Goal: Task Accomplishment & Management: Manage account settings

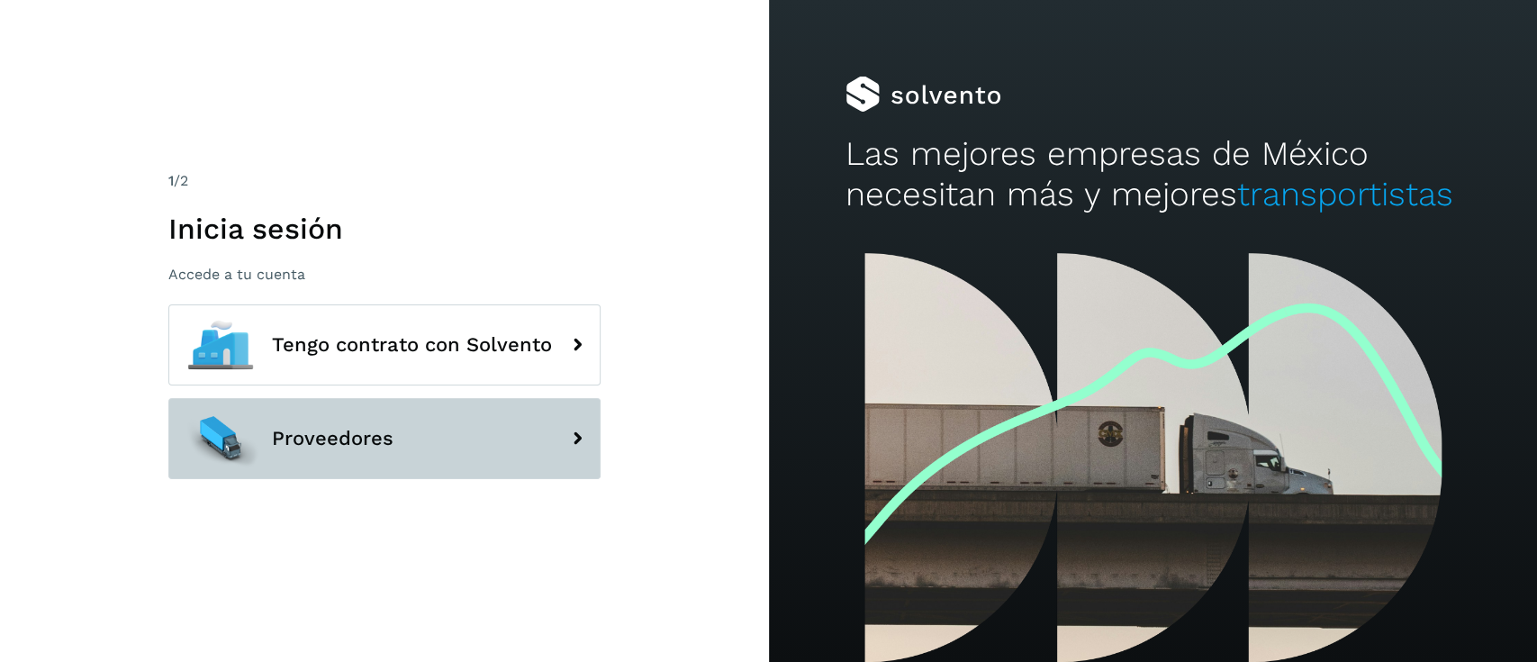
click at [405, 428] on button "Proveedores" at bounding box center [384, 438] width 432 height 81
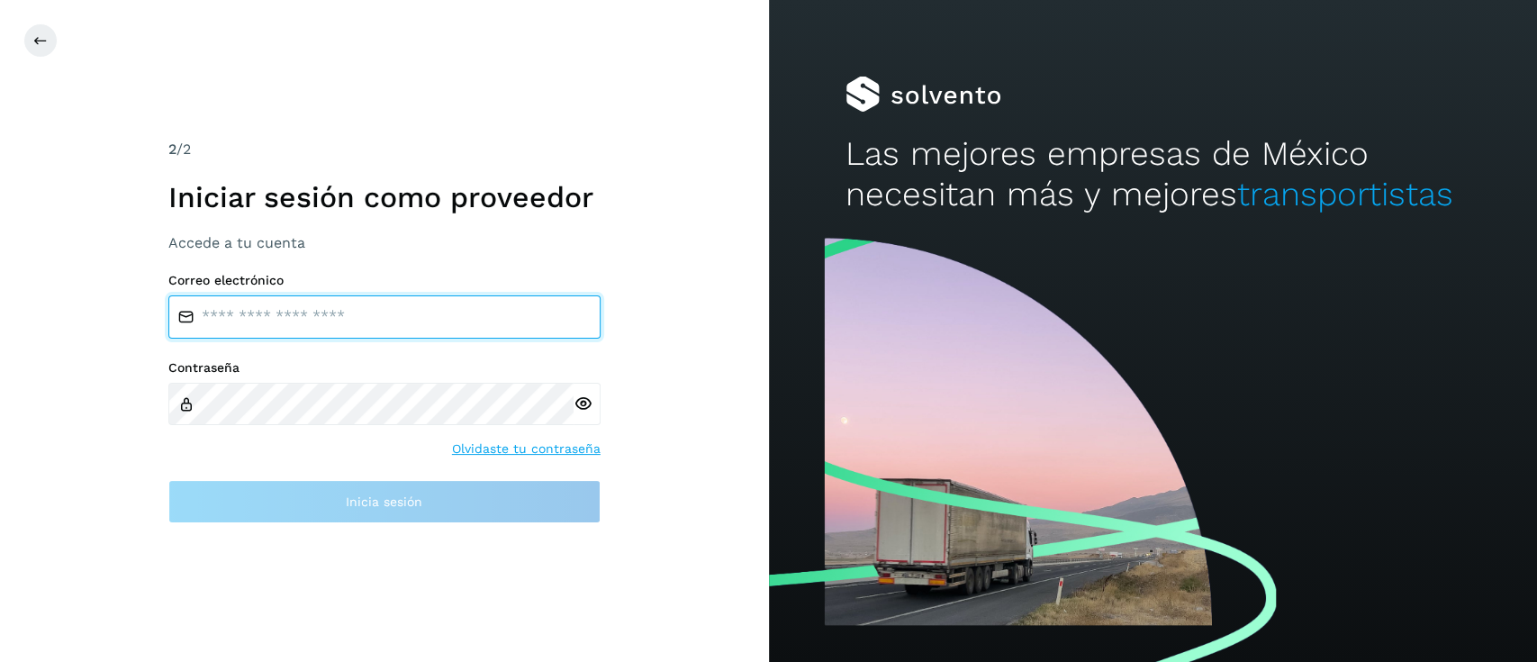
type input "**********"
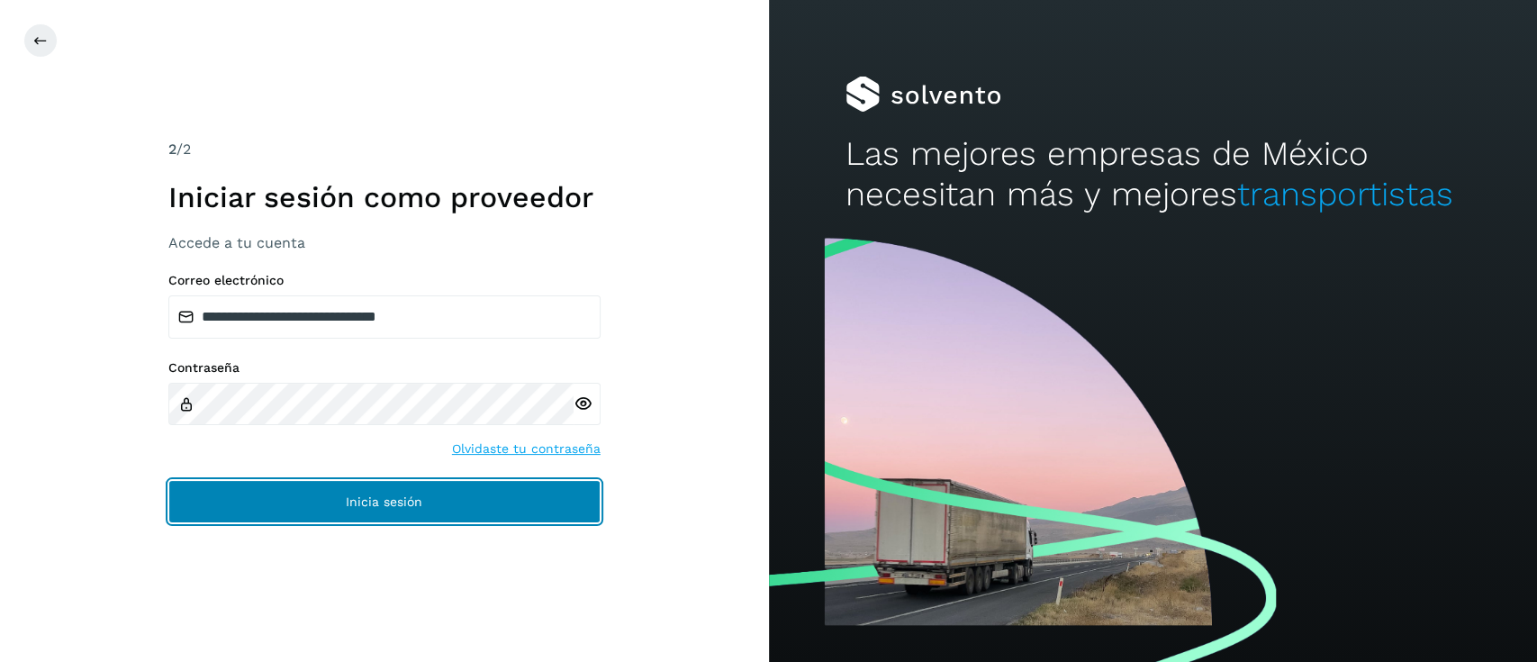
click at [411, 502] on span "Inicia sesión" at bounding box center [384, 501] width 77 height 13
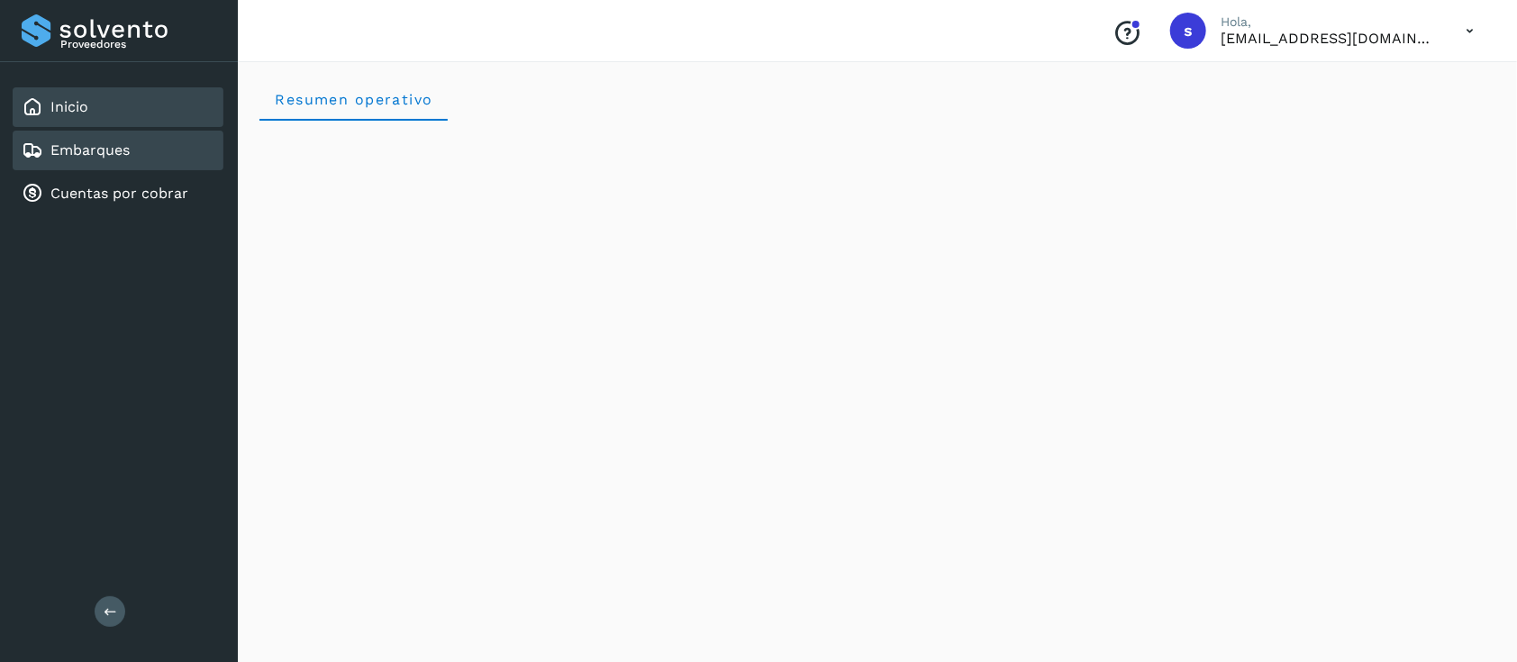
click at [122, 146] on link "Embarques" at bounding box center [89, 149] width 79 height 17
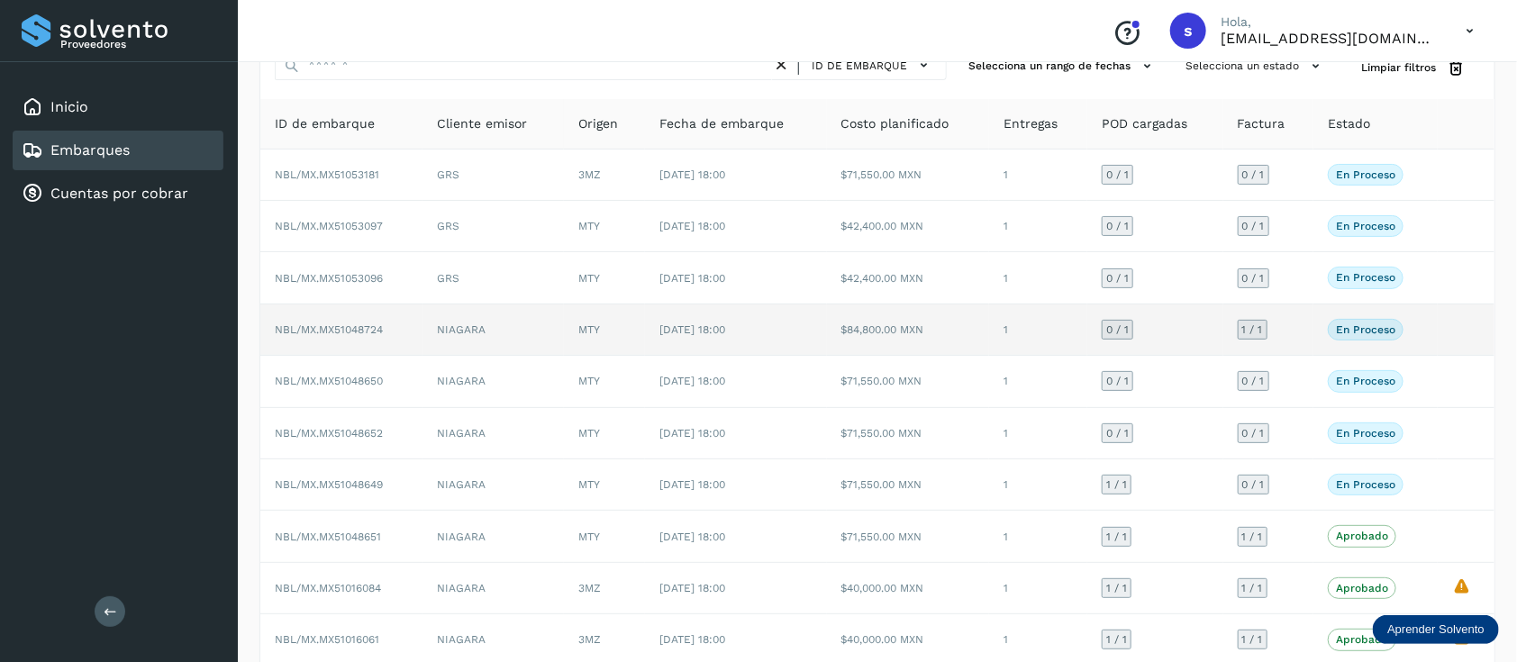
scroll to position [120, 0]
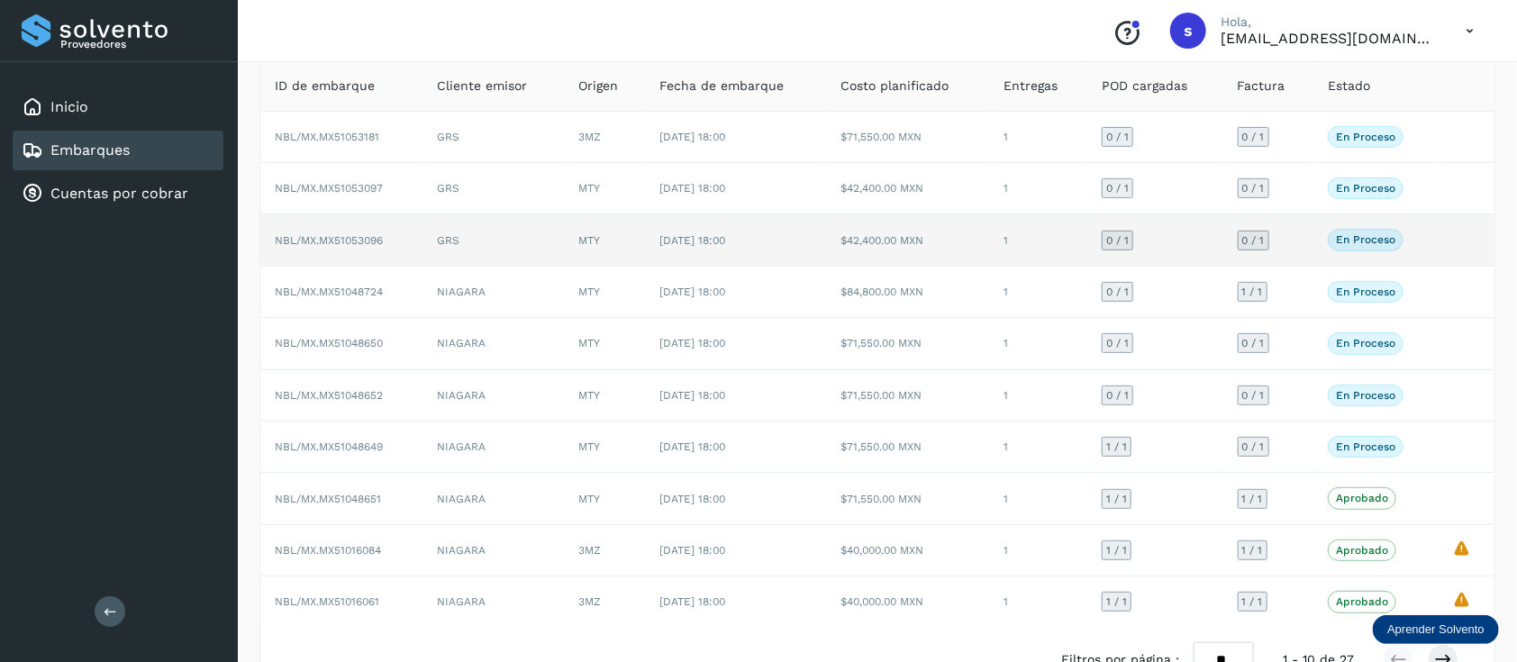
click at [512, 239] on td "GRS" at bounding box center [492, 239] width 141 height 51
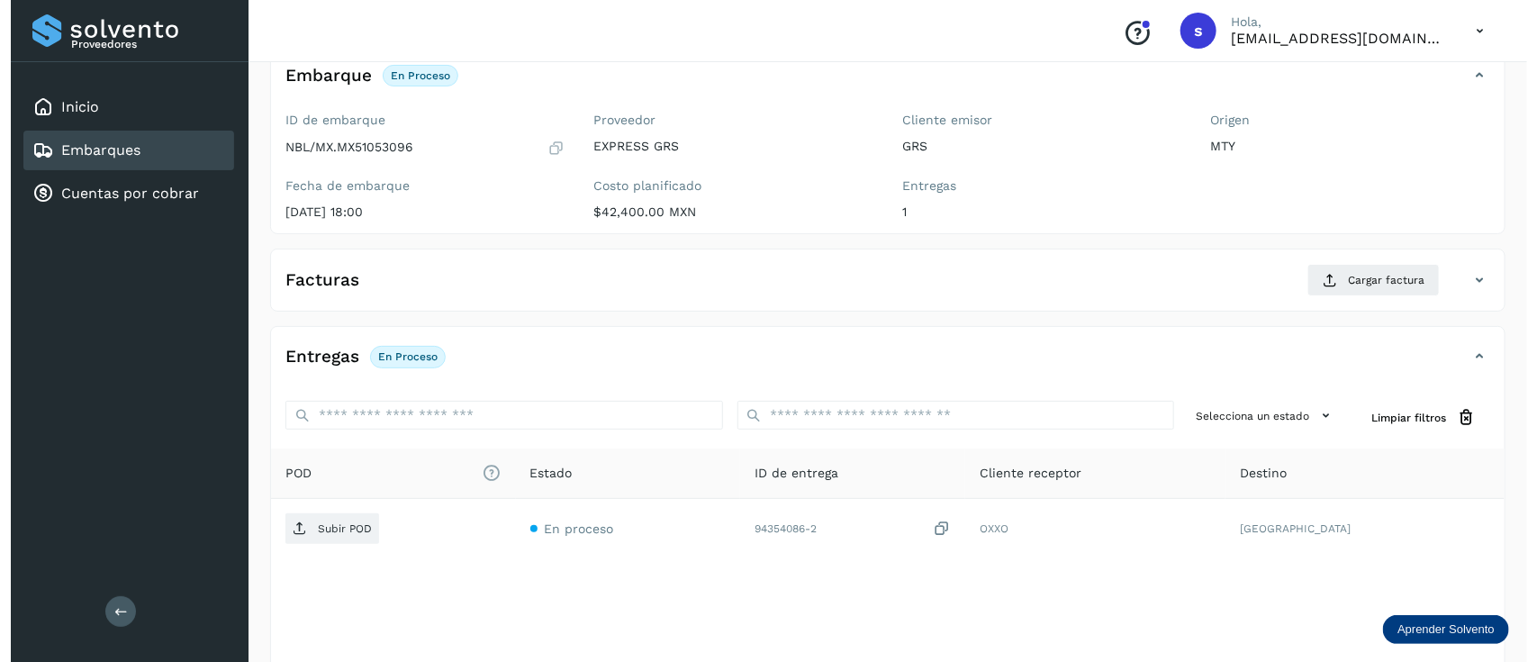
scroll to position [191, 0]
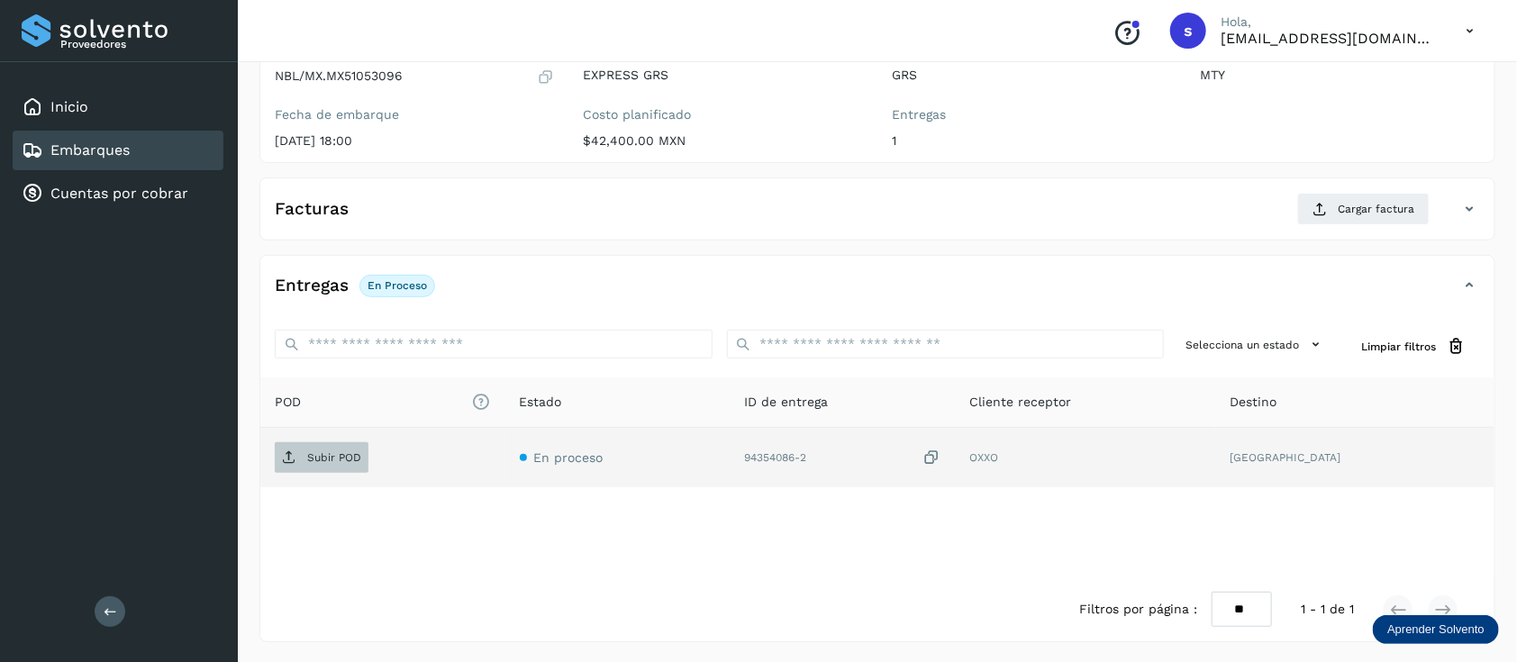
click at [357, 453] on p "Subir POD" at bounding box center [334, 457] width 54 height 13
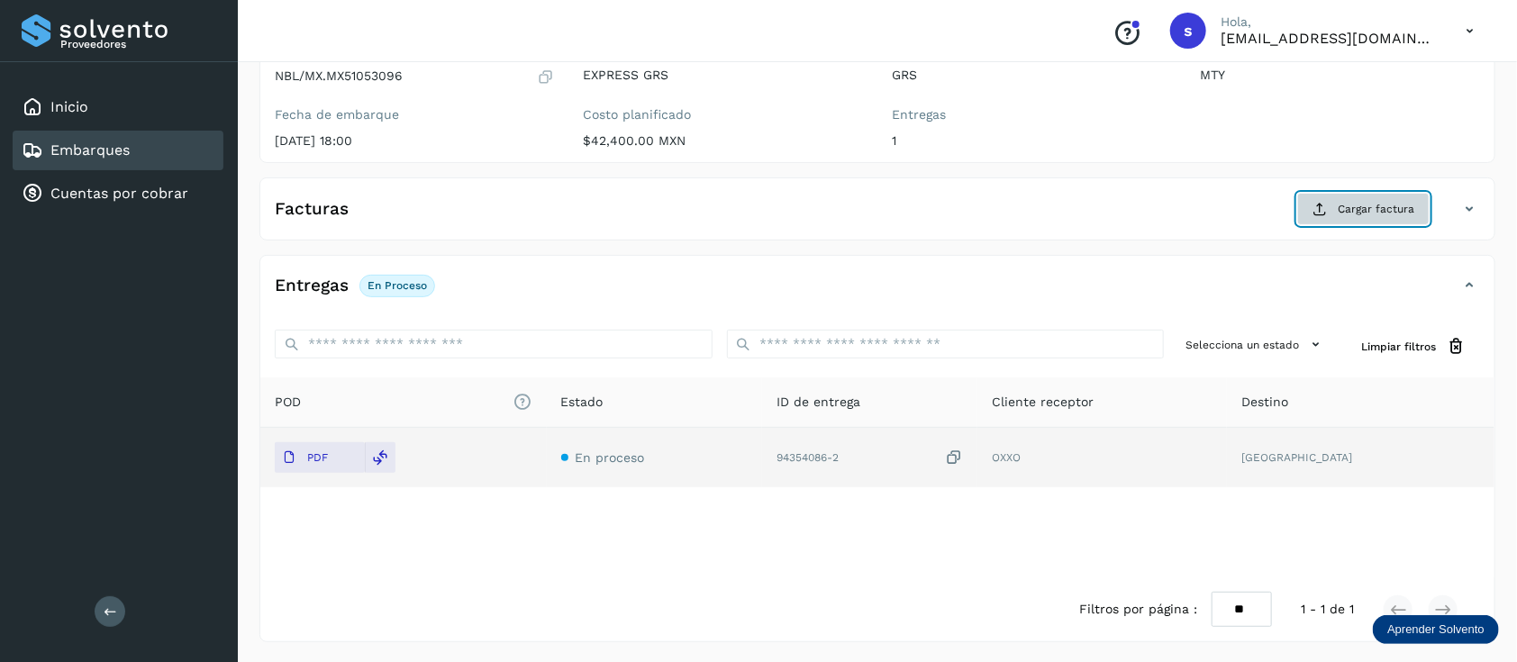
click at [1311, 204] on button "Cargar factura" at bounding box center [1363, 209] width 132 height 32
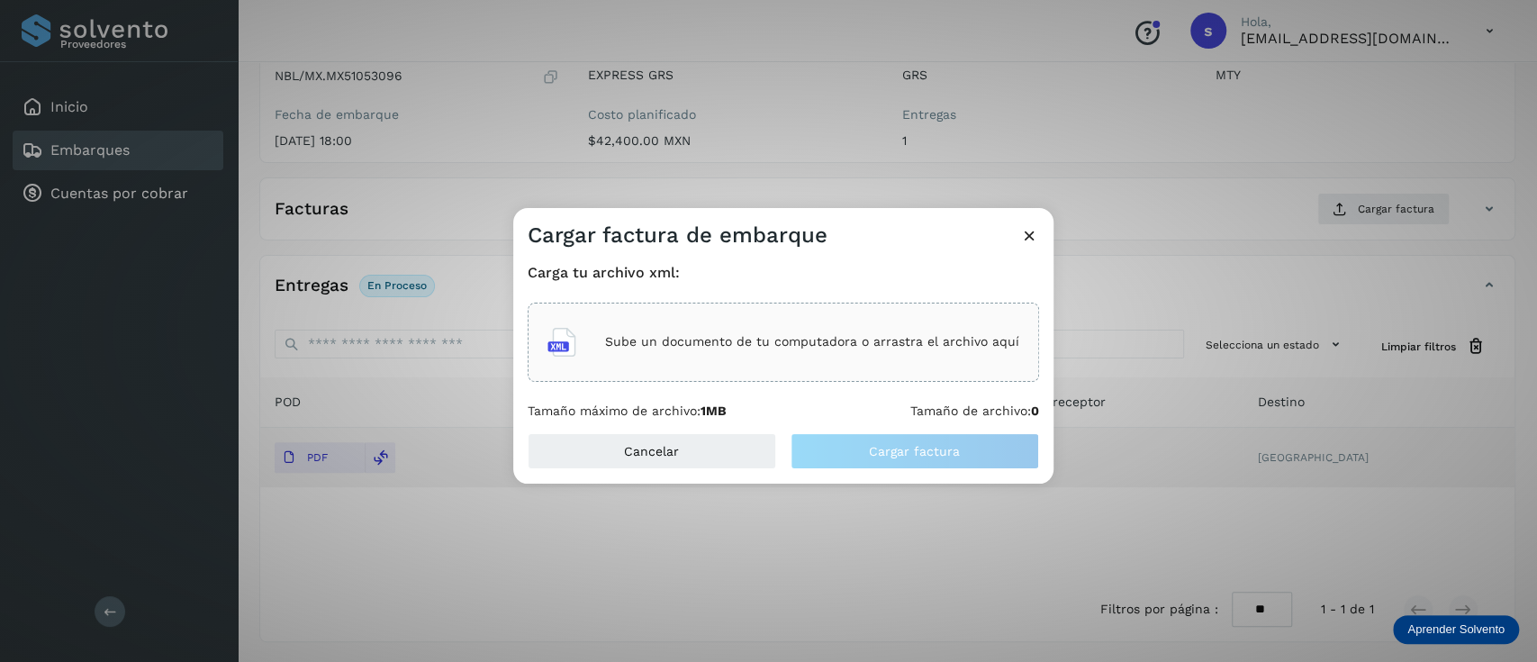
click at [707, 351] on div "Sube un documento de tu computadora o arrastra el archivo aquí" at bounding box center [784, 342] width 472 height 49
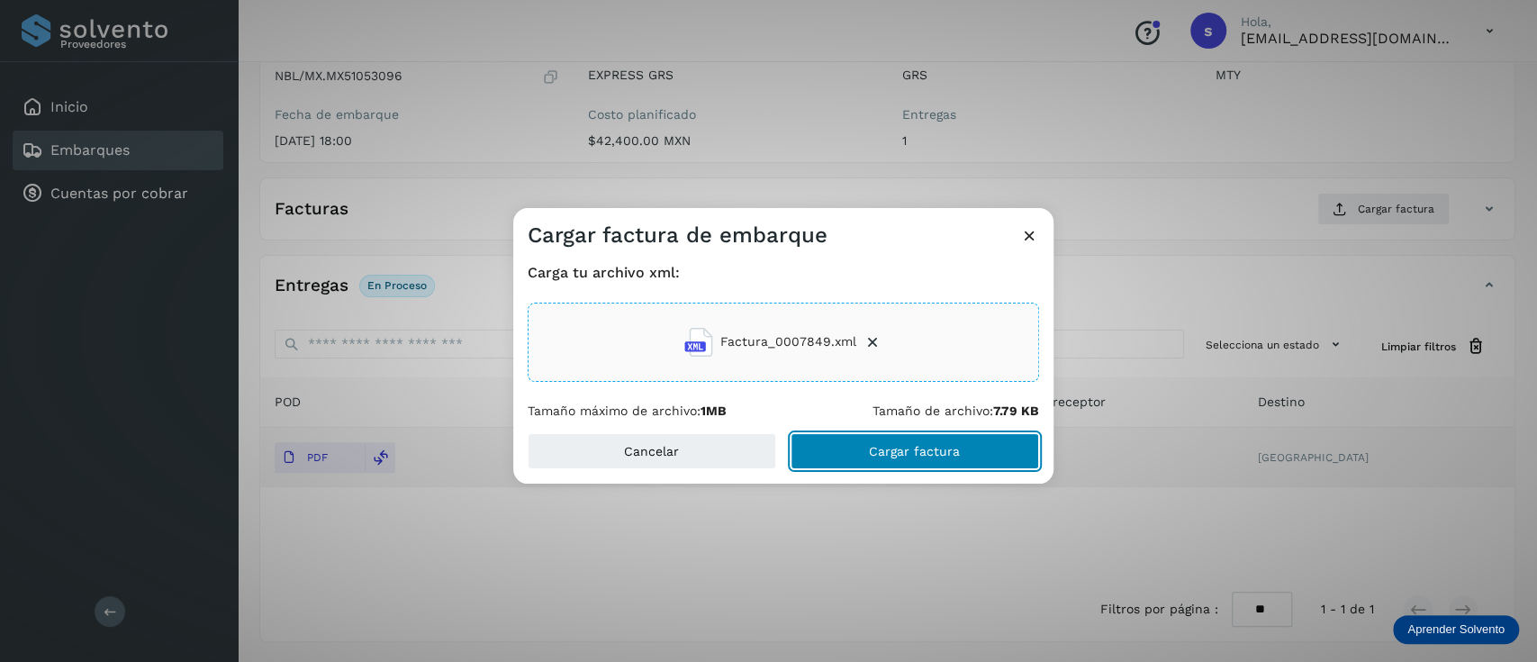
click at [929, 450] on span "Cargar factura" at bounding box center [914, 451] width 91 height 13
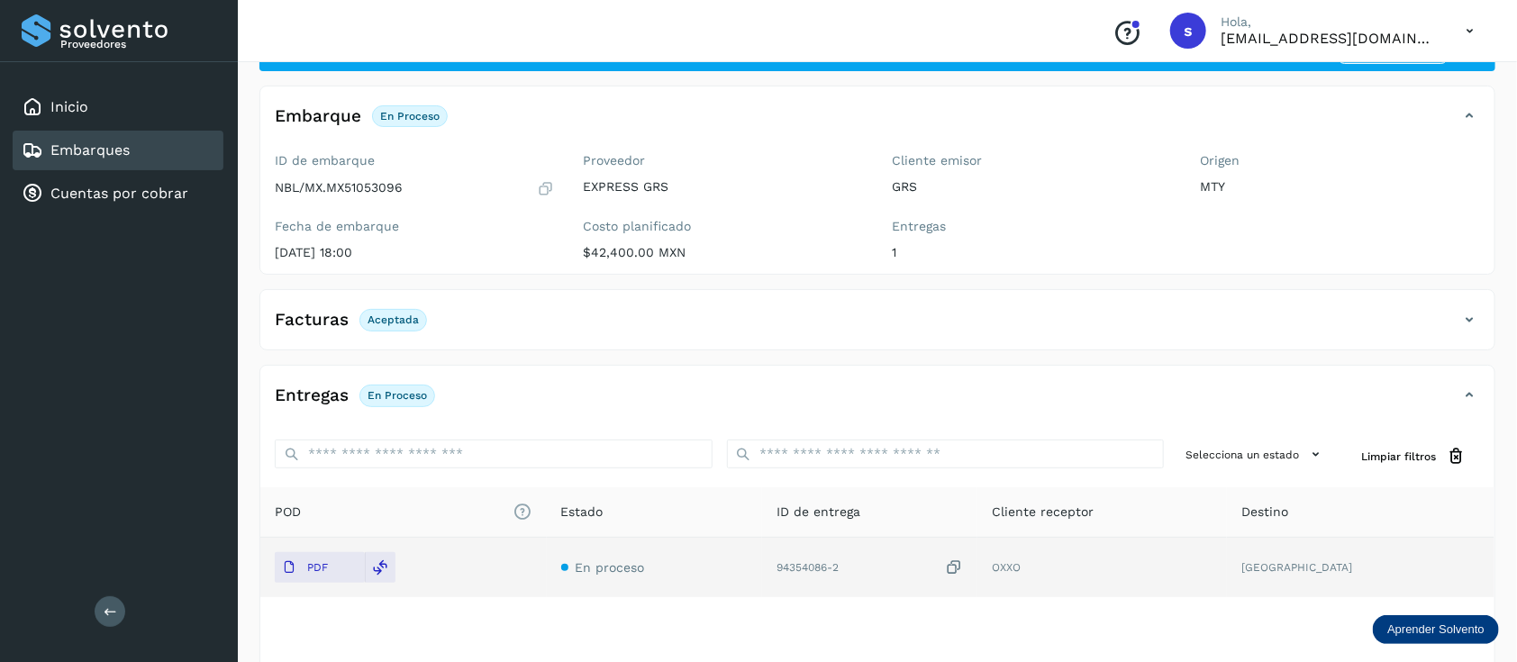
scroll to position [0, 0]
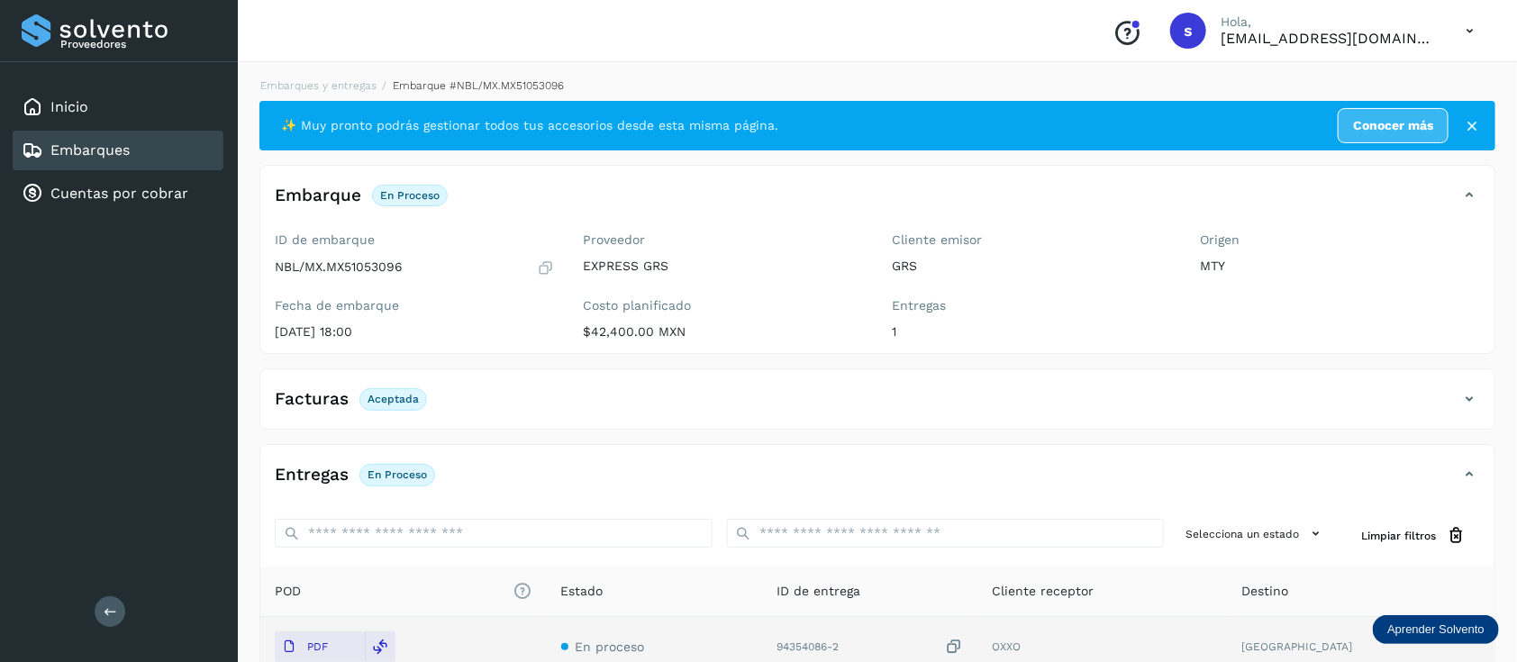
click at [114, 148] on link "Embarques" at bounding box center [89, 149] width 79 height 17
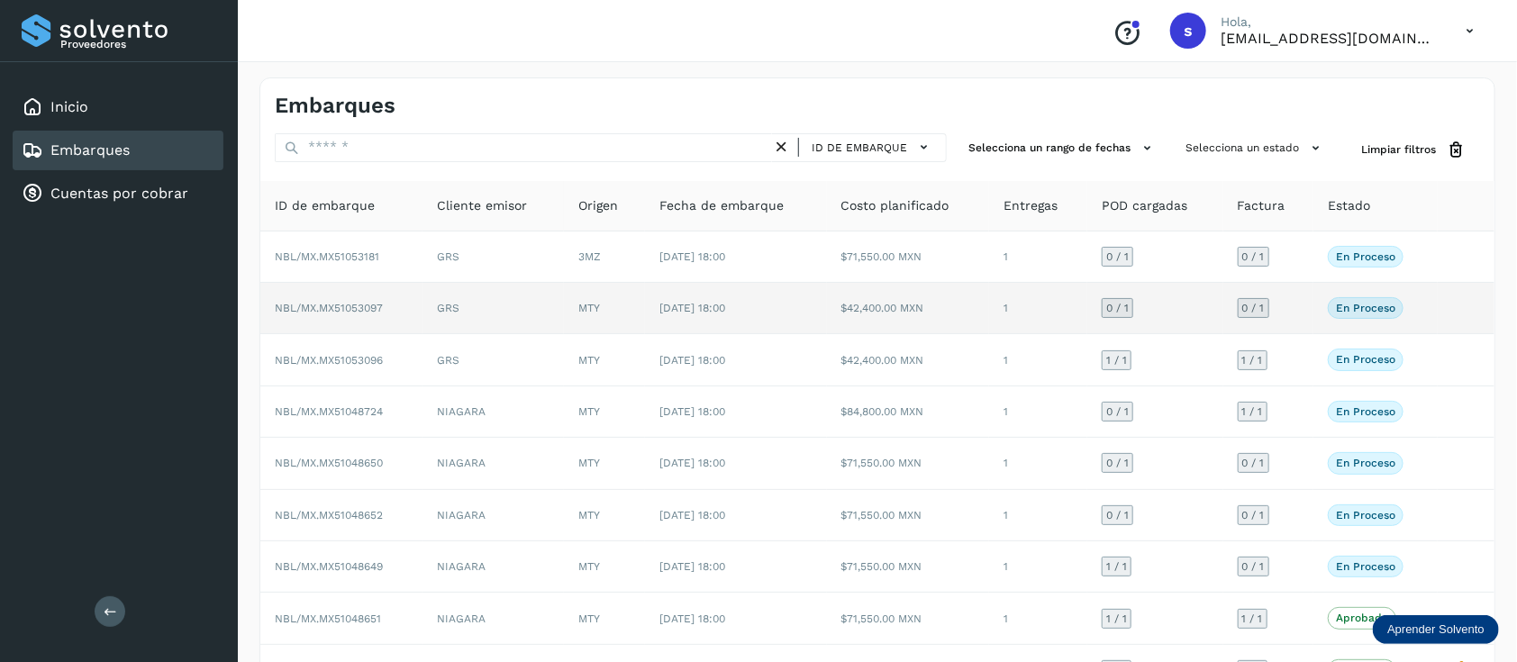
click at [606, 310] on td "MTY" at bounding box center [604, 308] width 81 height 51
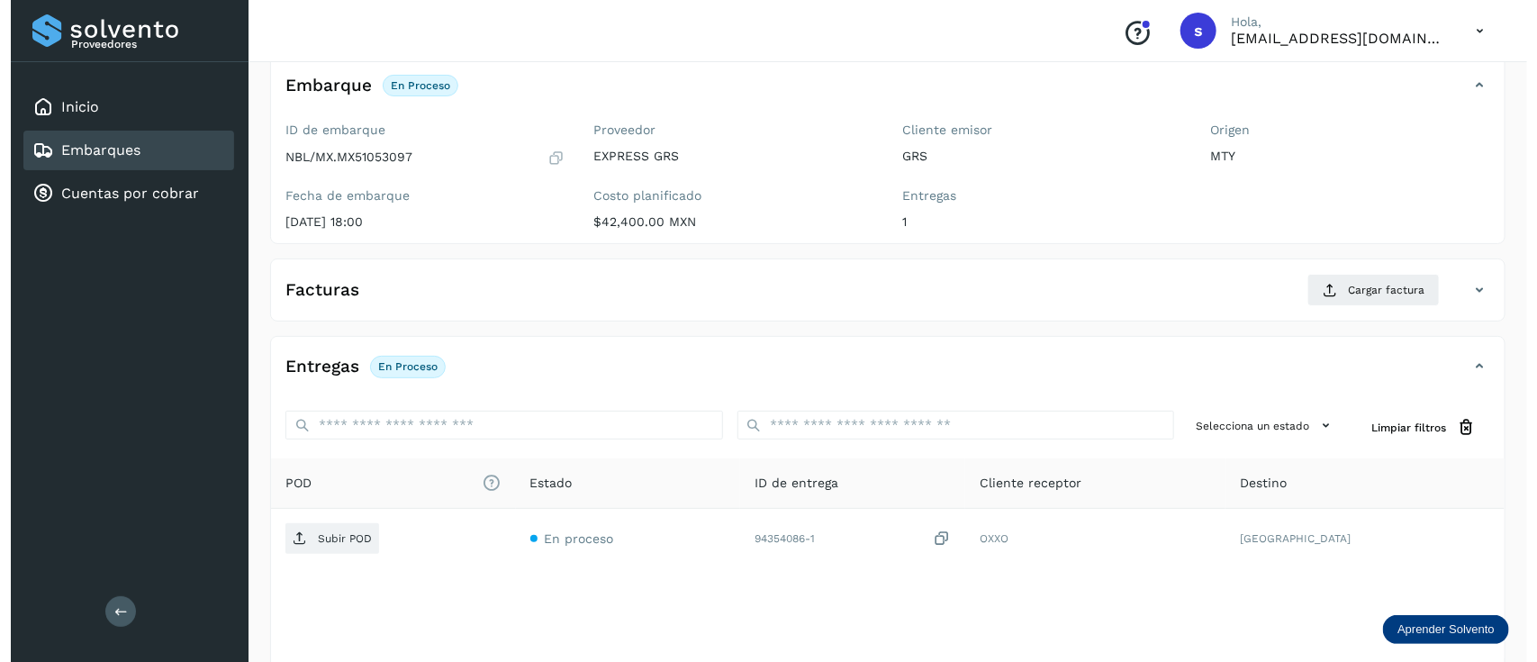
scroll to position [191, 0]
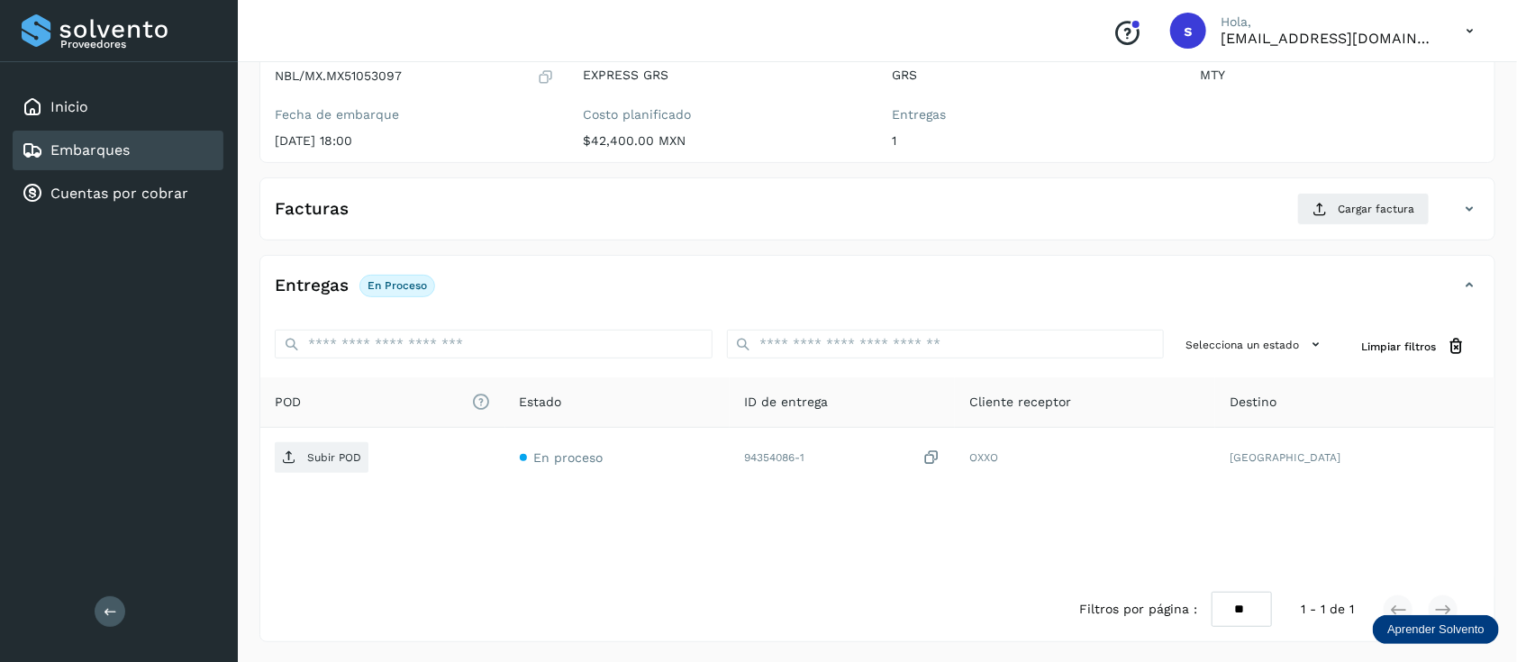
click at [209, 351] on div "Proveedores Inicio Embarques Cuentas por cobrar Salir" at bounding box center [119, 331] width 238 height 662
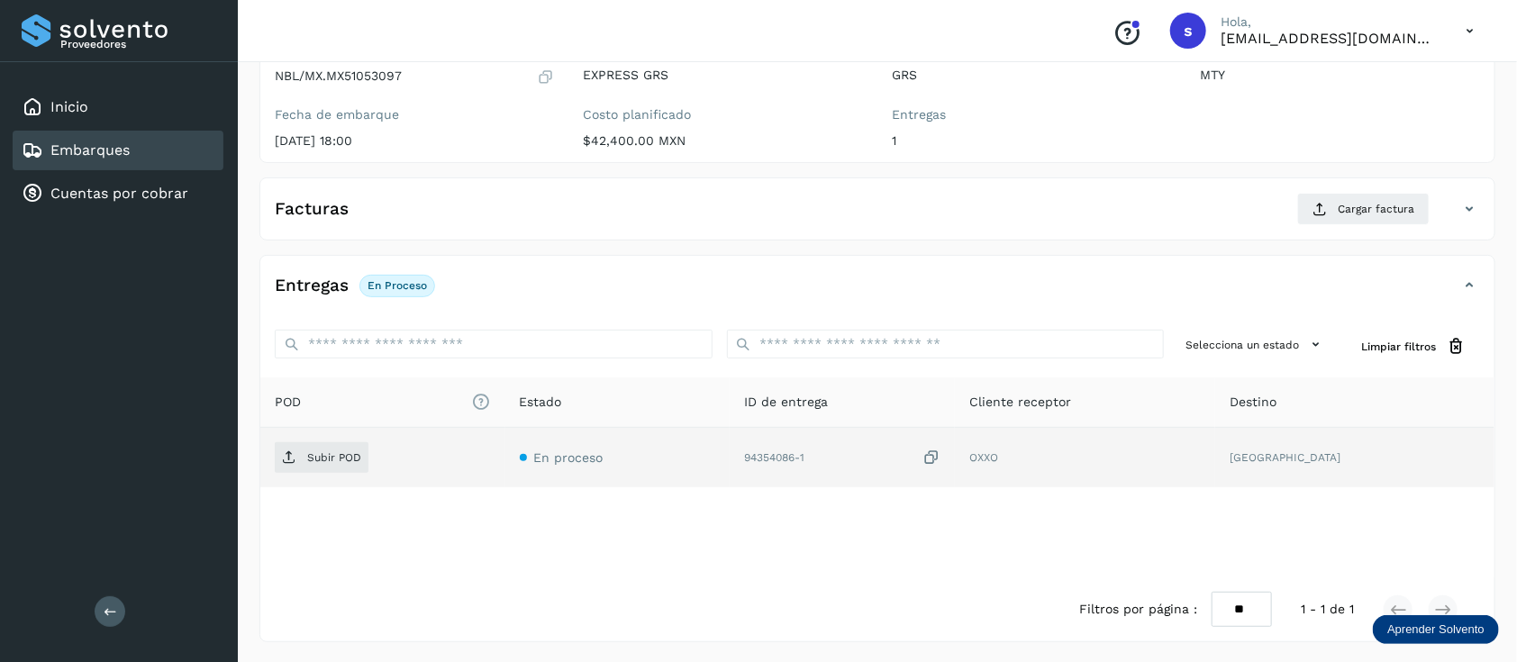
click at [505, 439] on td "Subir POD" at bounding box center [617, 457] width 225 height 59
click at [333, 446] on span "Subir POD" at bounding box center [322, 457] width 94 height 29
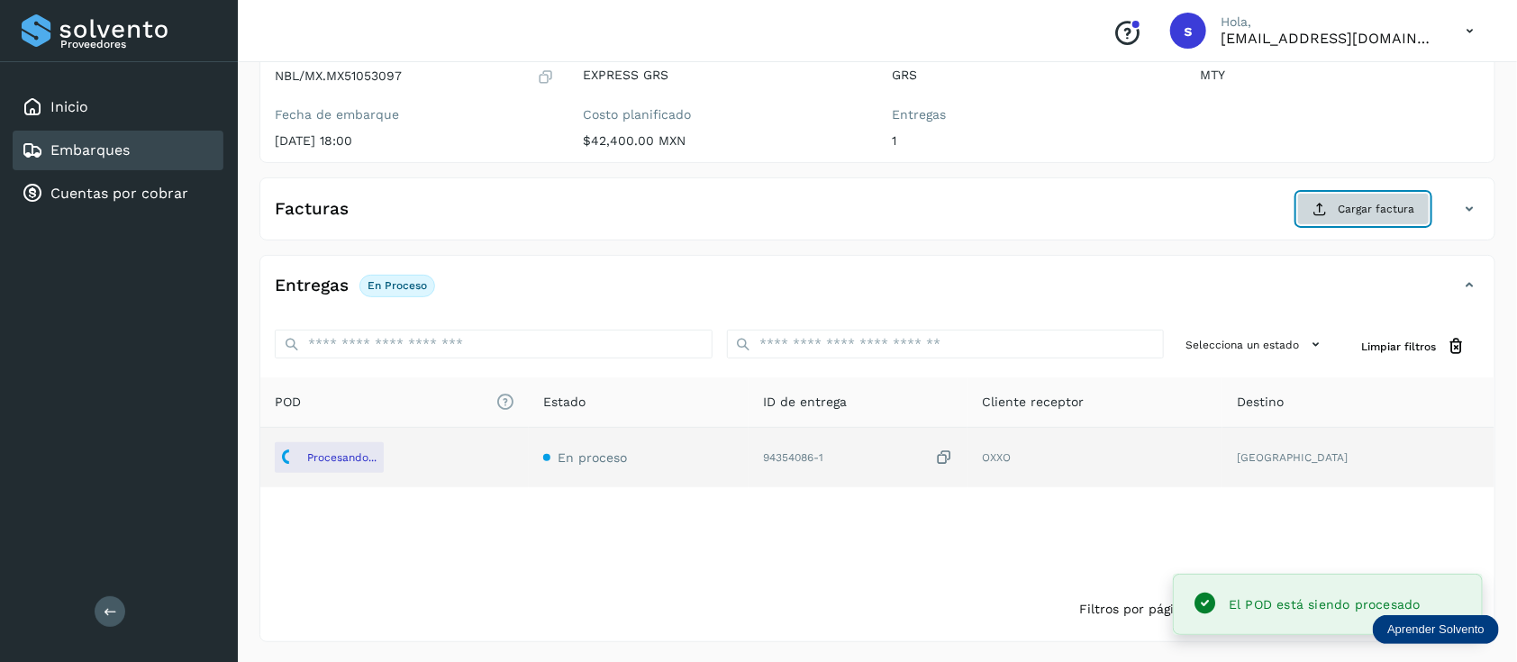
click at [1387, 222] on button "Cargar factura" at bounding box center [1363, 209] width 132 height 32
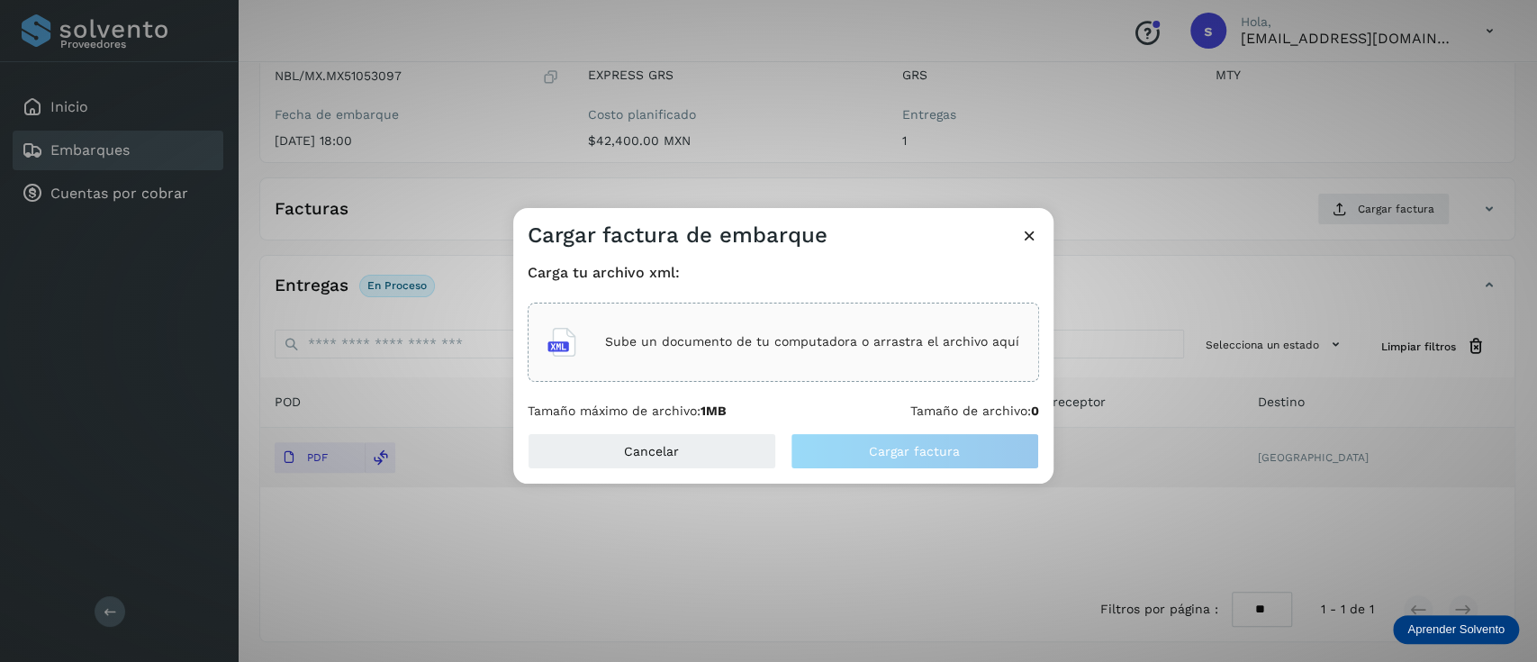
click at [657, 371] on div "Sube un documento de tu computadora o arrastra el archivo aquí" at bounding box center [784, 342] width 512 height 79
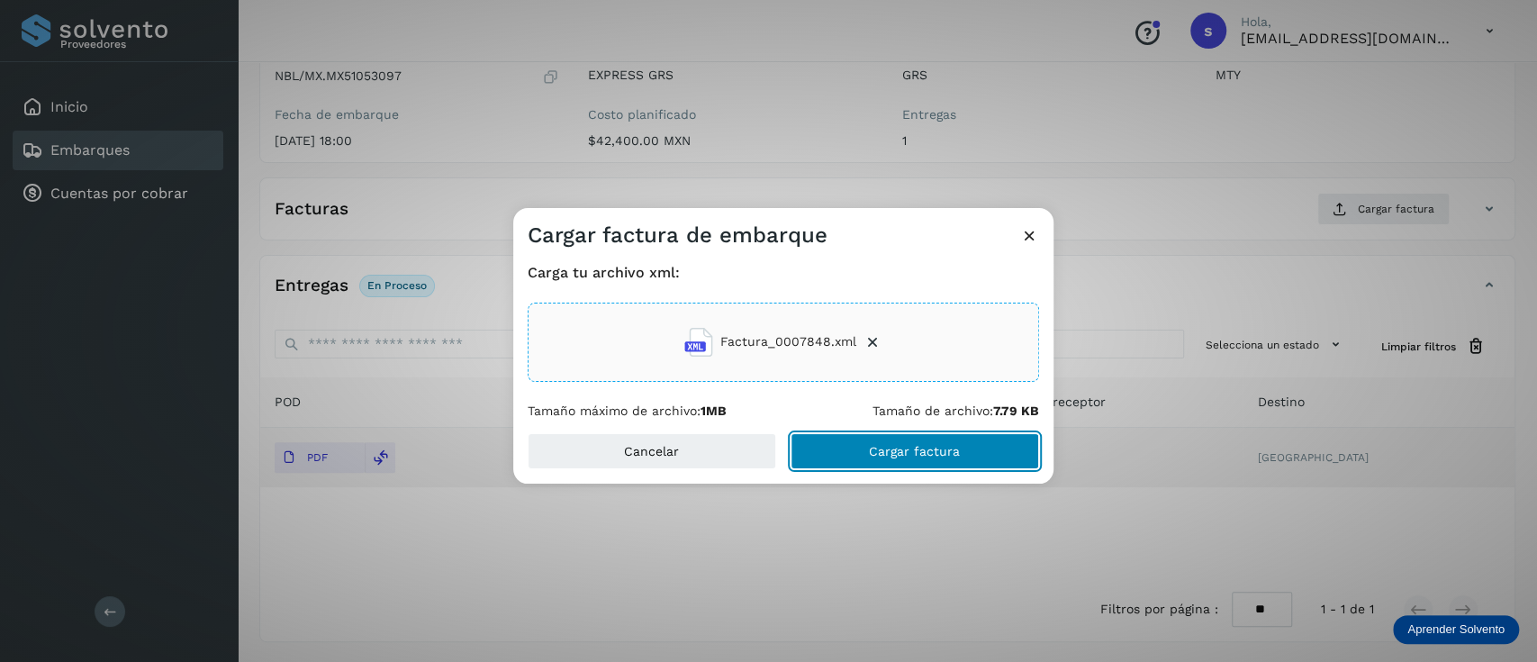
click at [899, 457] on span "Cargar factura" at bounding box center [914, 451] width 91 height 13
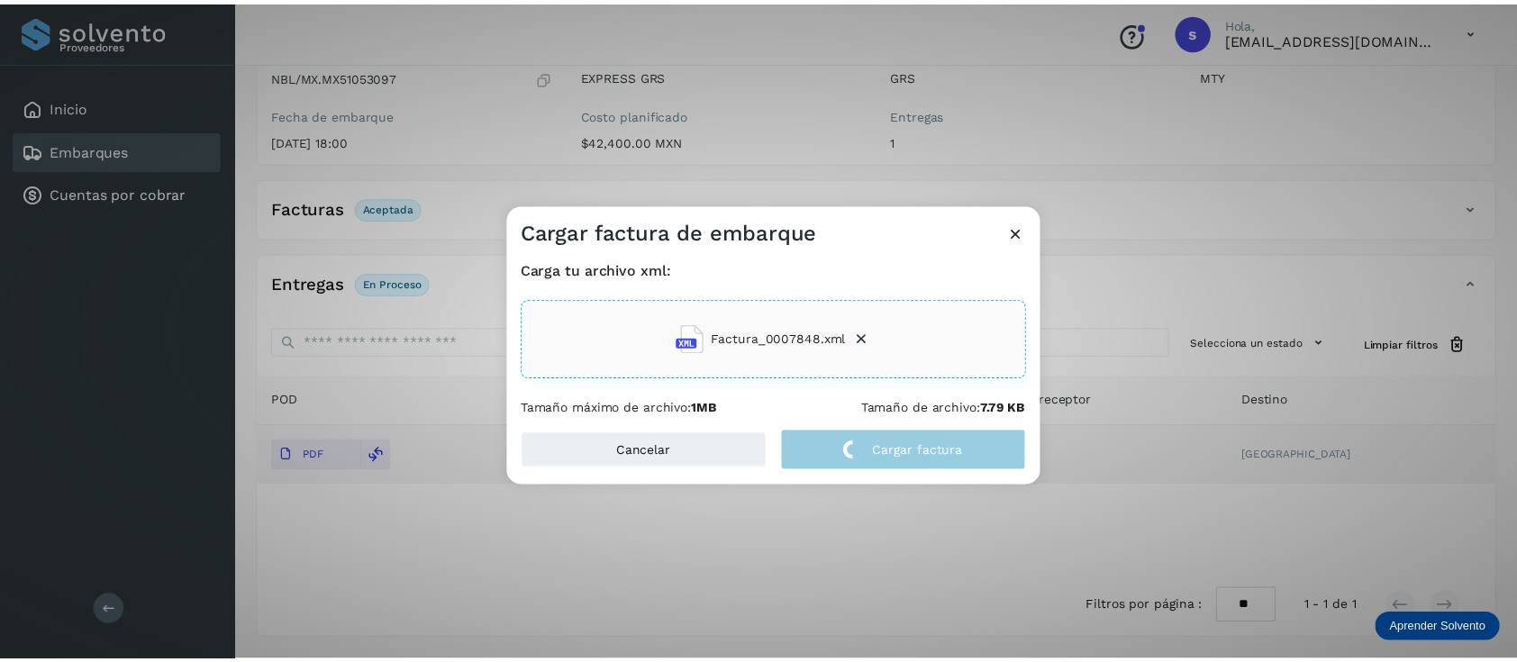
scroll to position [189, 0]
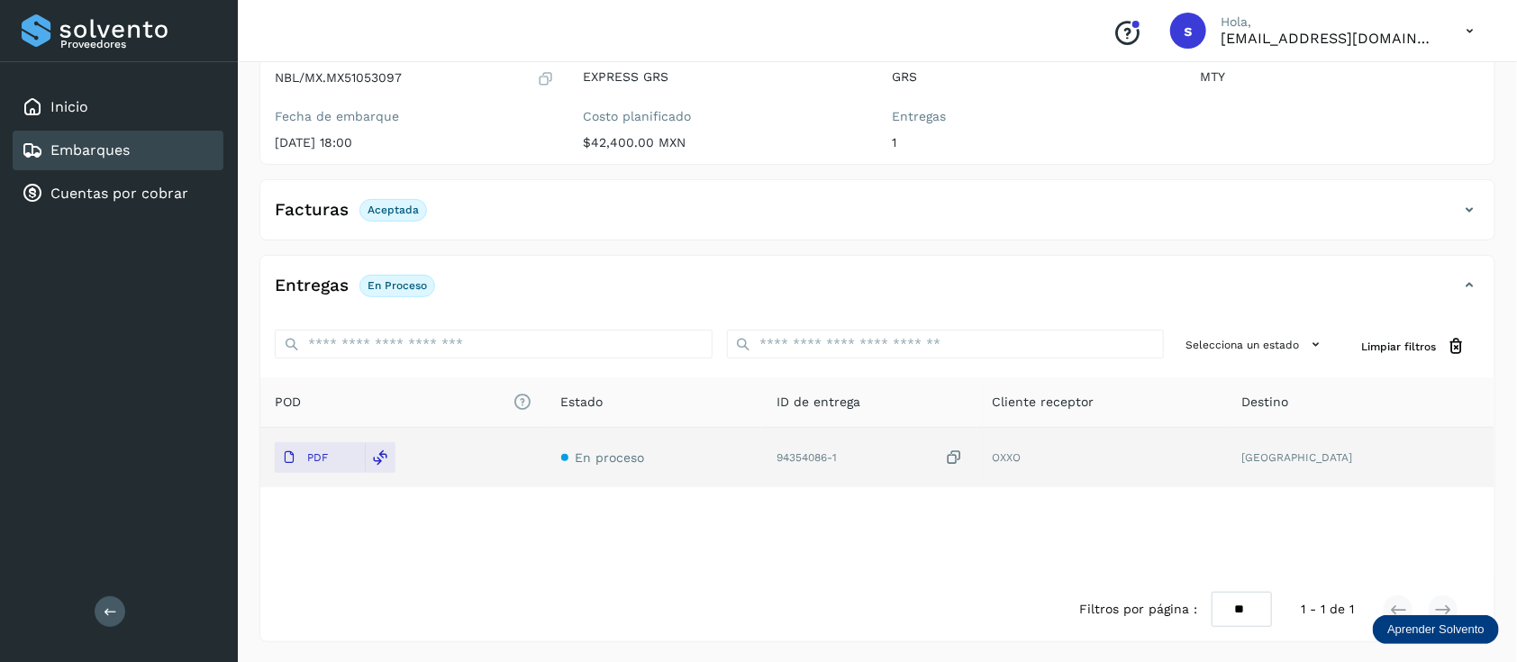
click at [115, 152] on link "Embarques" at bounding box center [89, 149] width 79 height 17
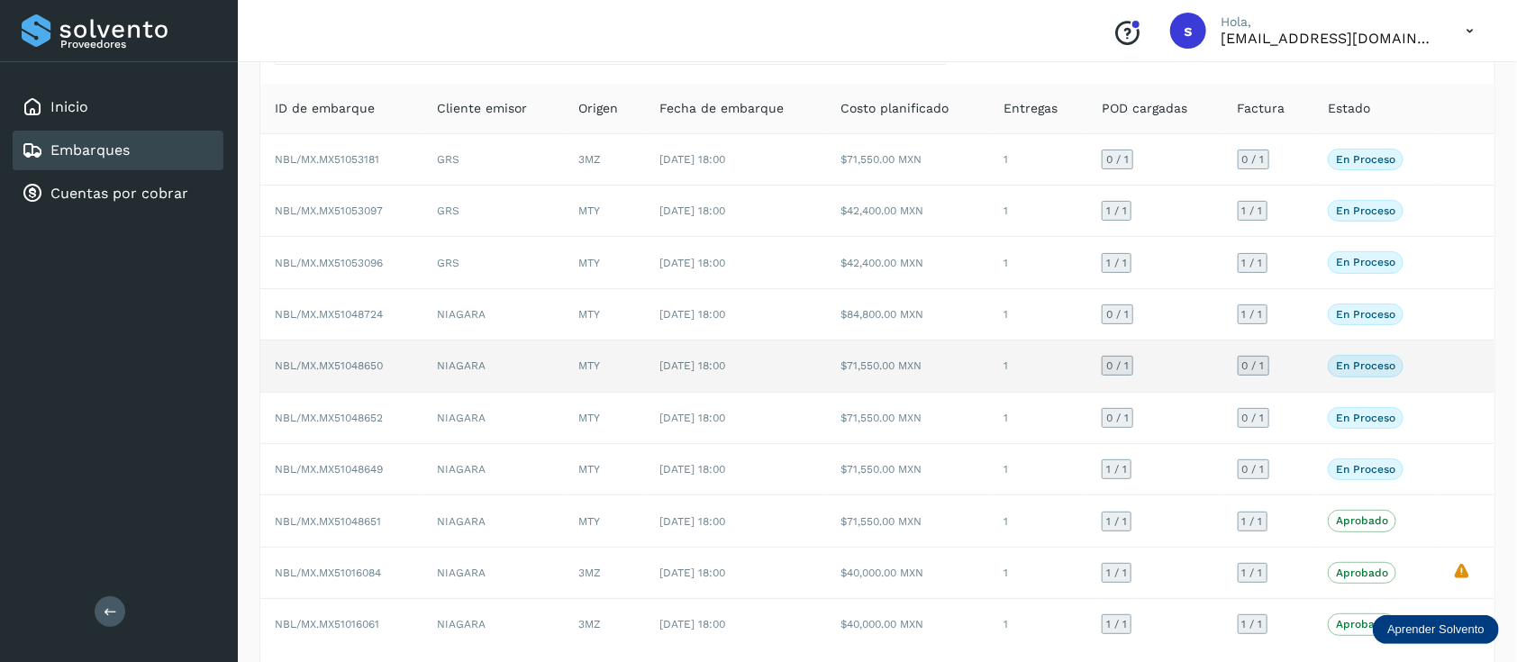
scroll to position [120, 0]
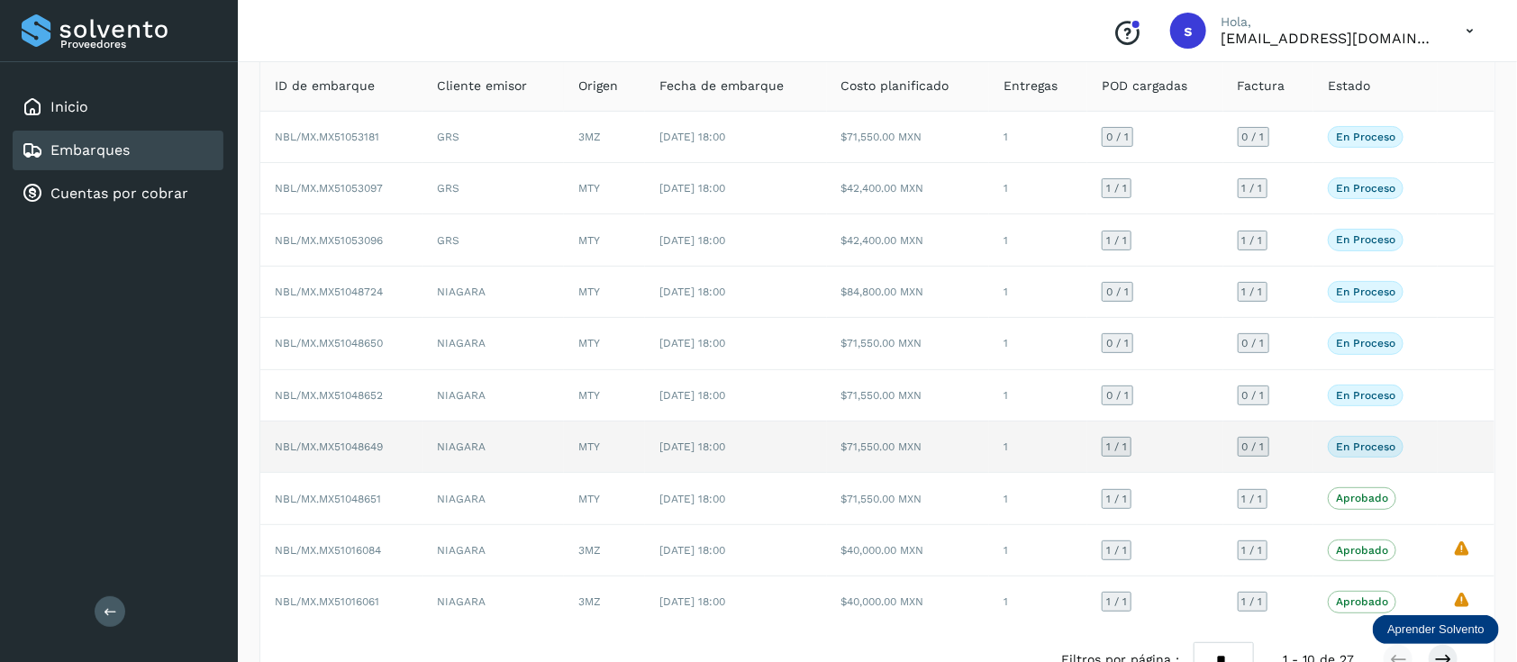
click at [807, 465] on td "[DATE] 18:00" at bounding box center [736, 446] width 182 height 51
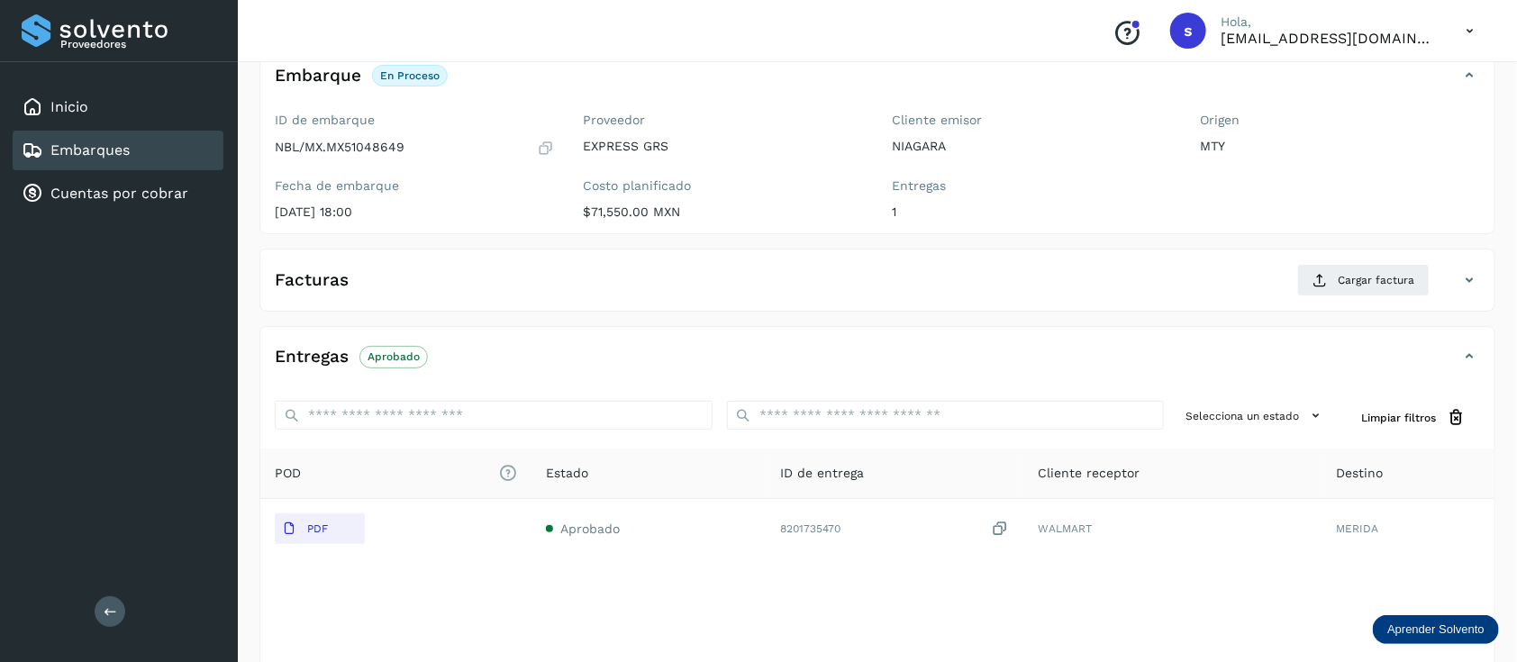
click at [172, 326] on div "Proveedores Inicio Embarques Cuentas por cobrar Salir" at bounding box center [119, 331] width 238 height 662
click at [376, 148] on p "NBL/MX.MX51048649" at bounding box center [340, 147] width 130 height 15
copy p "MX51048649"
click at [173, 449] on div "Proveedores Inicio Embarques Cuentas por cobrar Salir" at bounding box center [119, 331] width 238 height 662
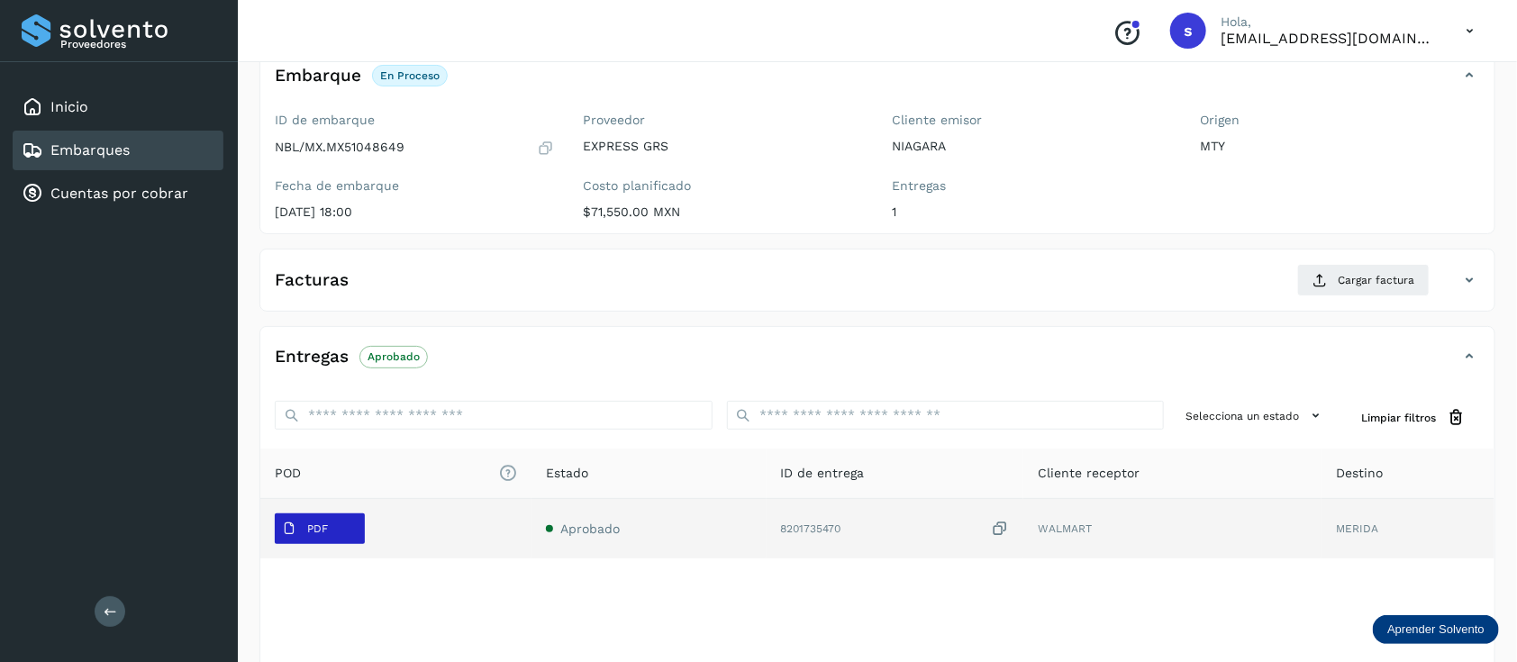
click at [342, 522] on button "PDF" at bounding box center [320, 528] width 90 height 31
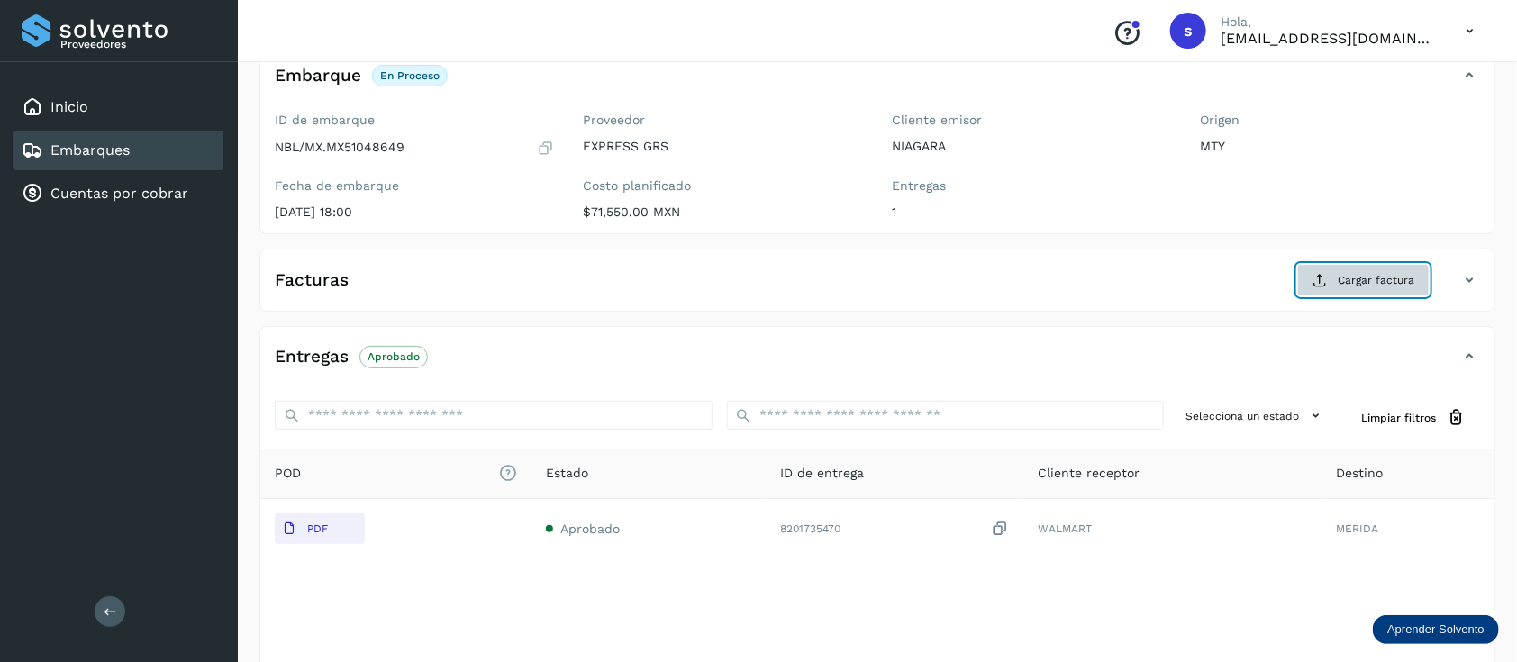
click at [1355, 274] on span "Cargar factura" at bounding box center [1375, 280] width 77 height 16
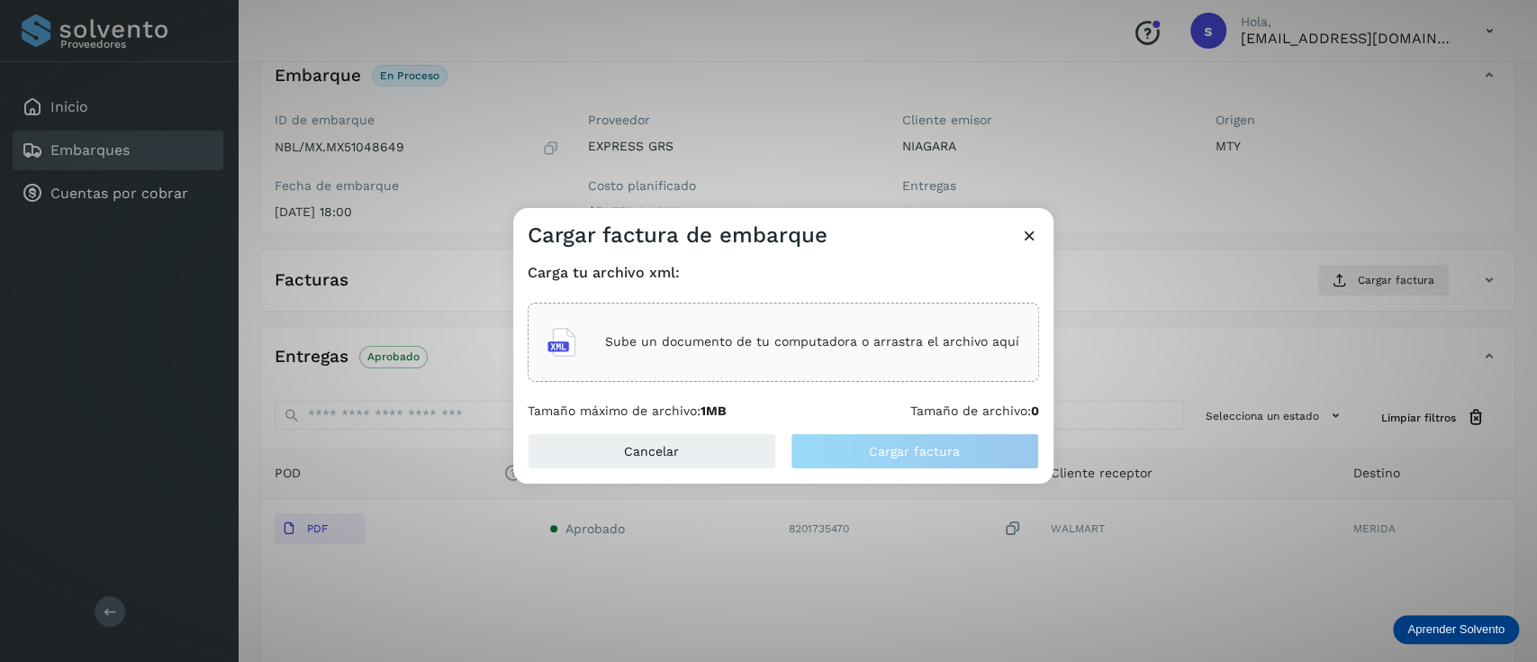
click at [675, 359] on div "Sube un documento de tu computadora o arrastra el archivo aquí" at bounding box center [784, 342] width 472 height 49
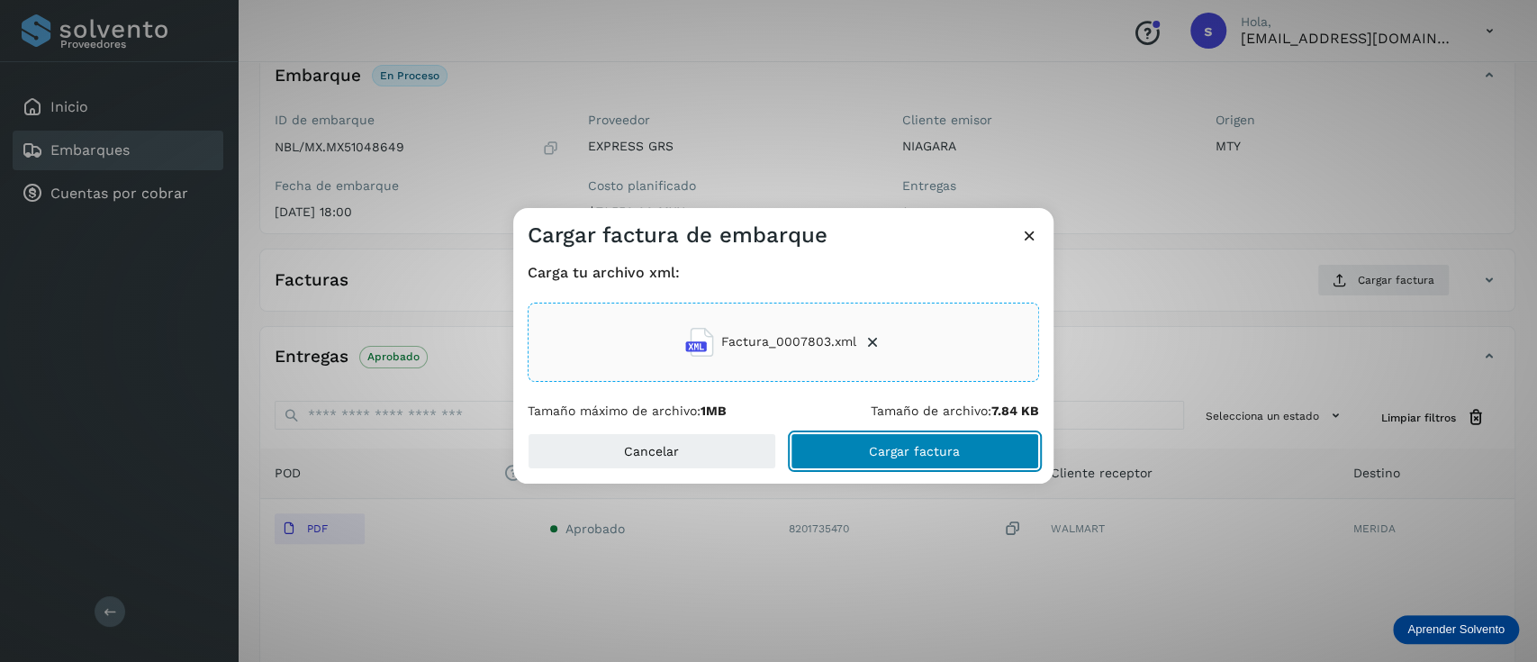
click at [910, 445] on span "Cargar factura" at bounding box center [914, 451] width 91 height 13
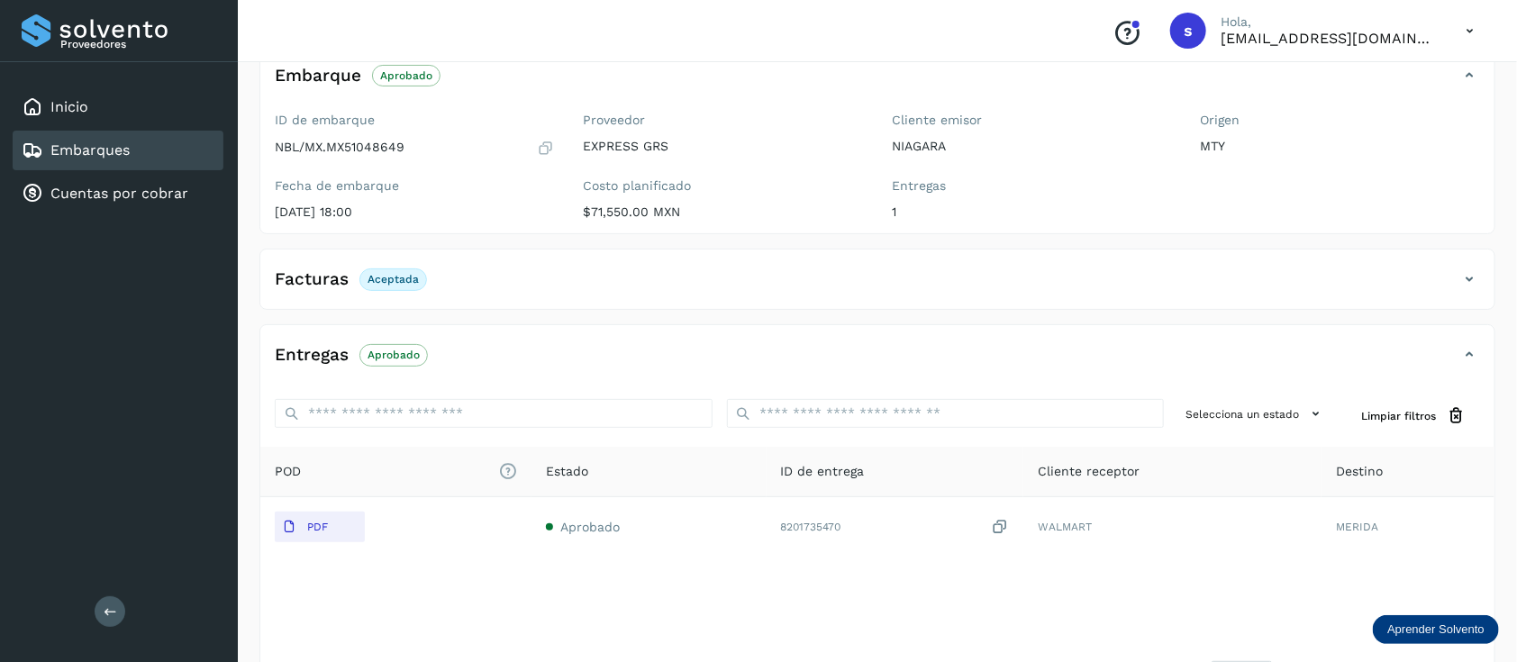
click at [126, 154] on link "Embarques" at bounding box center [89, 149] width 79 height 17
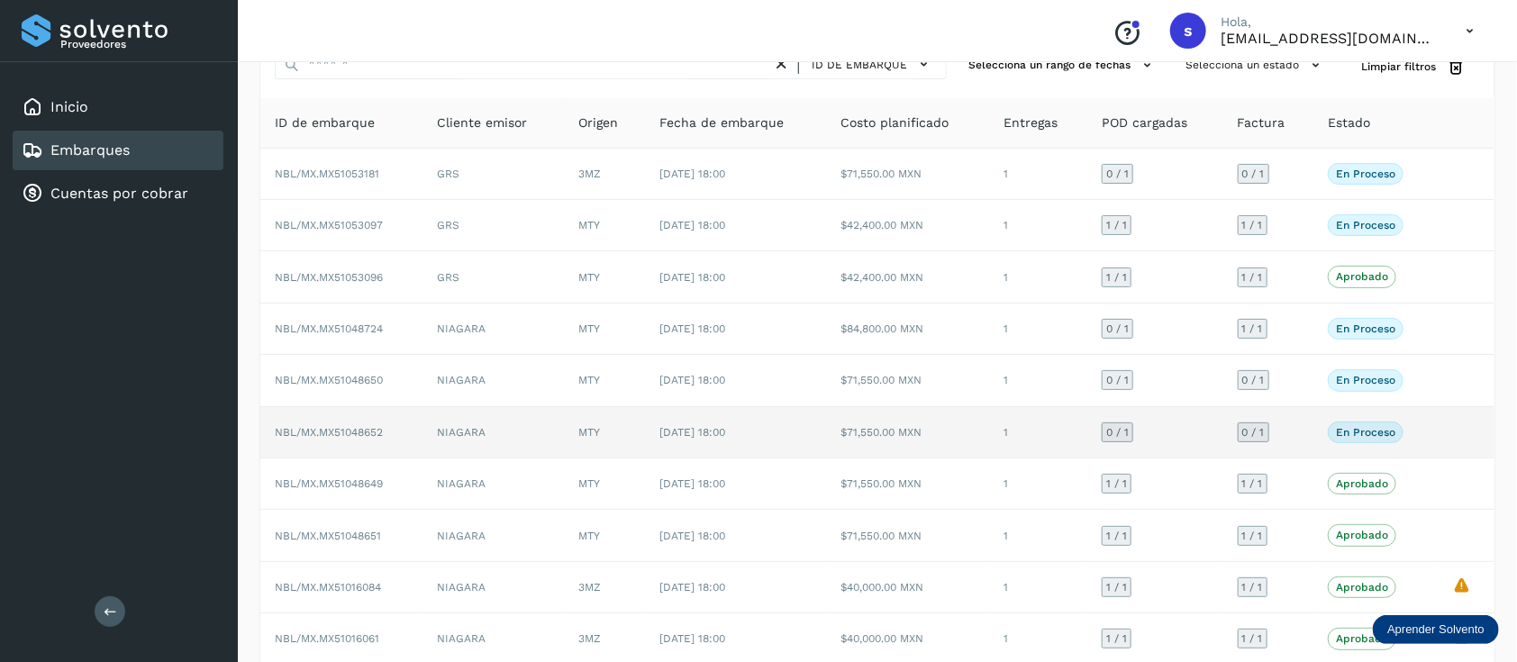
scroll to position [120, 0]
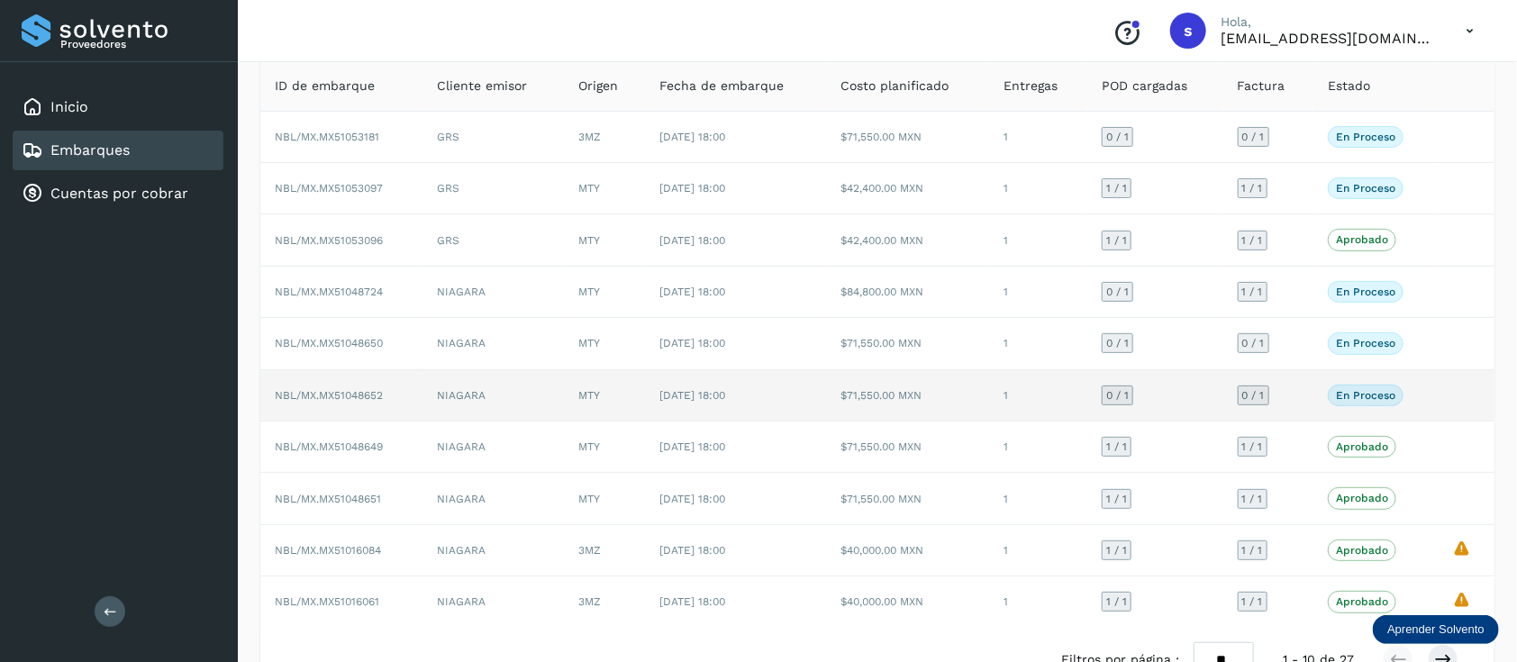
click at [495, 394] on td "NIAGARA" at bounding box center [492, 395] width 141 height 51
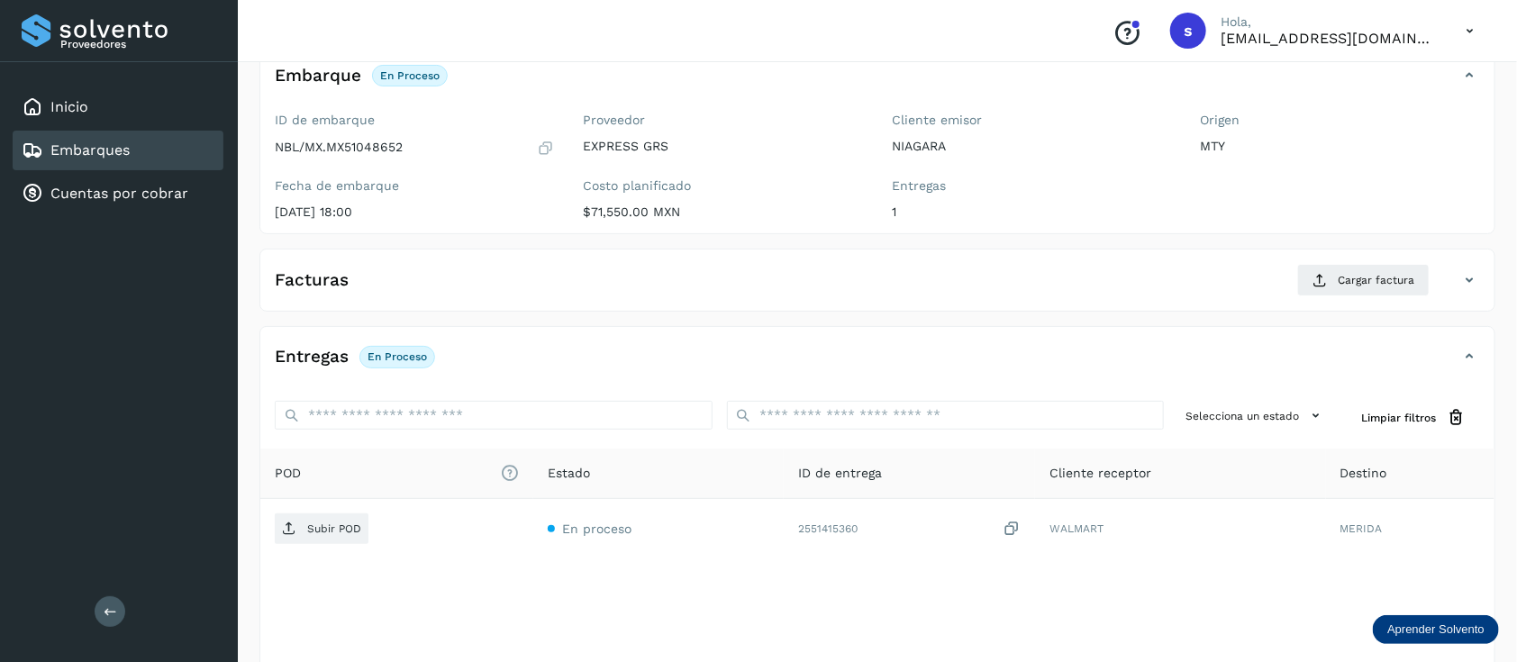
click at [187, 371] on div "Proveedores Inicio Embarques Cuentas por cobrar Salir" at bounding box center [119, 331] width 238 height 662
click at [371, 144] on p "NBL/MX.MX51048652" at bounding box center [339, 147] width 128 height 15
click at [372, 144] on p "NBL/MX.MX51048652" at bounding box center [339, 147] width 128 height 15
copy p "MX51048652"
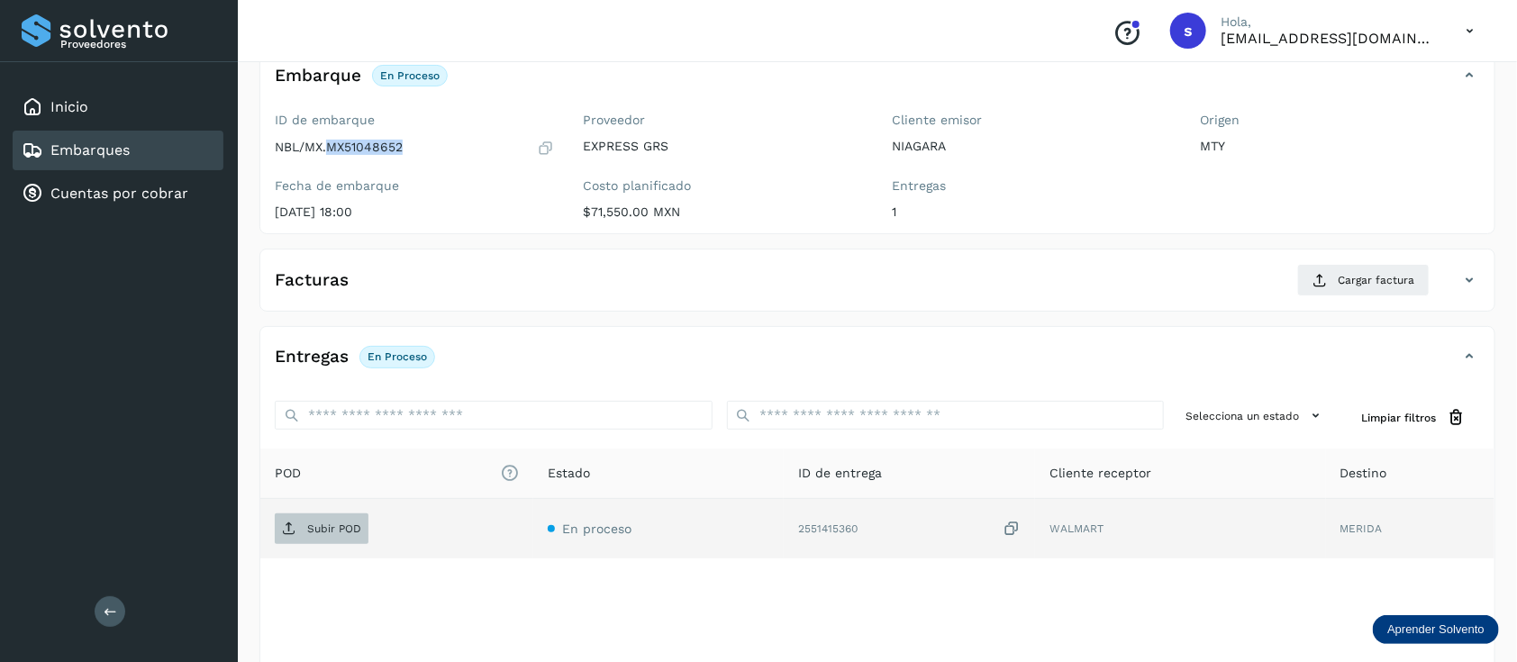
click at [295, 541] on span "Subir POD" at bounding box center [322, 528] width 94 height 29
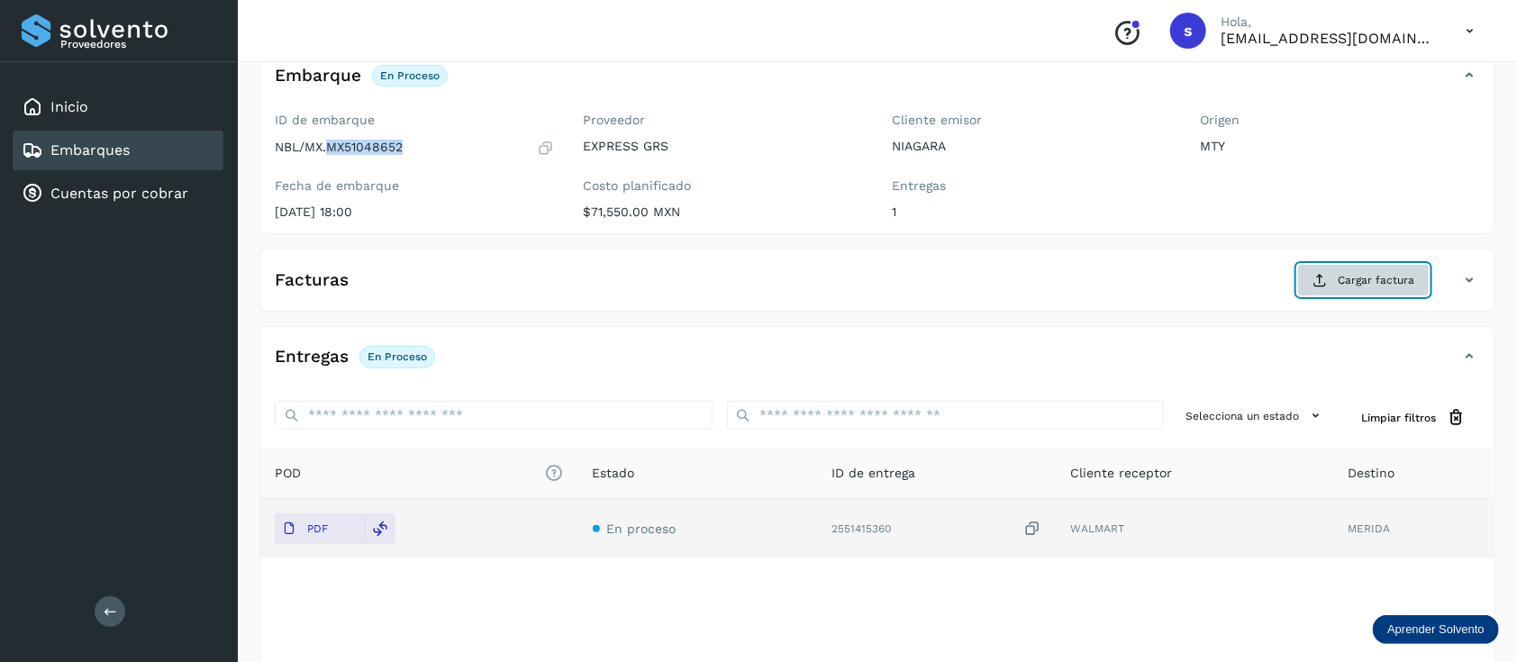
click at [1388, 274] on span "Cargar factura" at bounding box center [1375, 280] width 77 height 16
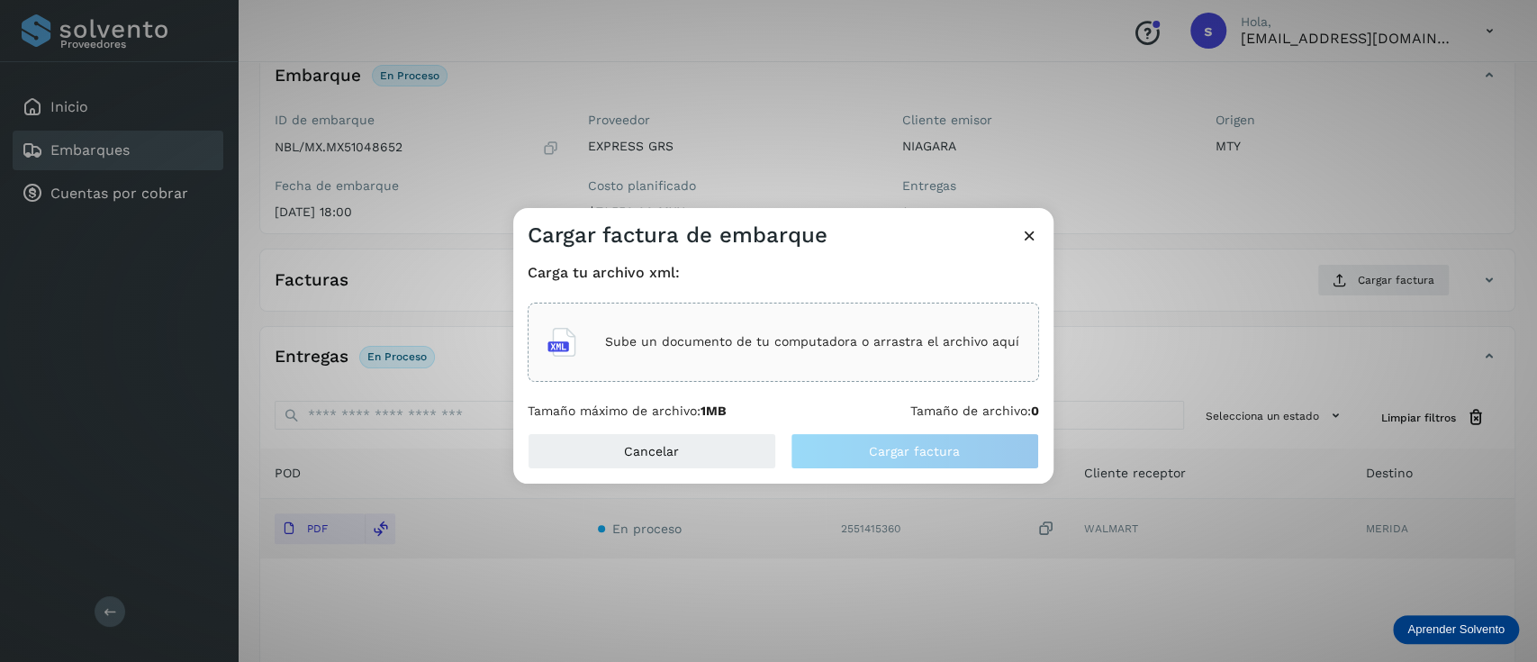
click at [789, 349] on p "Sube un documento de tu computadora o arrastra el archivo aquí" at bounding box center [812, 341] width 414 height 15
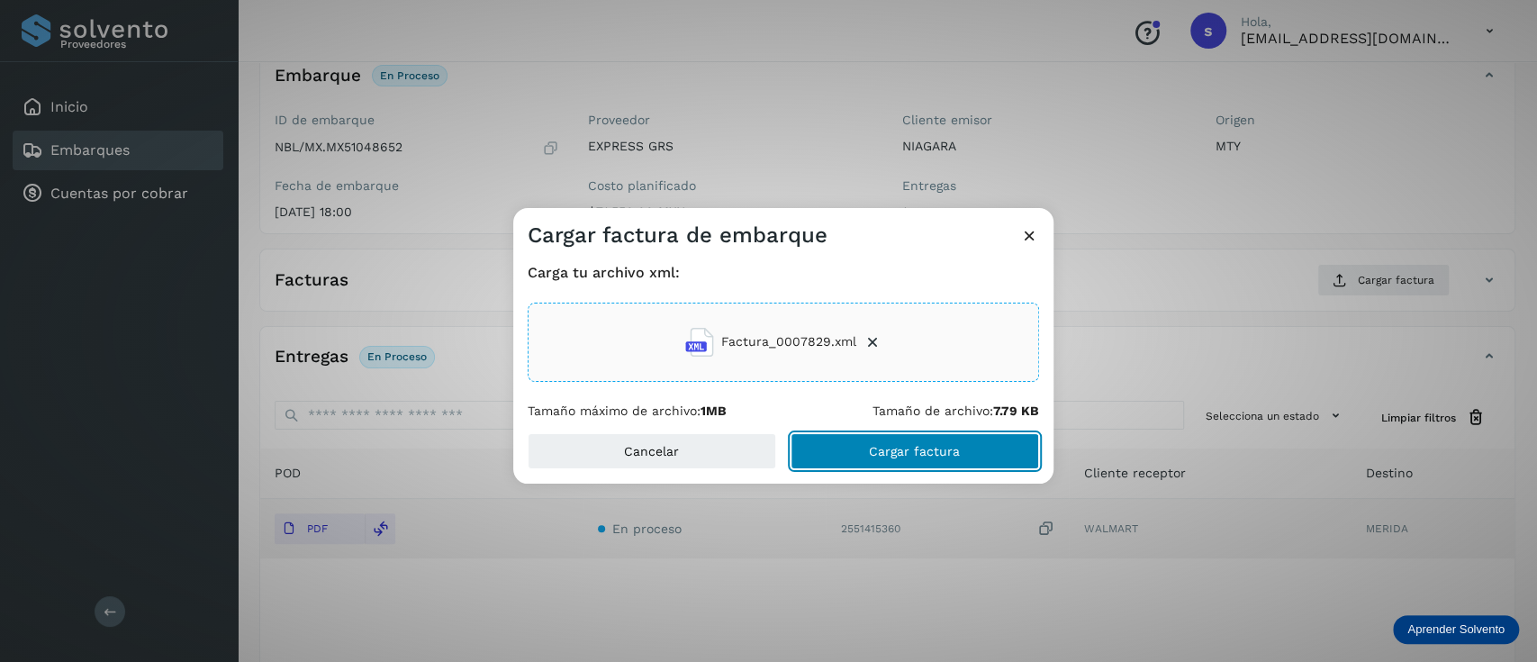
click at [901, 460] on button "Cargar factura" at bounding box center [915, 451] width 249 height 36
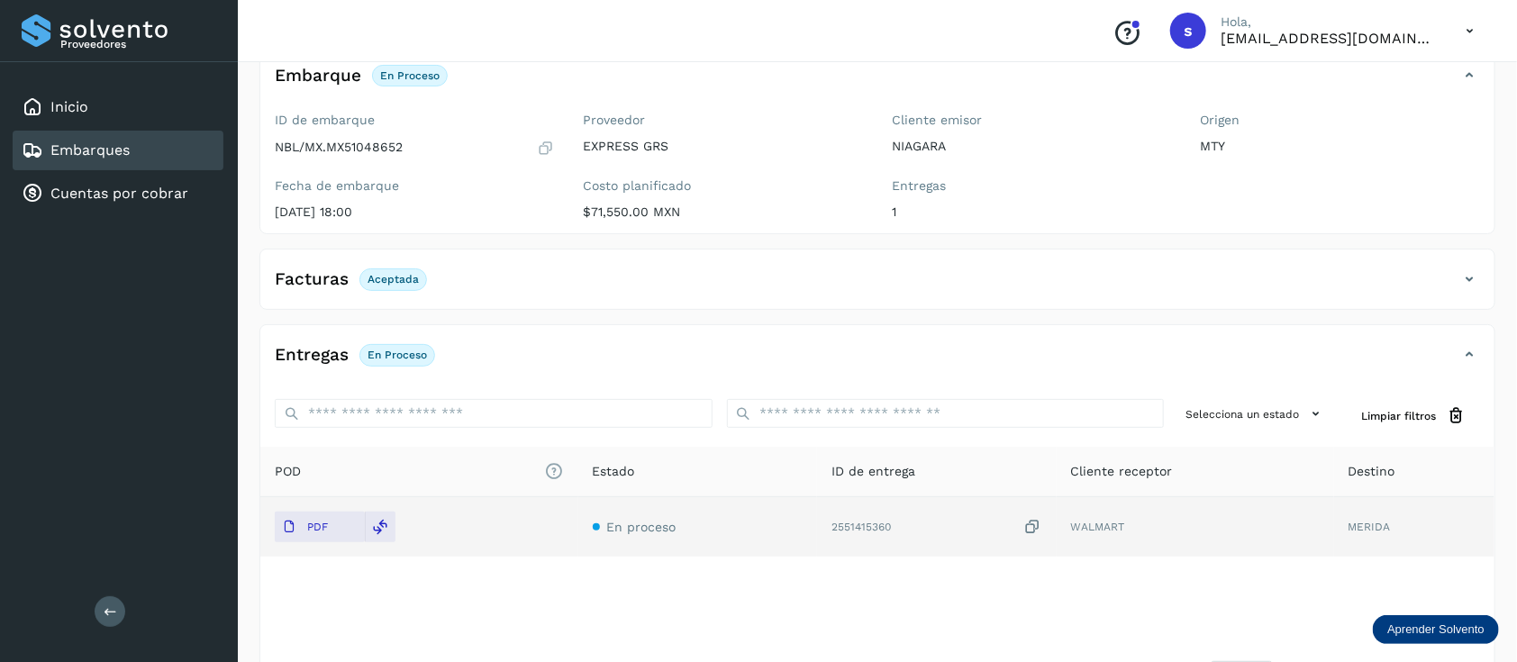
click at [59, 155] on link "Embarques" at bounding box center [89, 149] width 79 height 17
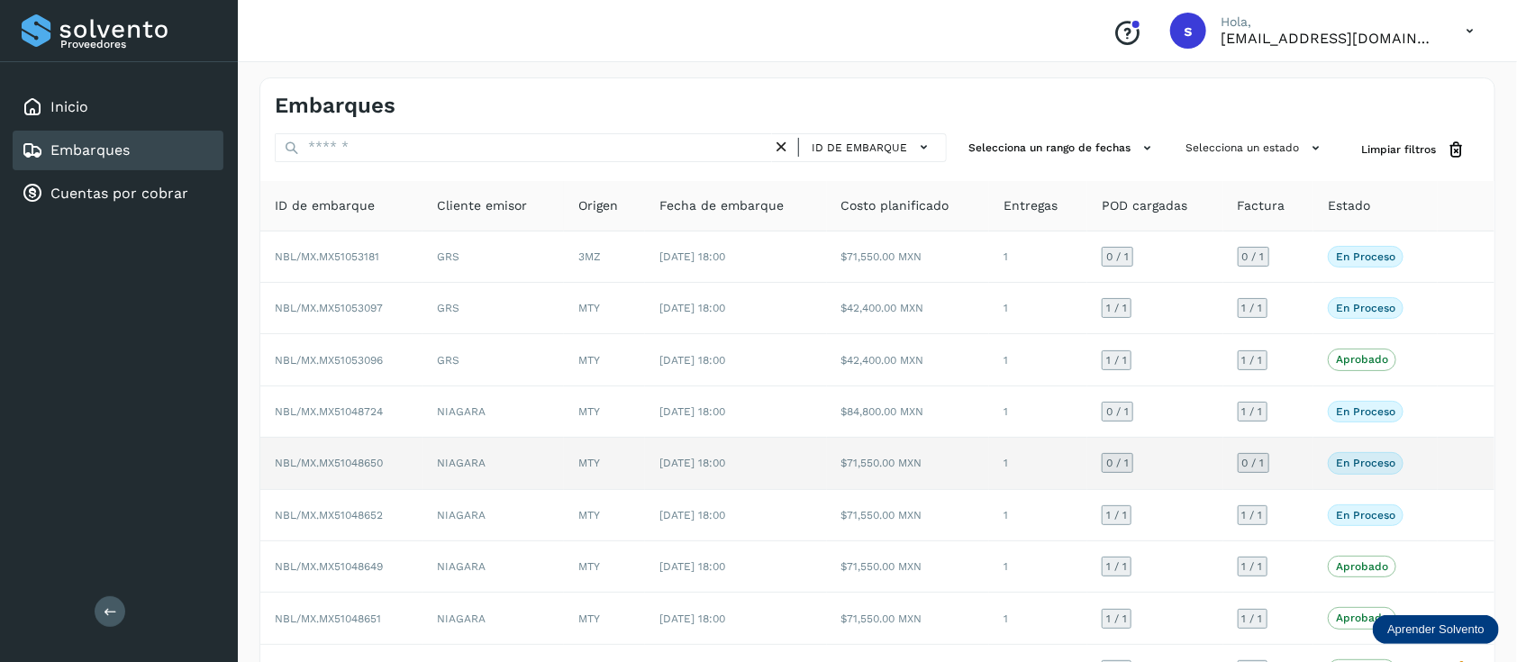
click at [910, 472] on td "$71,550.00 MXN" at bounding box center [908, 463] width 162 height 51
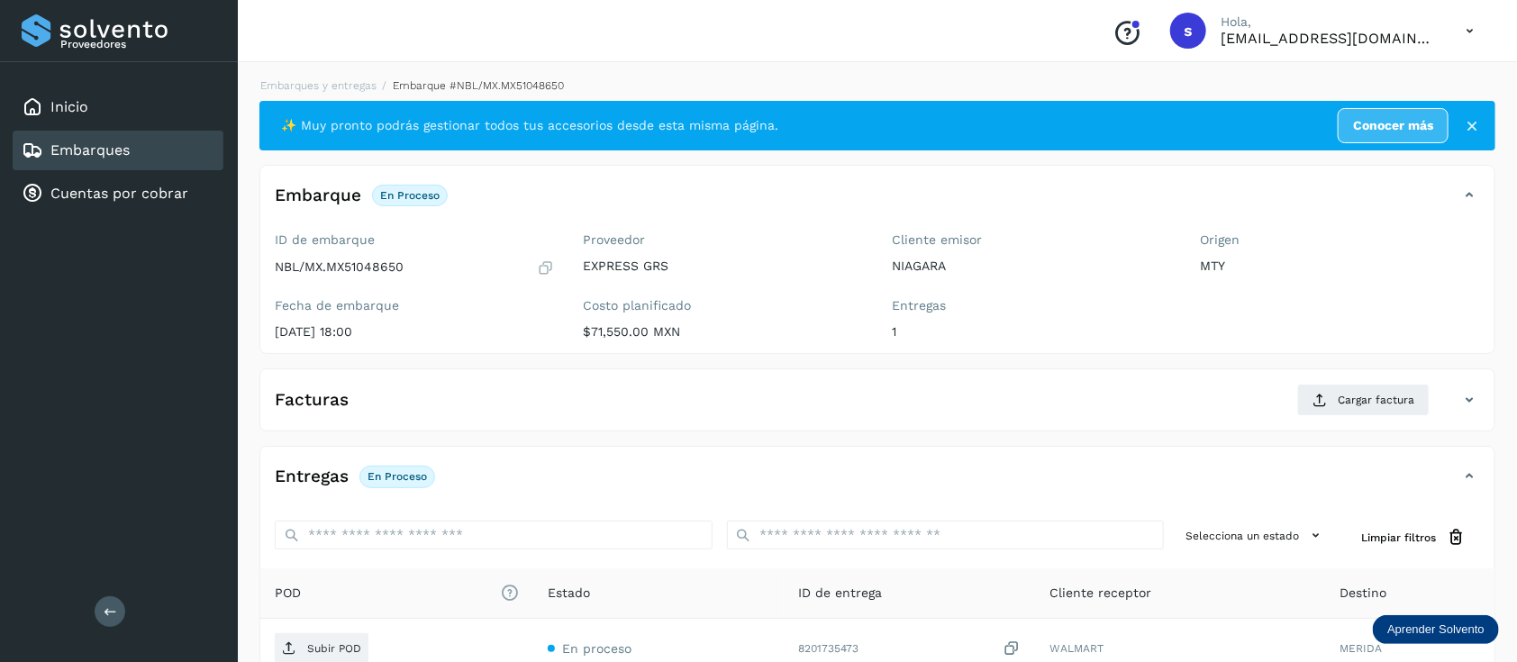
scroll to position [120, 0]
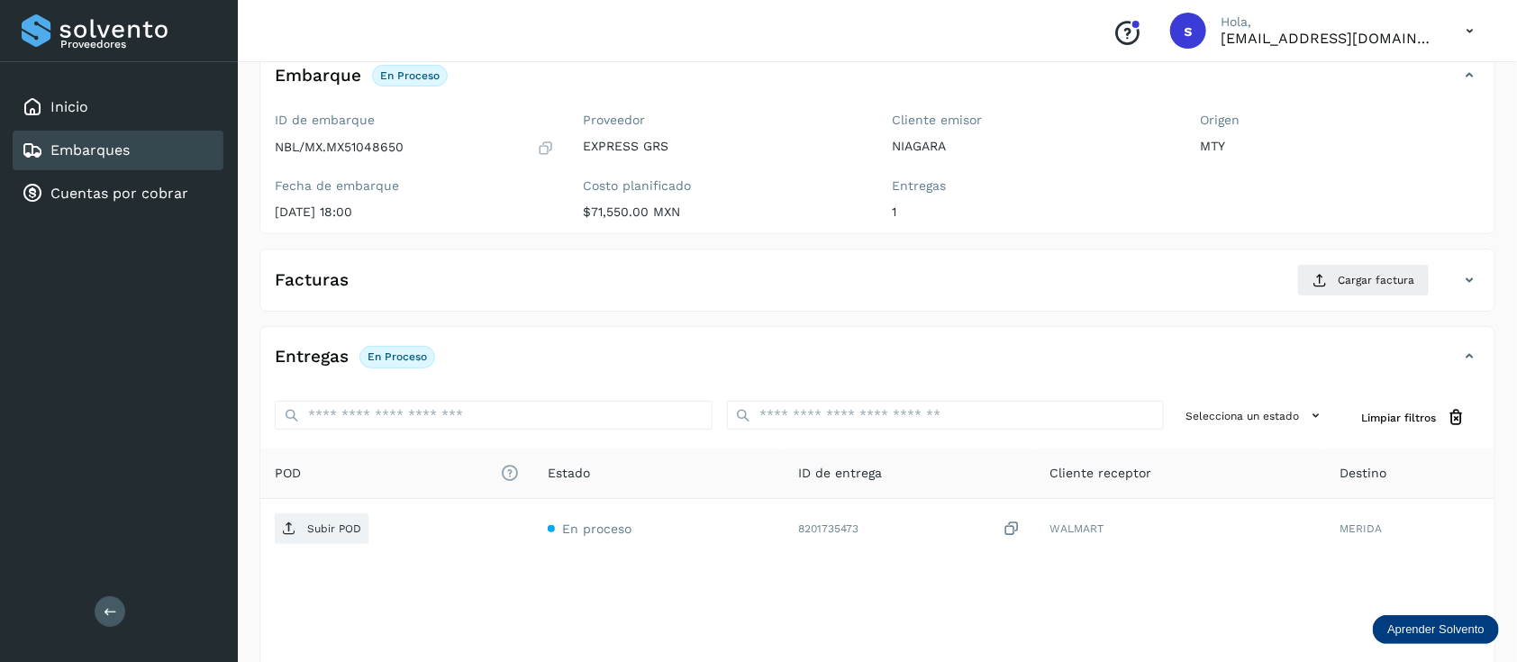
click at [1434, 277] on div "Facturas Cargar factura" at bounding box center [859, 280] width 1198 height 32
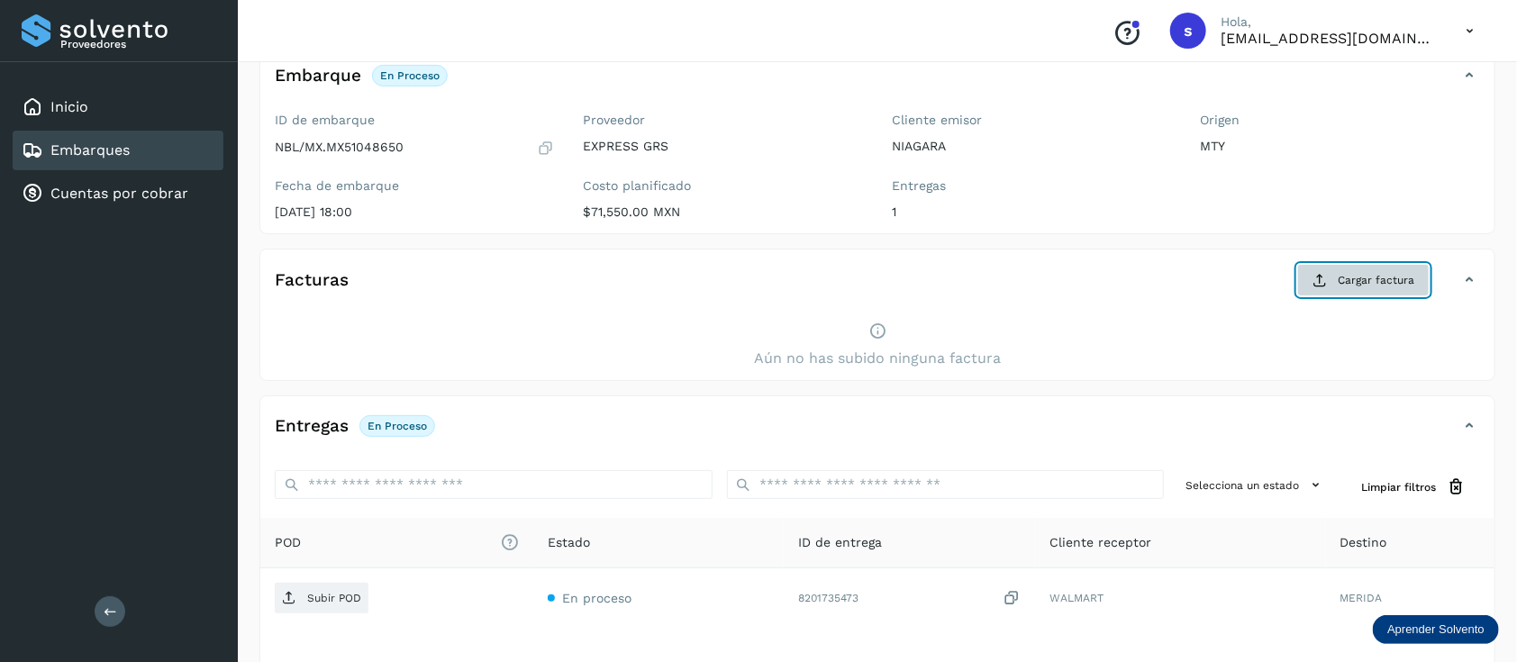
click at [1410, 274] on span "Cargar factura" at bounding box center [1375, 280] width 77 height 16
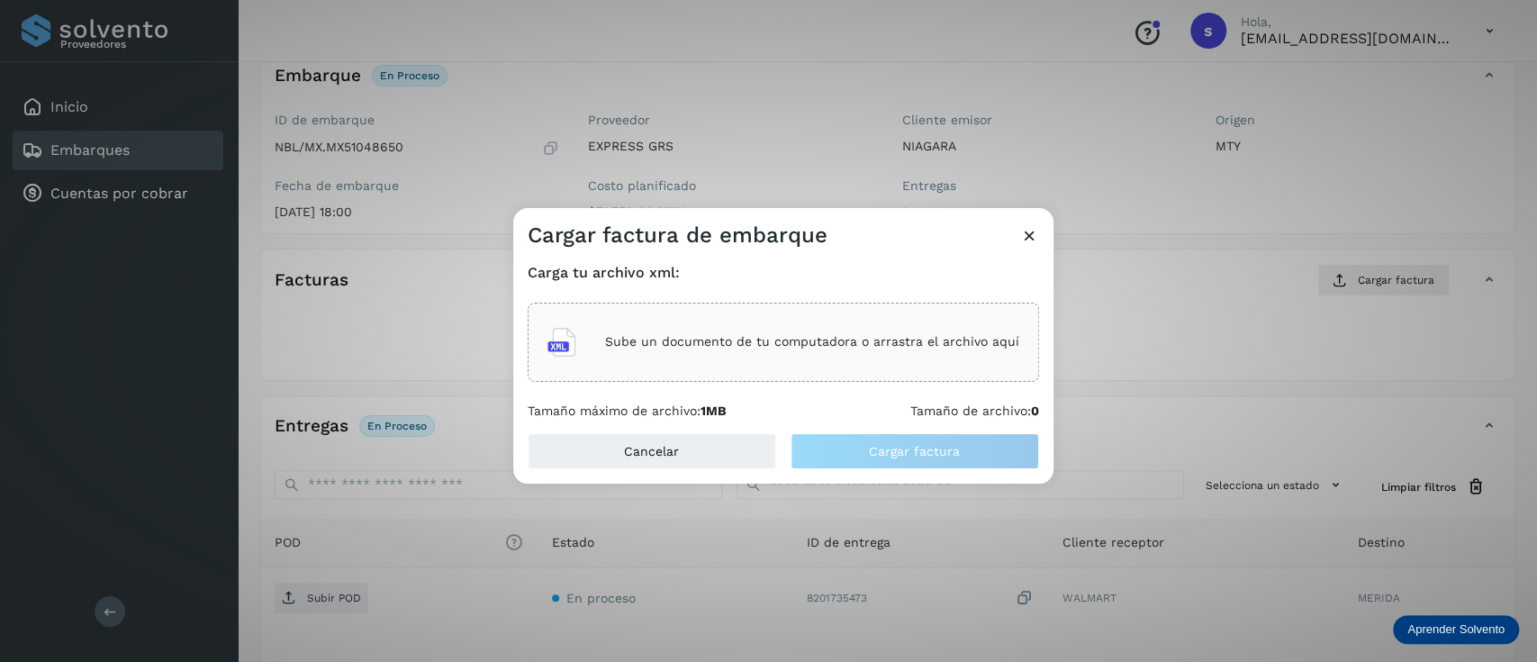
click at [699, 369] on div "Sube un documento de tu computadora o arrastra el archivo aquí" at bounding box center [784, 342] width 512 height 79
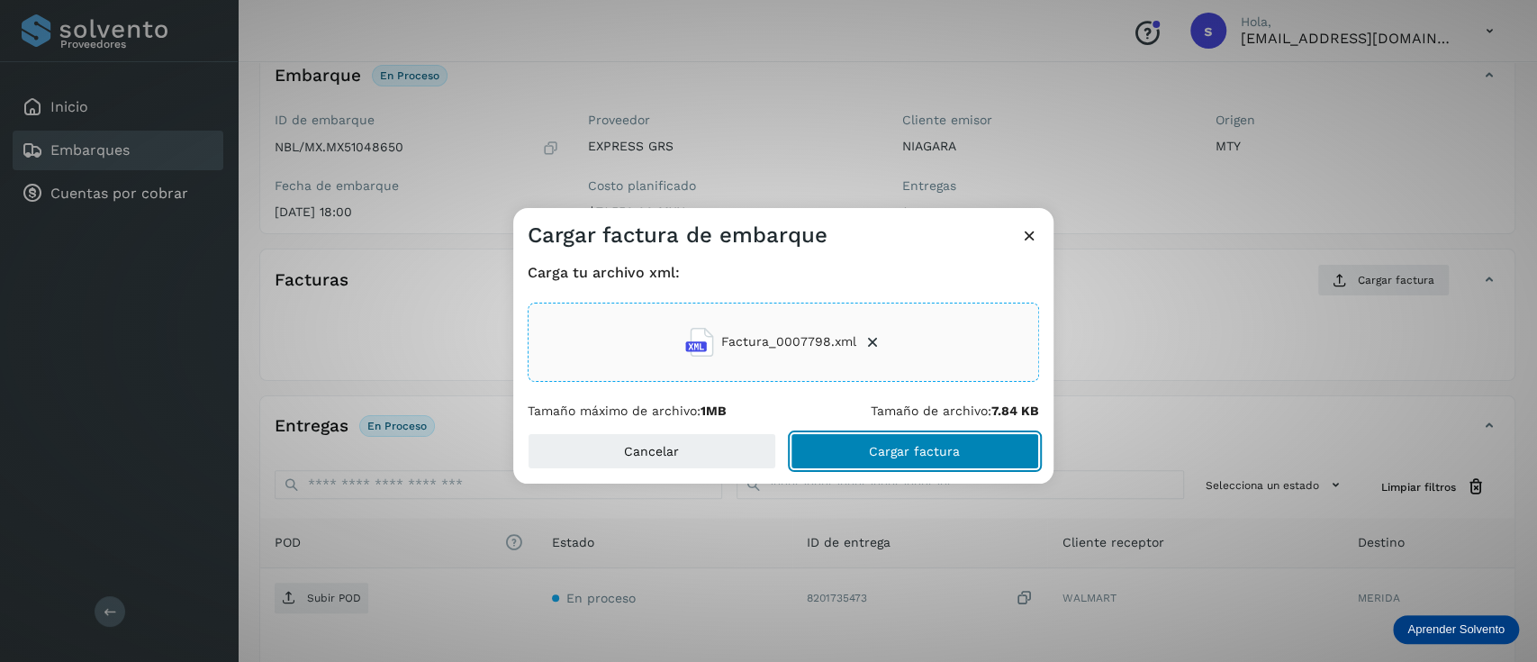
click at [947, 440] on button "Cargar factura" at bounding box center [915, 451] width 249 height 36
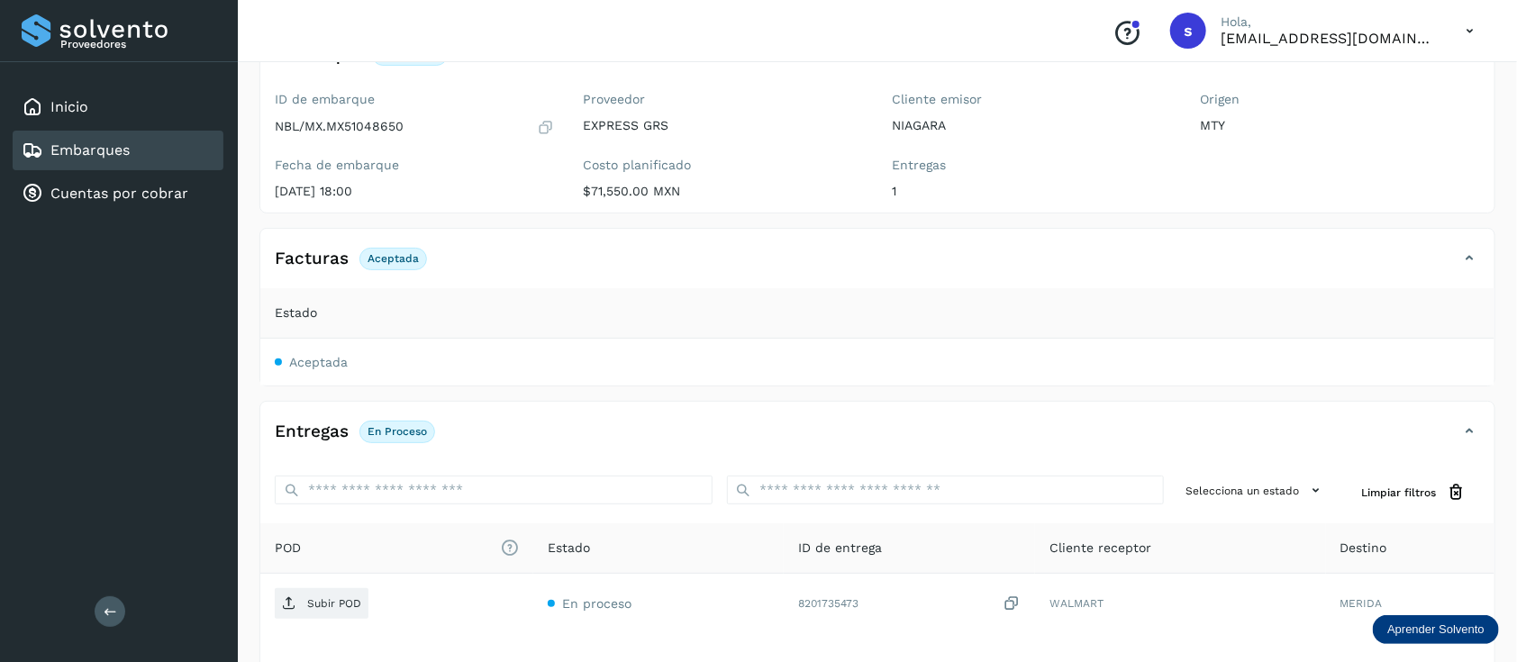
scroll to position [0, 0]
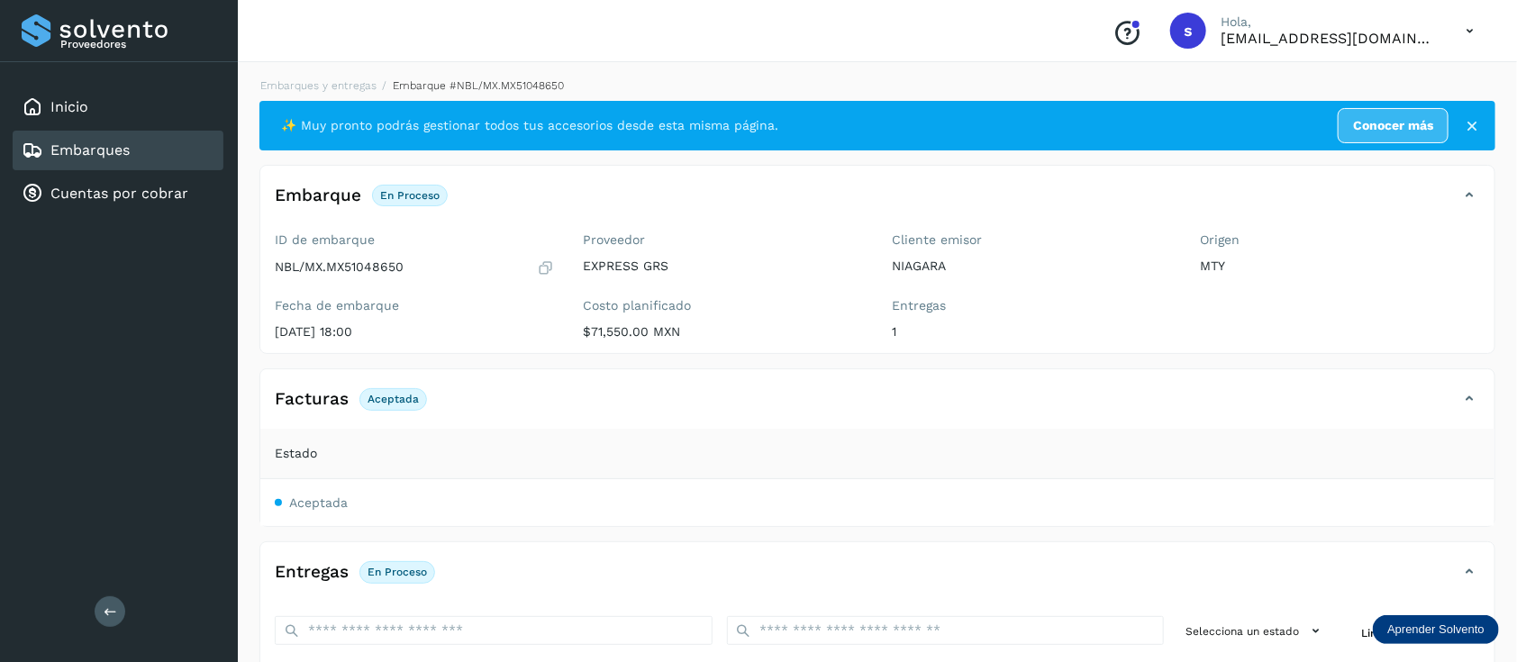
click at [363, 267] on p "NBL/MX.MX51048650" at bounding box center [339, 266] width 129 height 15
copy p "MX51048650"
click at [218, 465] on div "Proveedores Inicio Embarques Cuentas por cobrar Salir" at bounding box center [119, 331] width 238 height 662
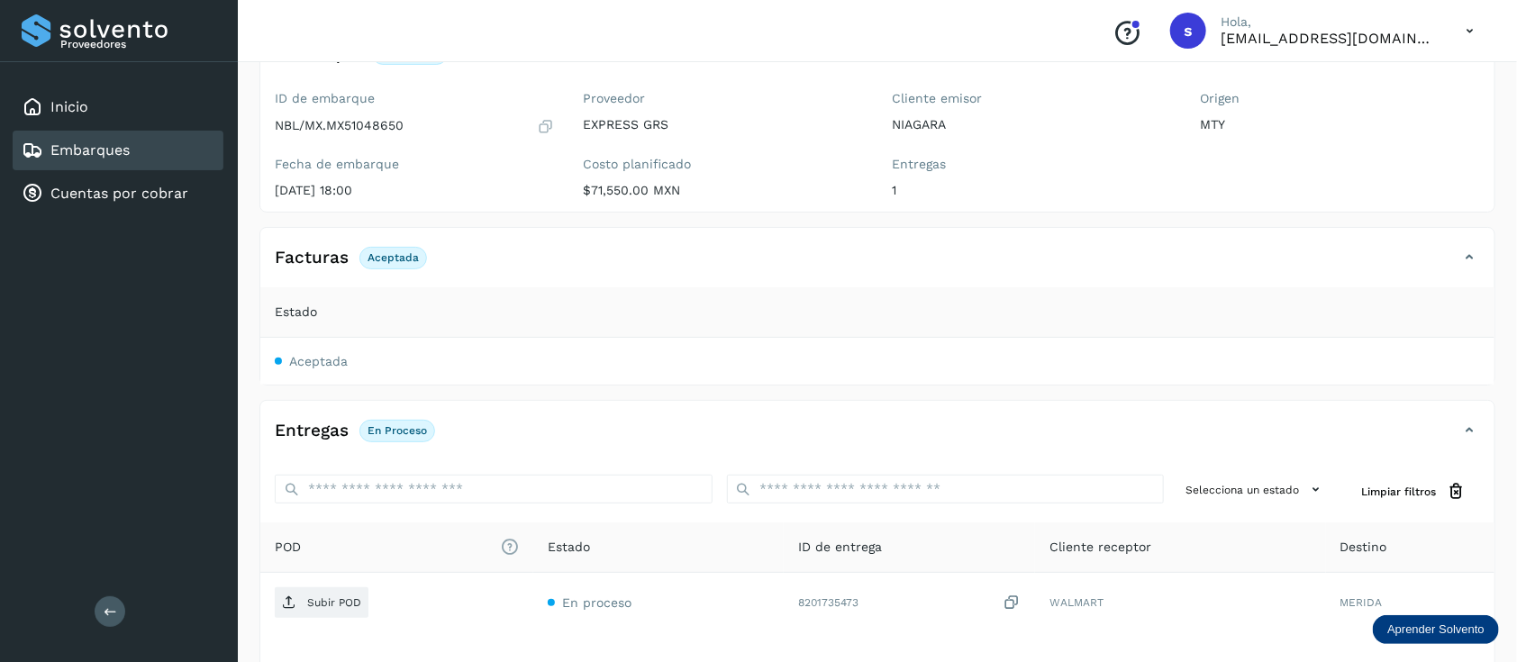
scroll to position [287, 0]
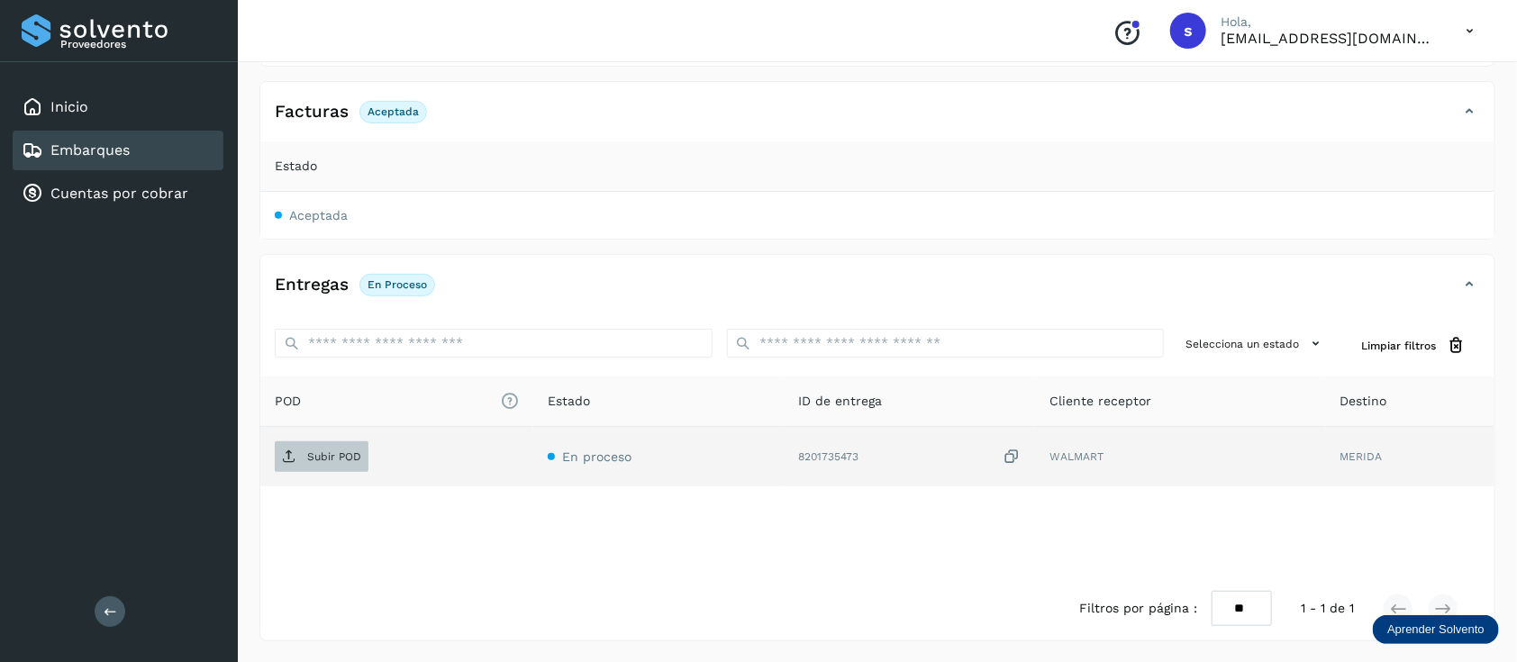
click at [344, 448] on span "Subir POD" at bounding box center [322, 456] width 94 height 29
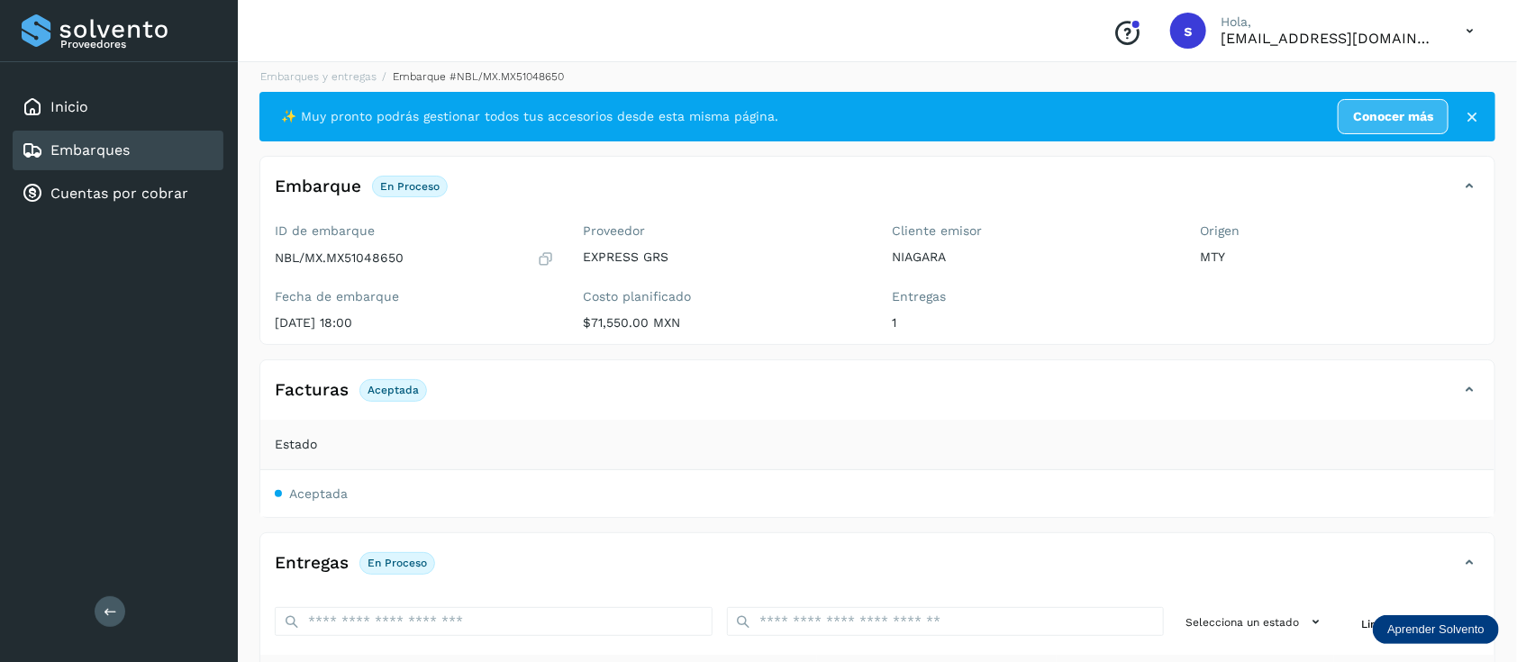
scroll to position [0, 0]
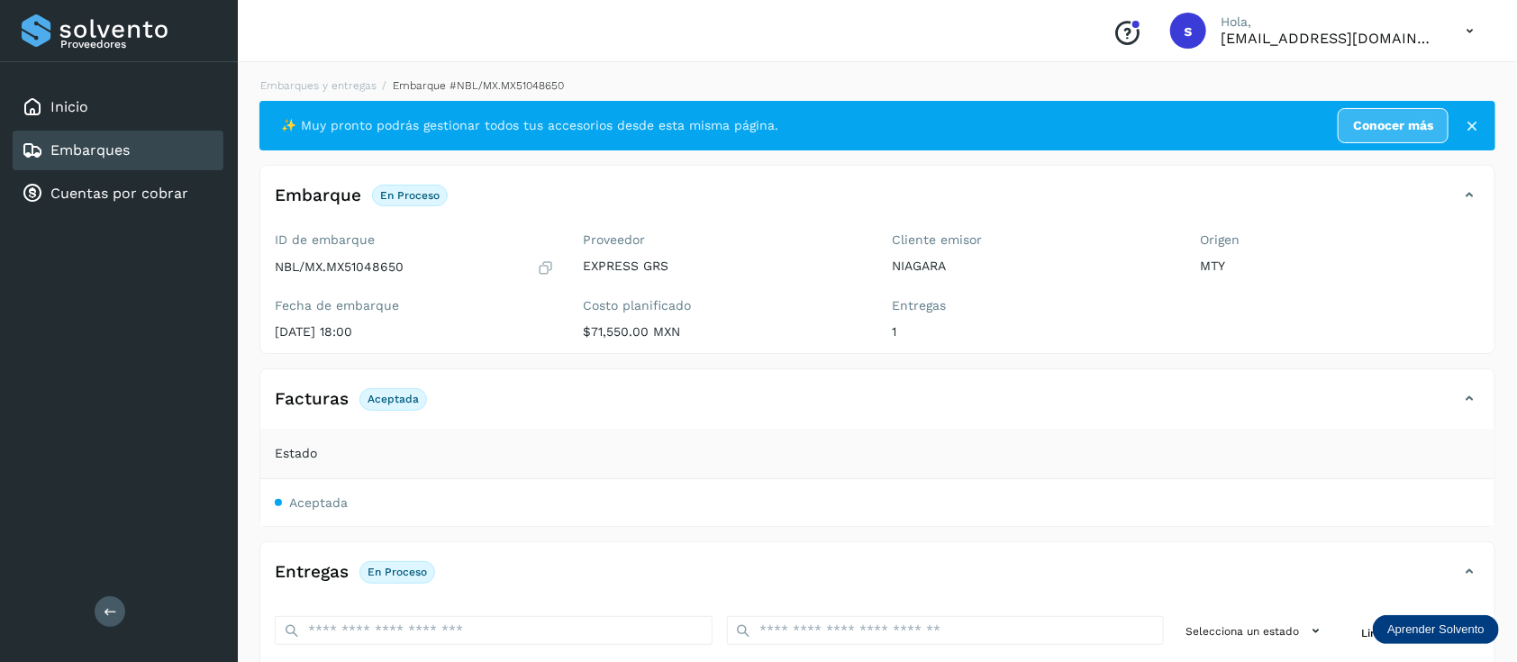
click at [79, 155] on link "Embarques" at bounding box center [89, 149] width 79 height 17
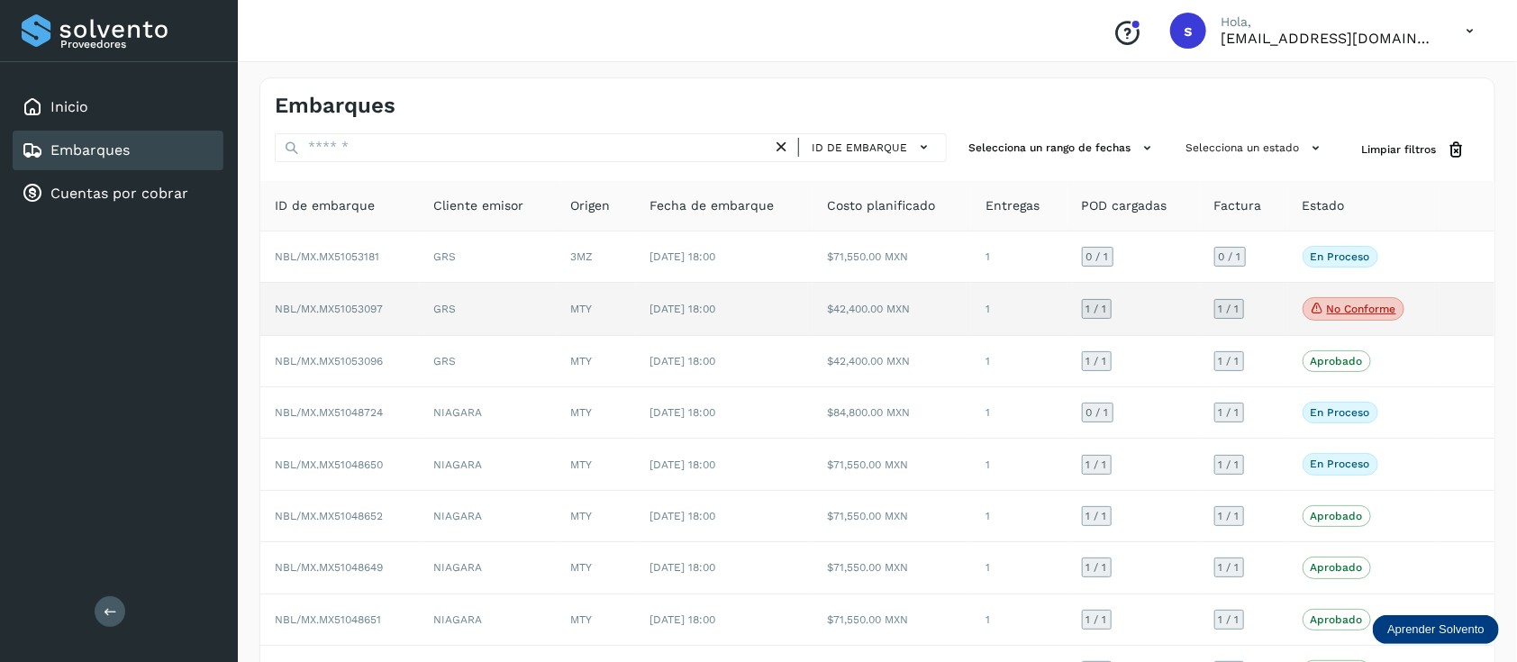
click at [995, 290] on td "1" at bounding box center [1018, 309] width 95 height 53
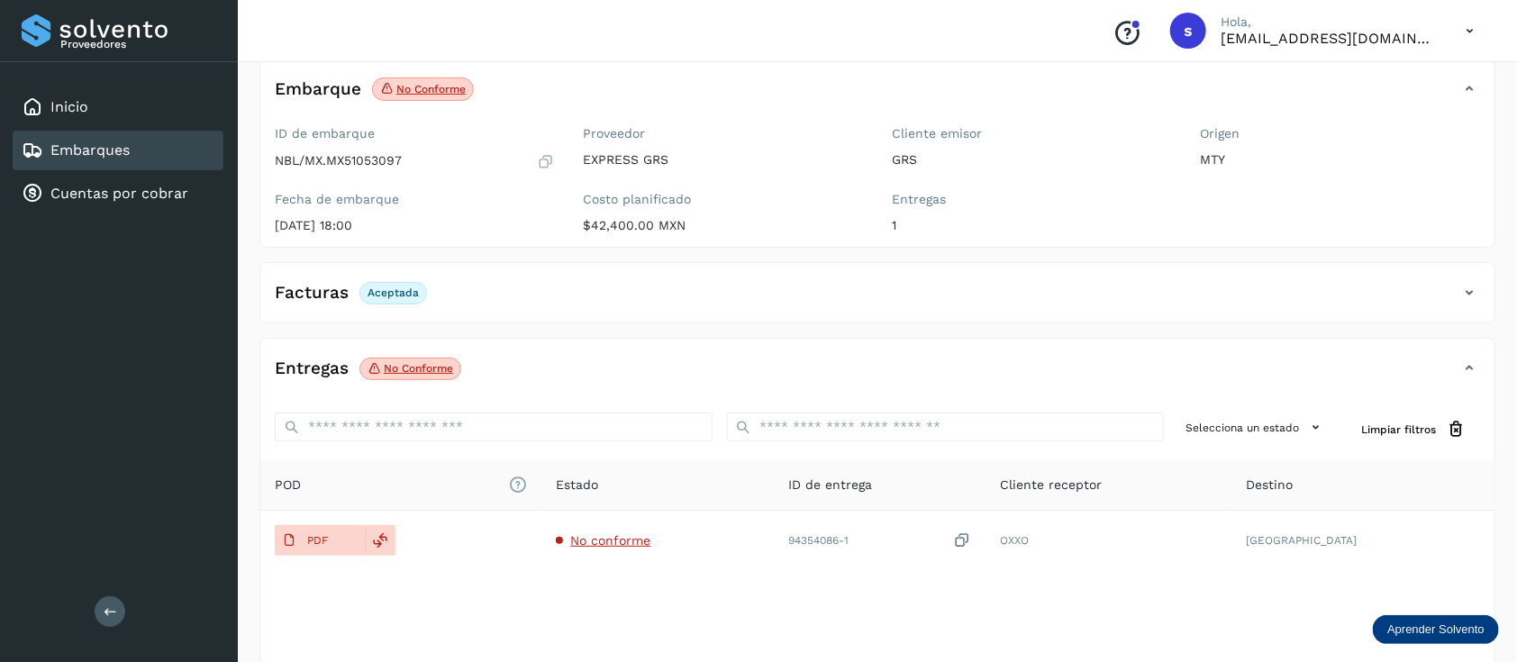
scroll to position [69, 0]
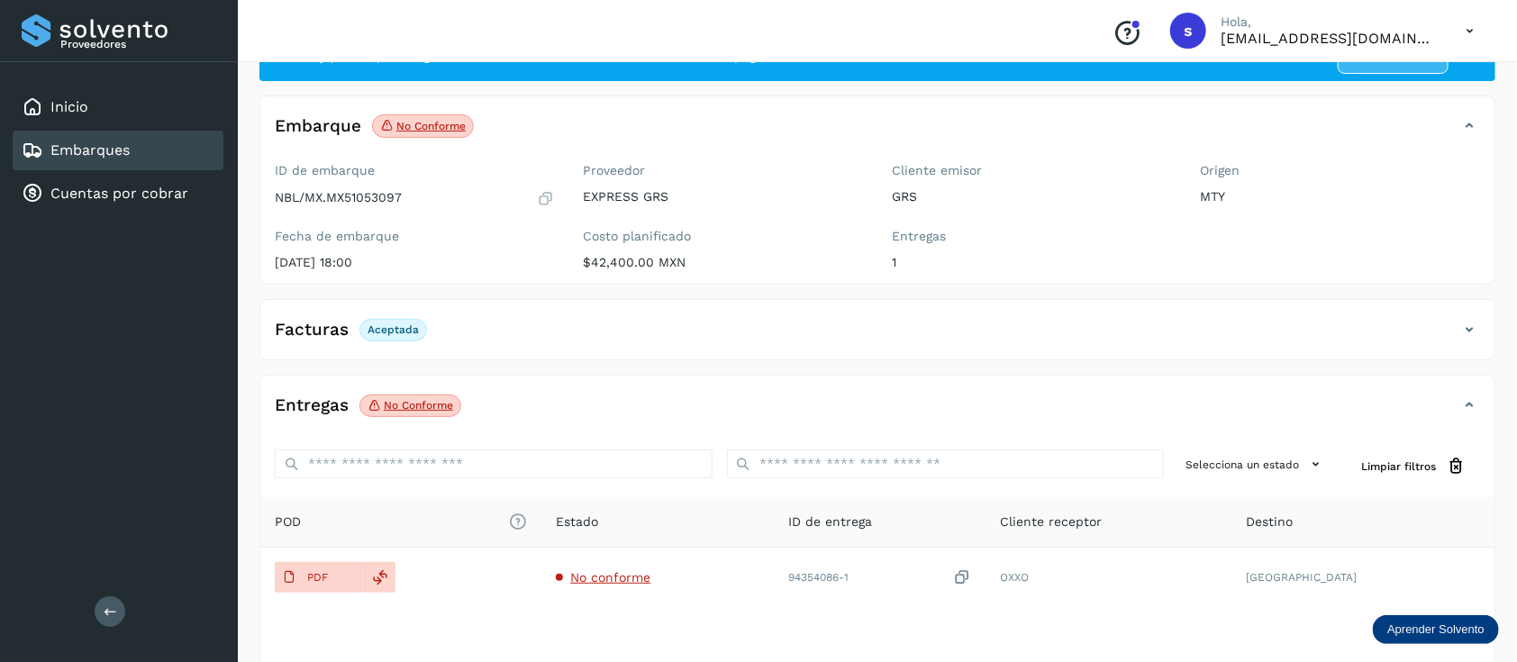
click at [148, 154] on div "Embarques" at bounding box center [118, 151] width 211 height 40
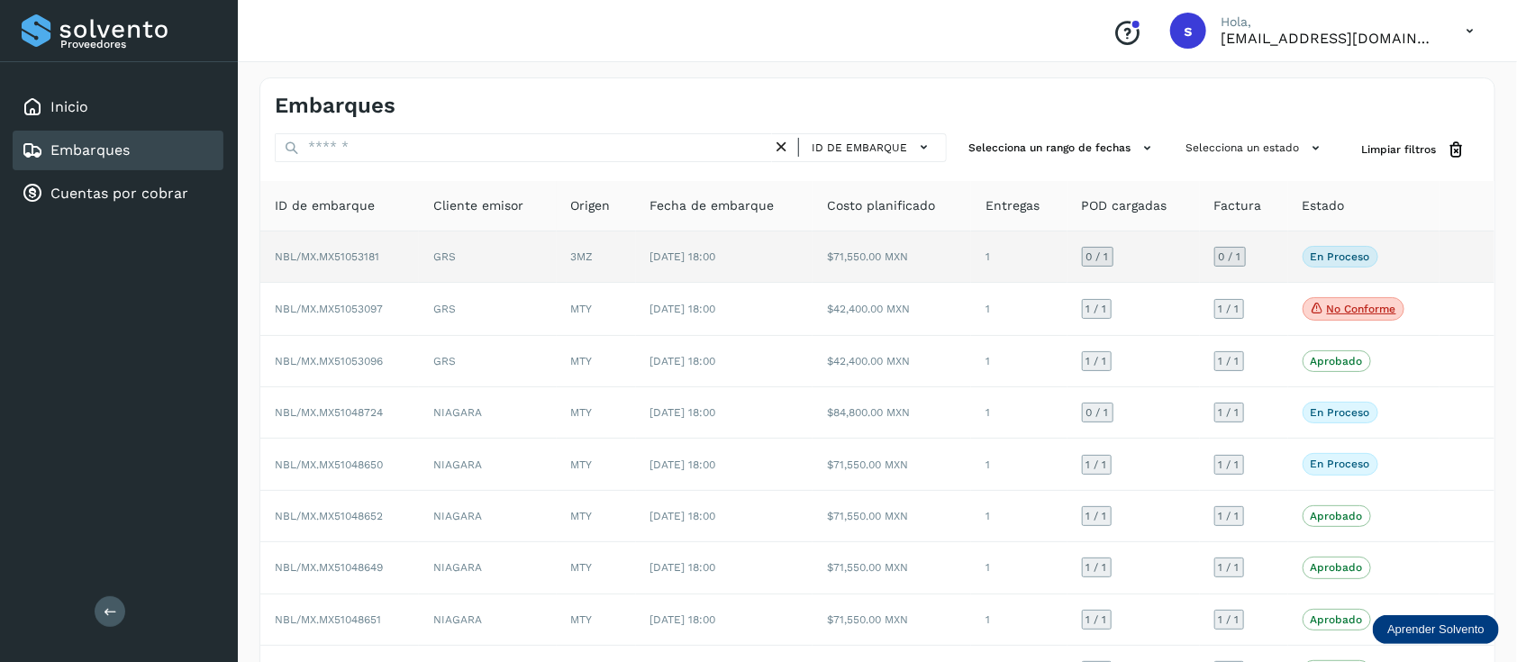
click at [398, 244] on td "NBL/MX.MX51053181" at bounding box center [339, 256] width 159 height 51
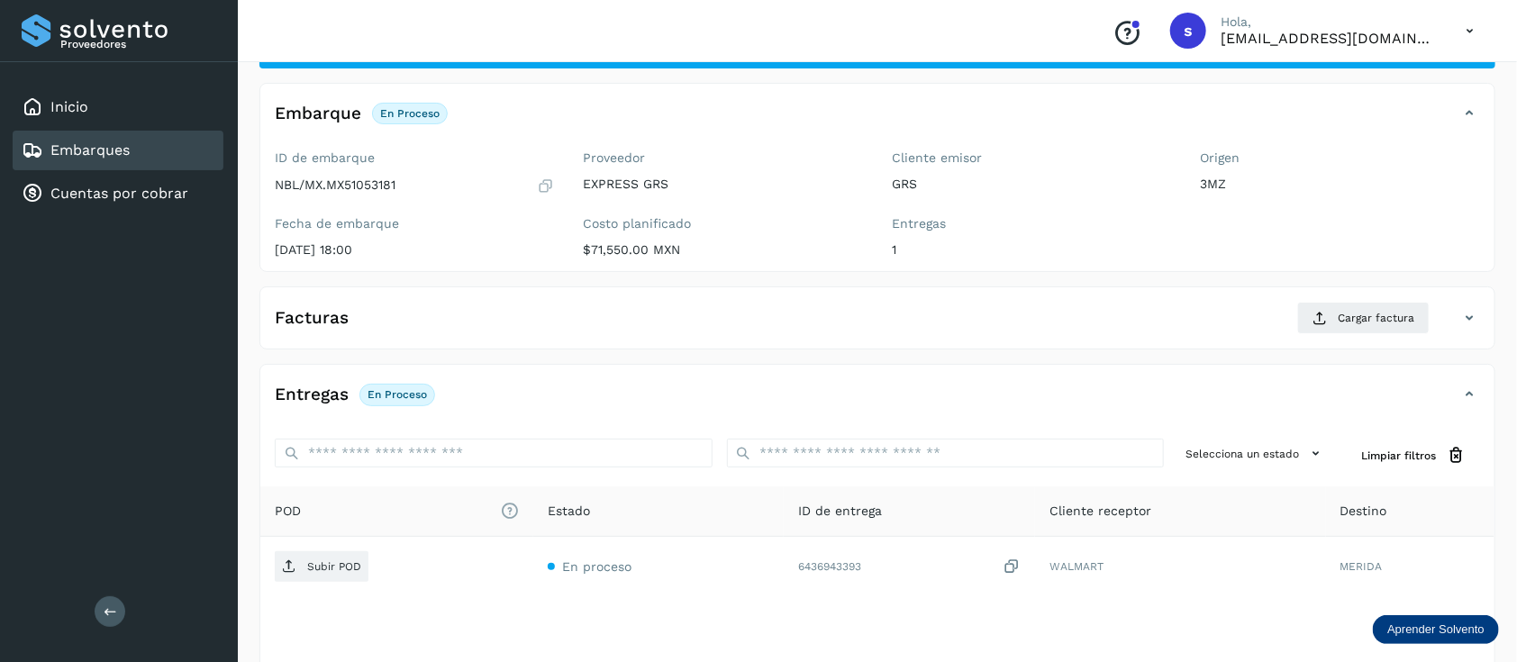
scroll to position [120, 0]
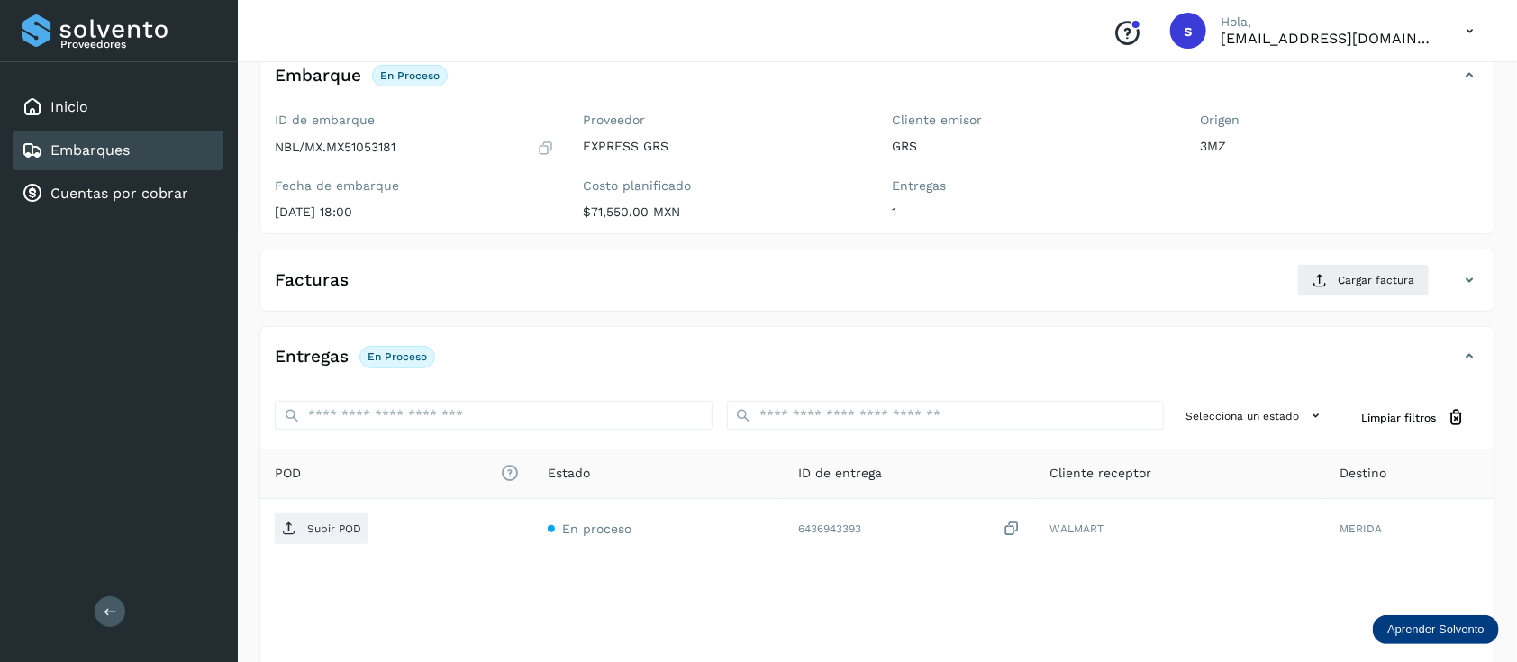
click at [370, 143] on p "NBL/MX.MX51053181" at bounding box center [335, 147] width 121 height 15
copy p "MX51053181"
drag, startPoint x: 130, startPoint y: 304, endPoint x: 144, endPoint y: 316, distance: 18.6
click at [130, 304] on div "Proveedores Inicio Embarques Cuentas por cobrar Salir" at bounding box center [119, 331] width 238 height 662
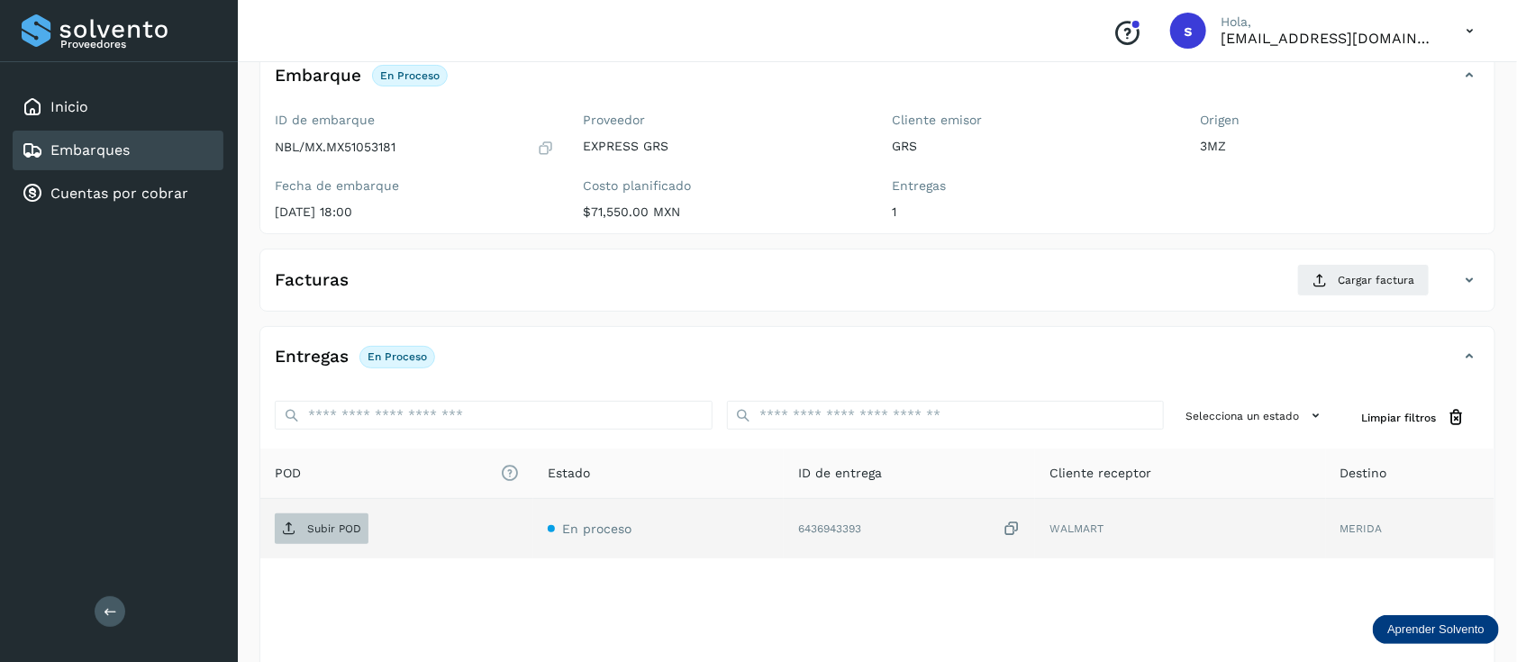
click at [313, 526] on p "Subir POD" at bounding box center [334, 528] width 54 height 13
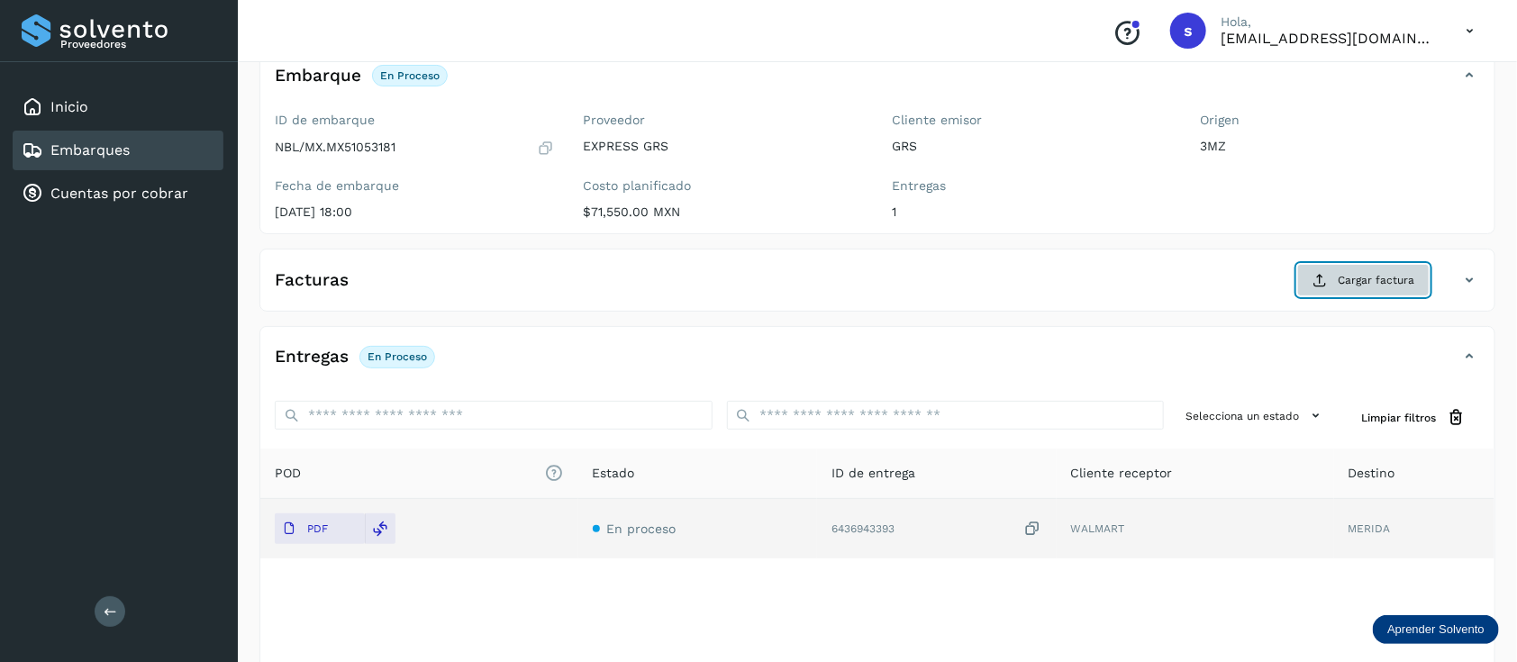
click at [1316, 279] on icon at bounding box center [1319, 280] width 14 height 14
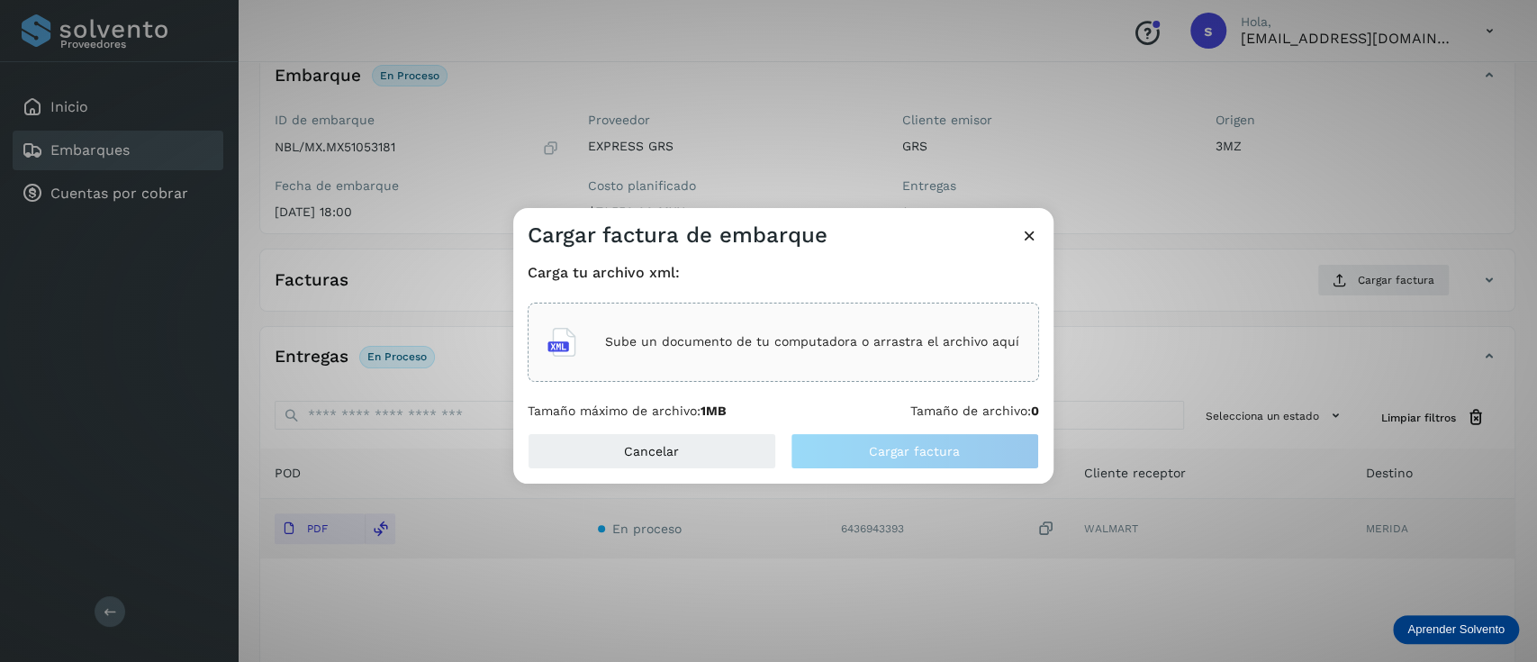
click at [720, 349] on p "Sube un documento de tu computadora o arrastra el archivo aquí" at bounding box center [812, 341] width 414 height 15
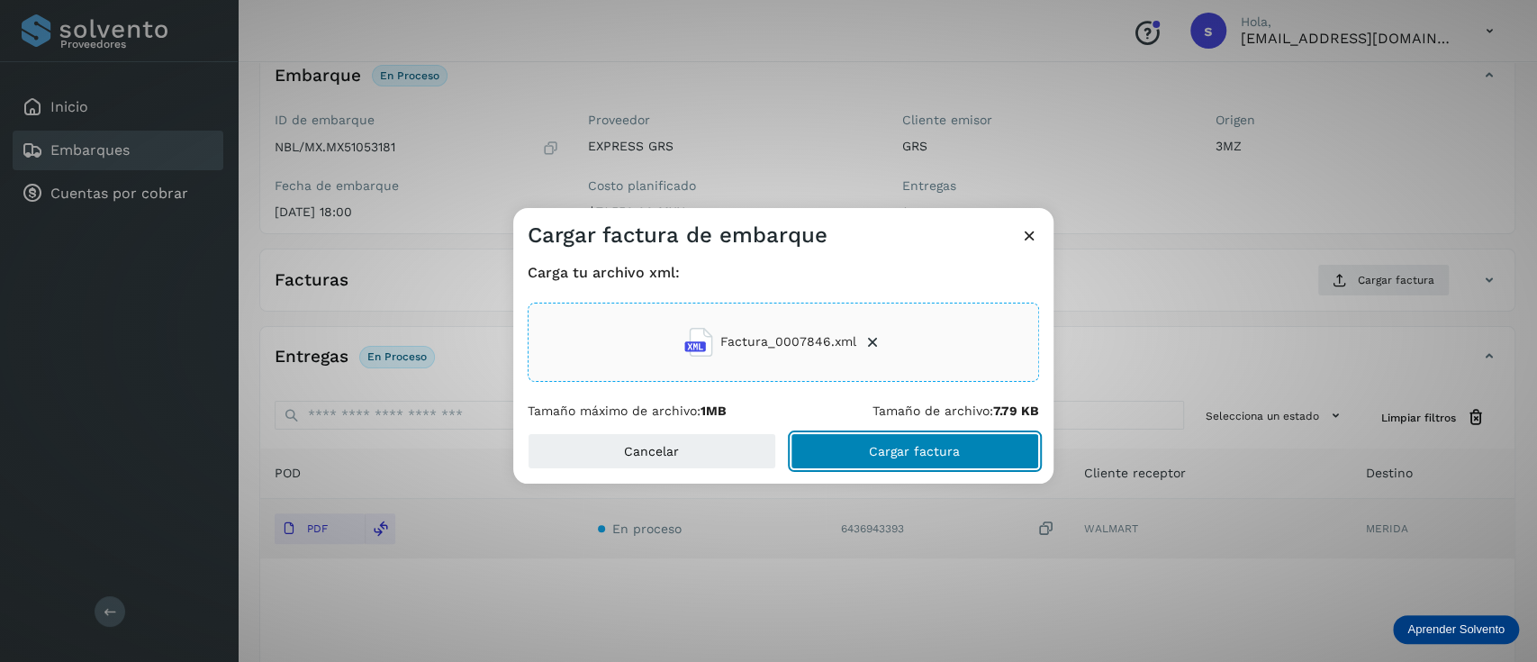
click at [980, 440] on button "Cargar factura" at bounding box center [915, 451] width 249 height 36
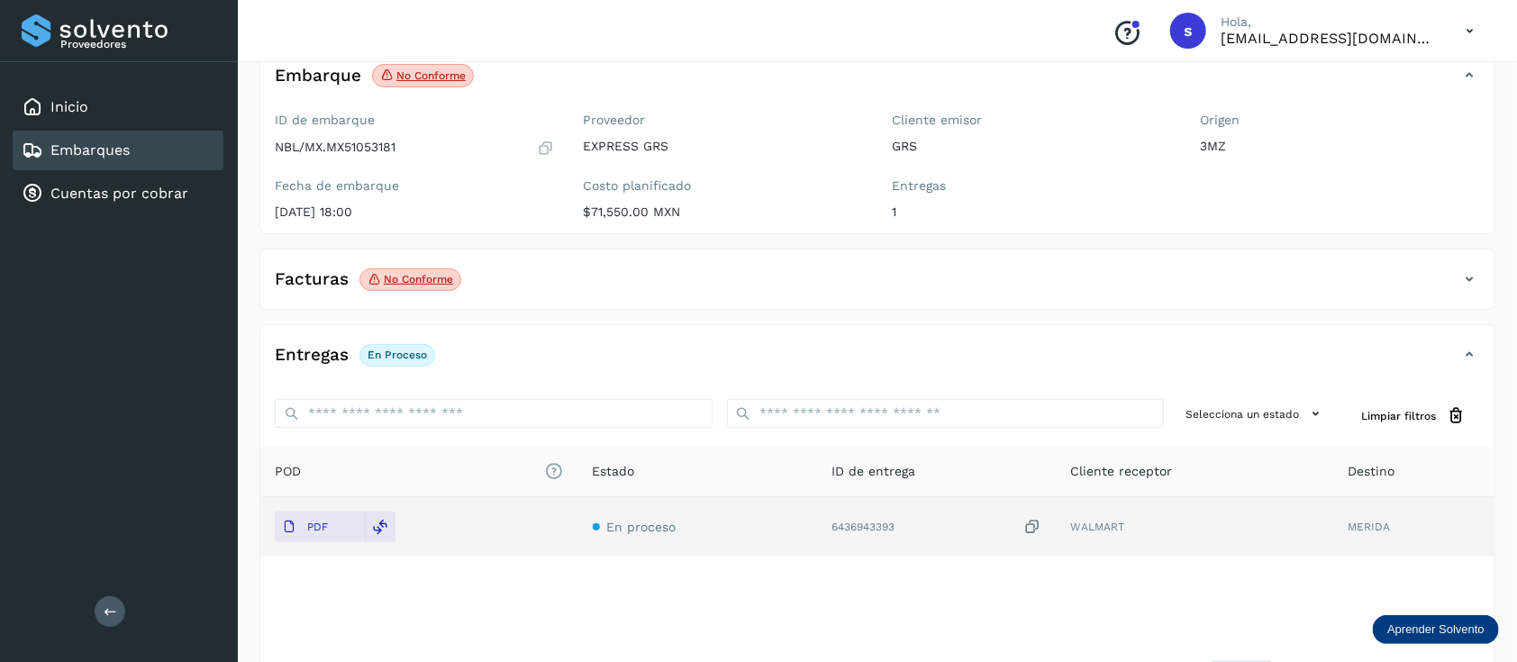
click at [173, 146] on div "Embarques" at bounding box center [118, 151] width 211 height 40
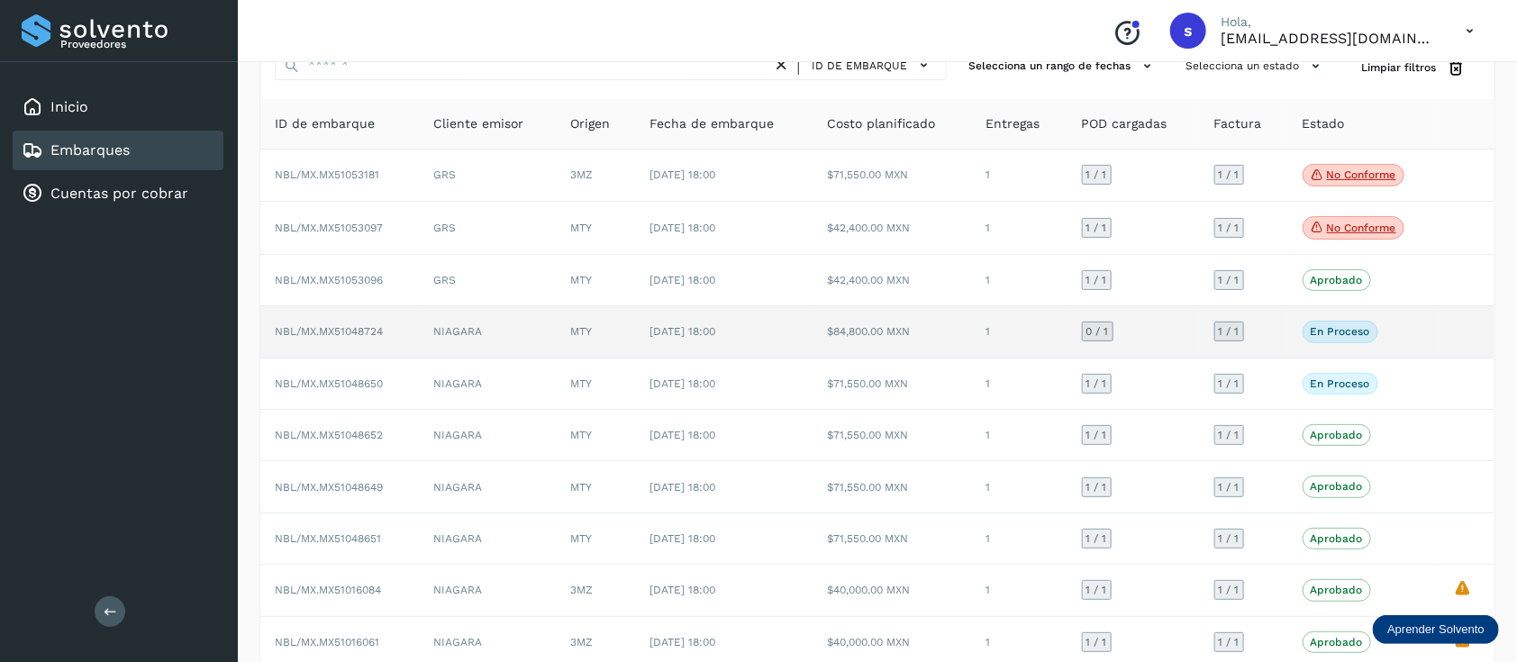
scroll to position [120, 0]
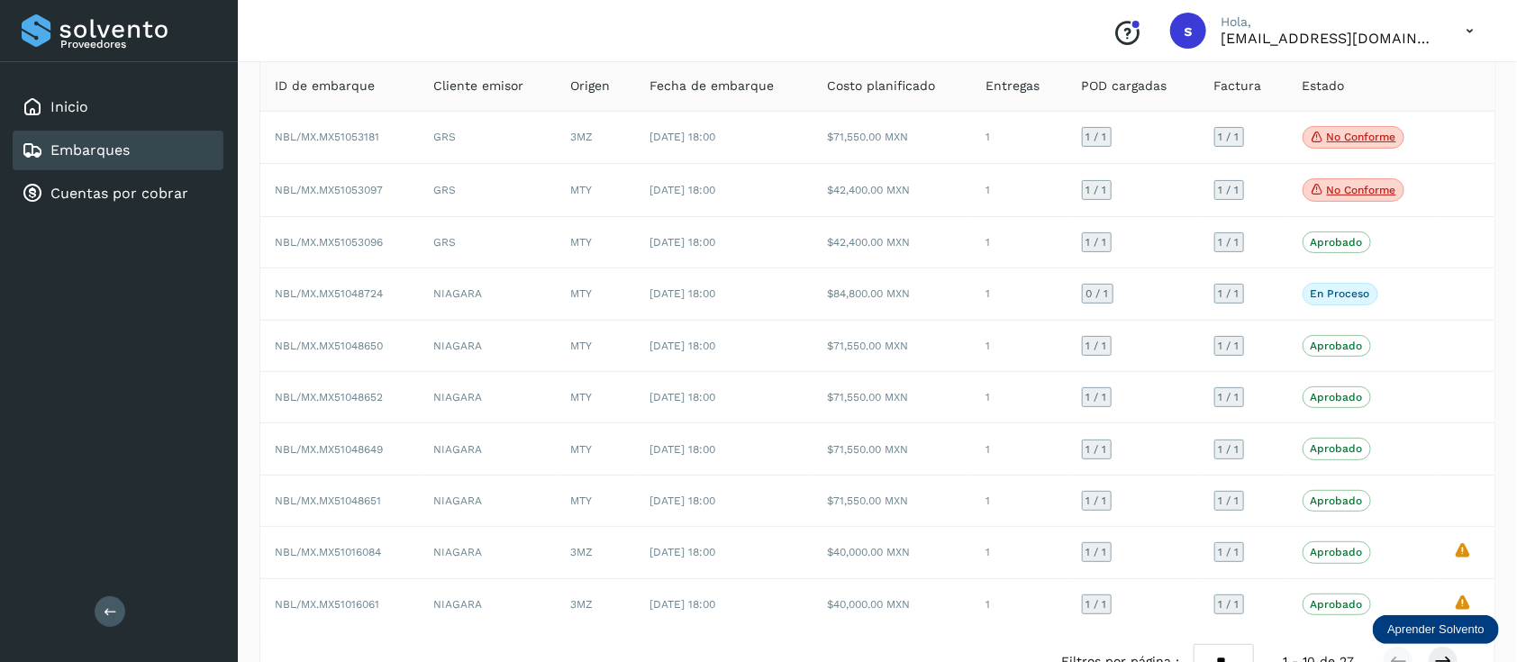
click at [99, 250] on div "Proveedores Inicio Embarques Cuentas por cobrar Salir" at bounding box center [119, 331] width 238 height 662
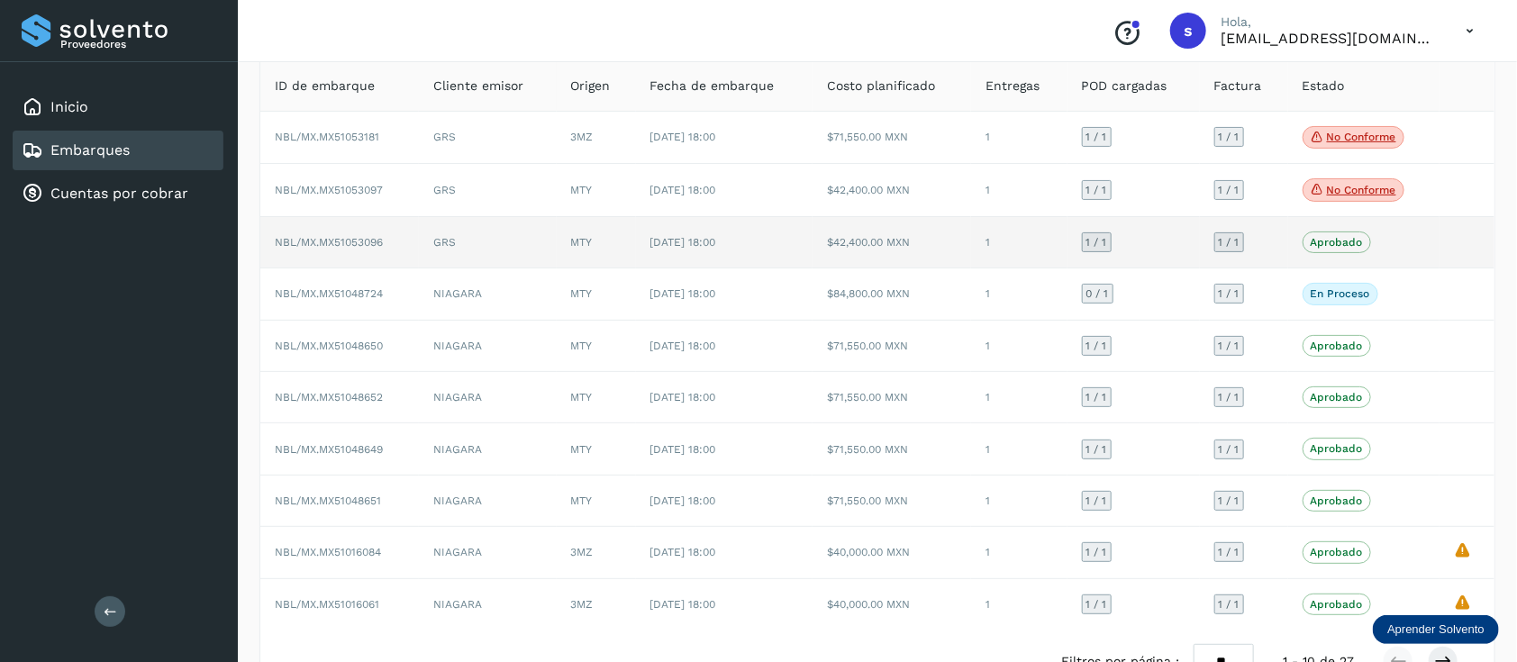
click at [730, 255] on td "[DATE] 18:00" at bounding box center [724, 242] width 177 height 51
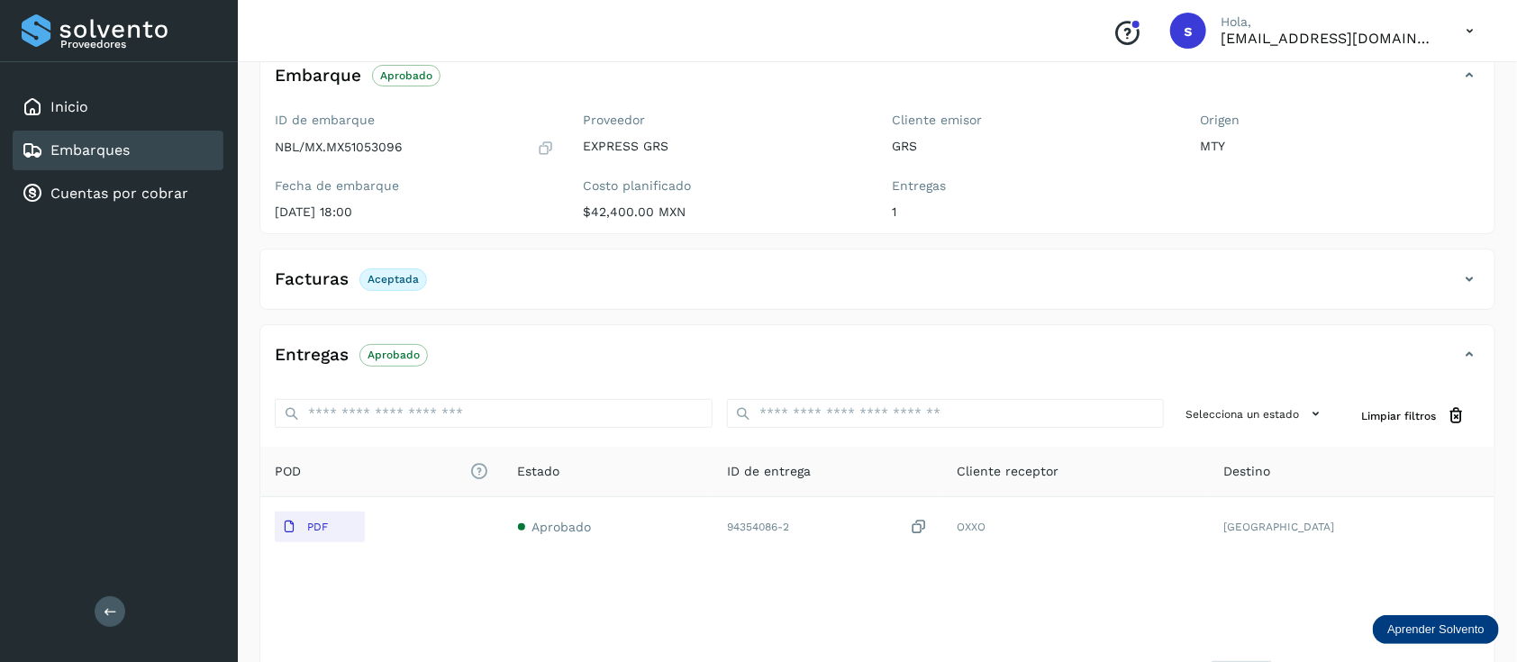
click at [370, 145] on p "NBL/MX.MX51053096" at bounding box center [339, 147] width 128 height 15
copy p "MX51053096"
click at [36, 337] on div "Proveedores Inicio Embarques Cuentas por cobrar Salir" at bounding box center [119, 331] width 238 height 662
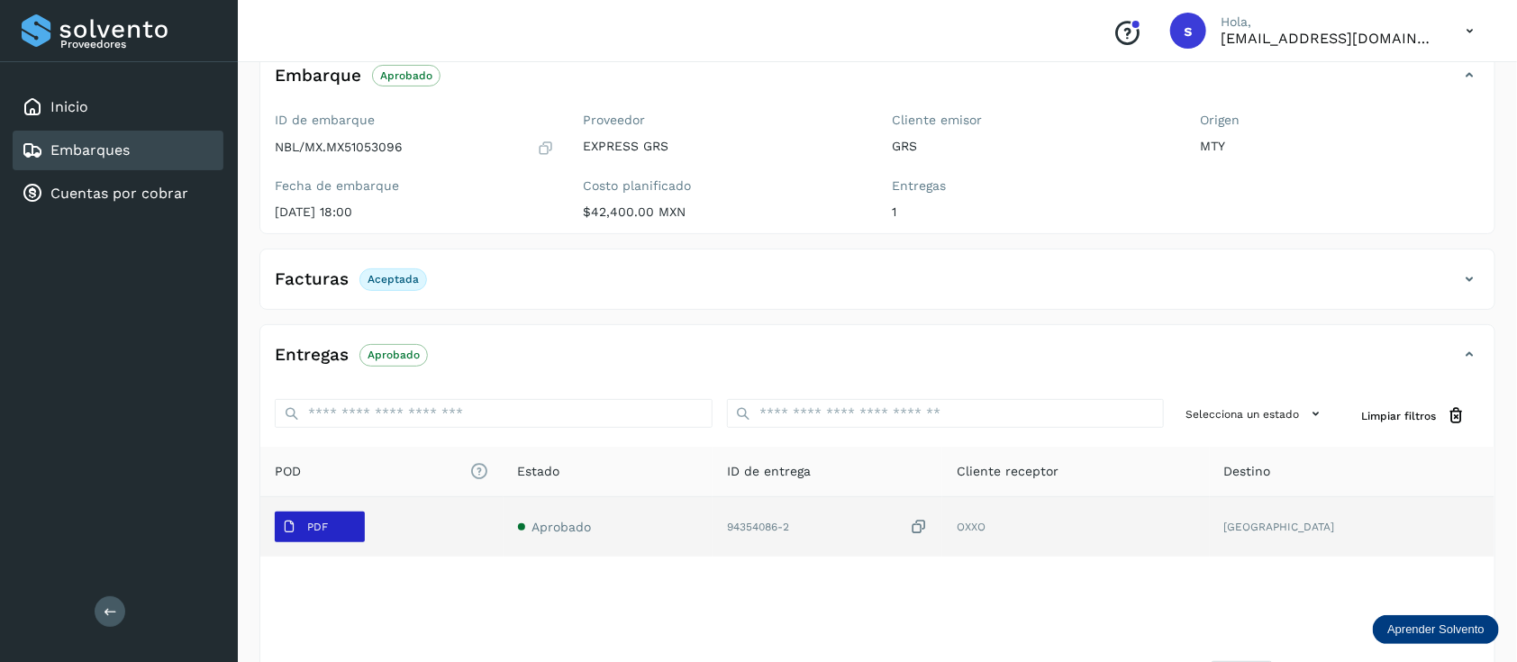
click at [294, 538] on span "PDF" at bounding box center [305, 526] width 60 height 29
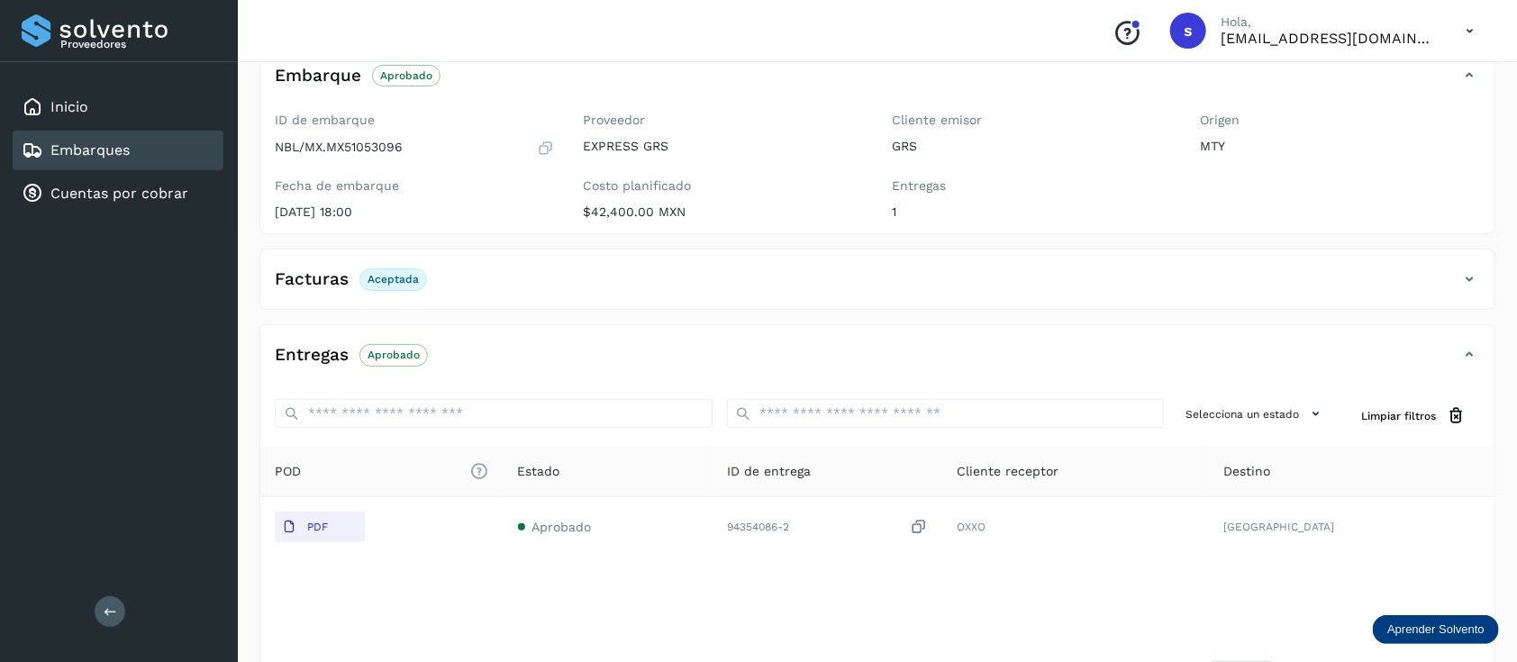
click at [119, 156] on link "Embarques" at bounding box center [89, 149] width 79 height 17
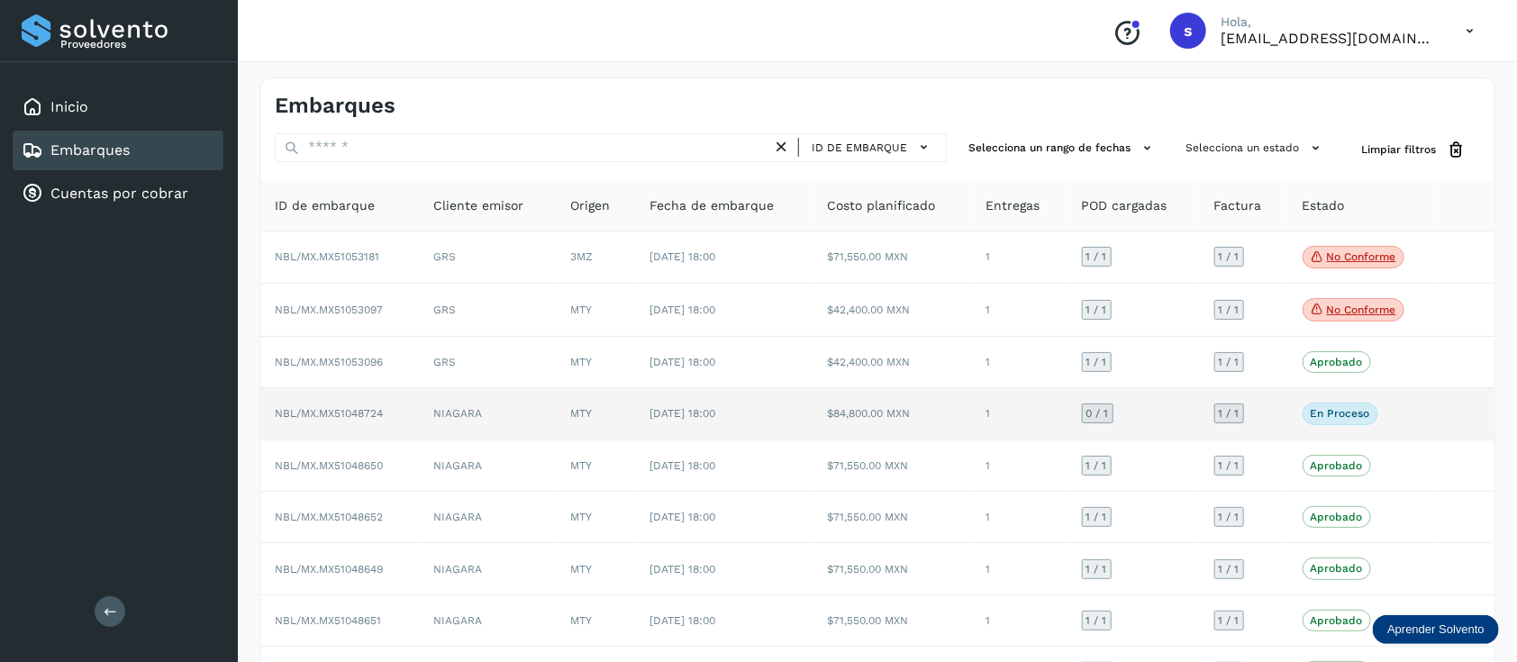
click at [757, 422] on td "[DATE] 18:00" at bounding box center [724, 413] width 177 height 51
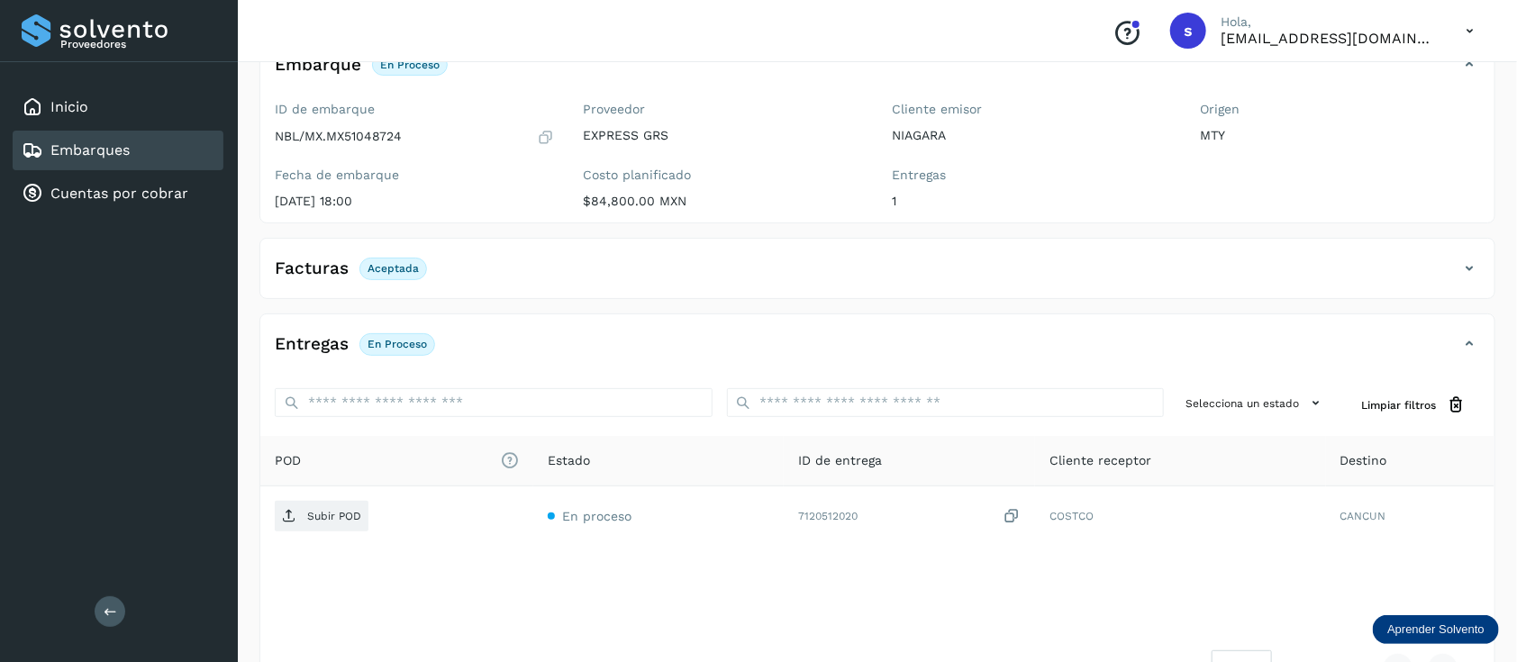
scroll to position [189, 0]
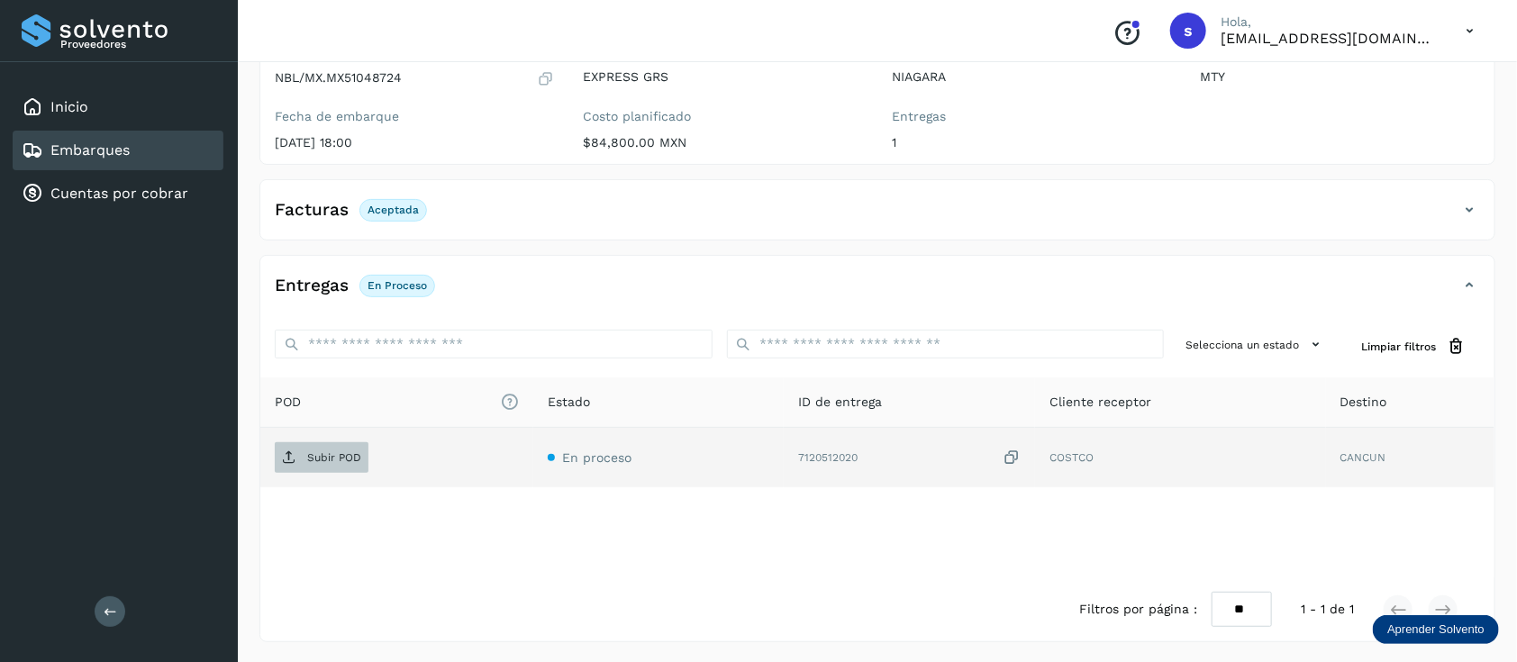
click at [321, 447] on span "Subir POD" at bounding box center [322, 457] width 94 height 29
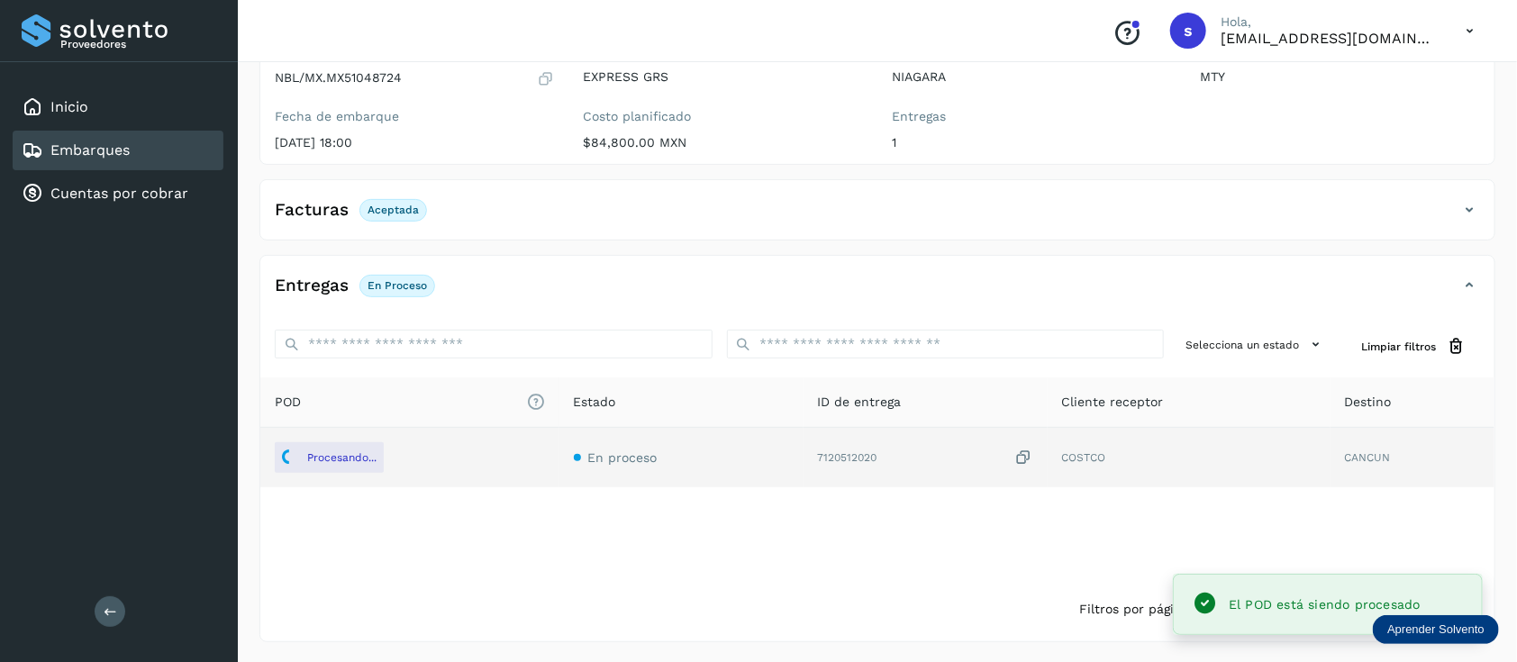
click at [863, 223] on div "Facturas Aceptada" at bounding box center [859, 210] width 1198 height 31
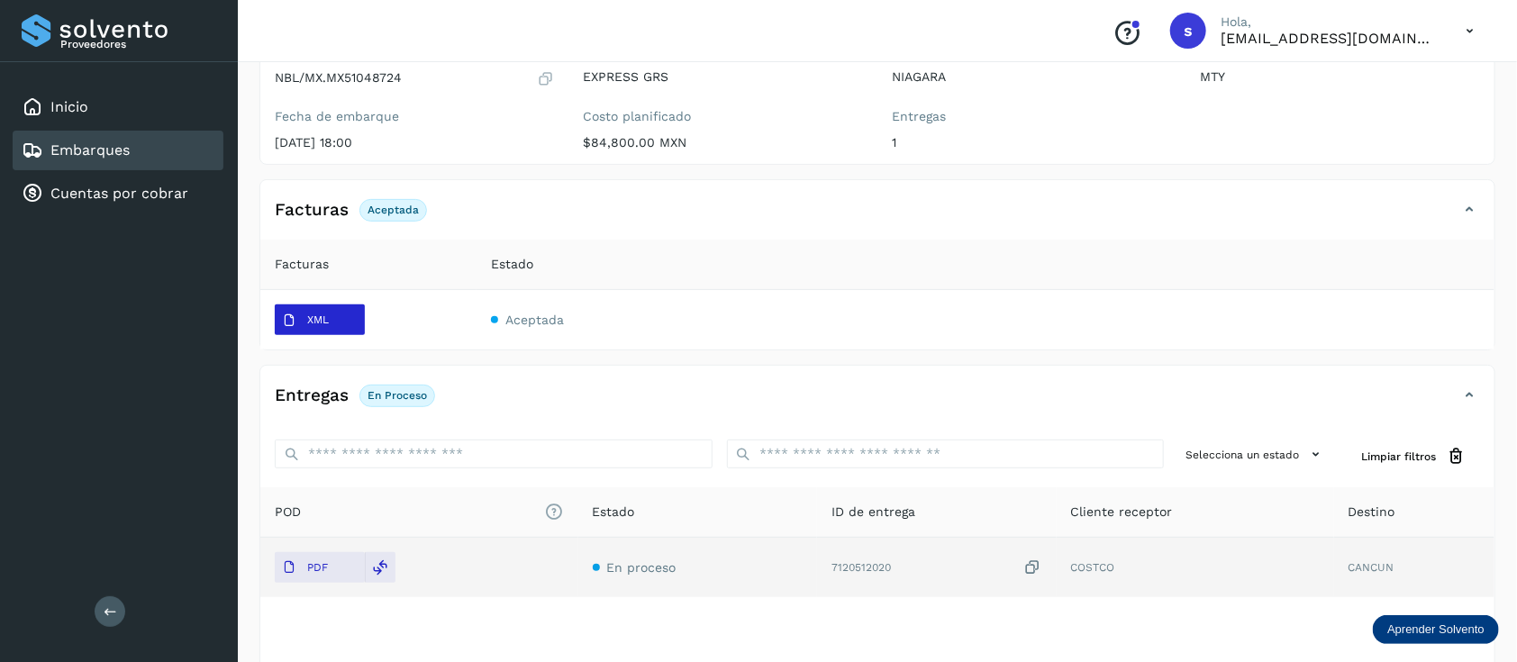
click at [310, 321] on p "XML" at bounding box center [318, 319] width 22 height 13
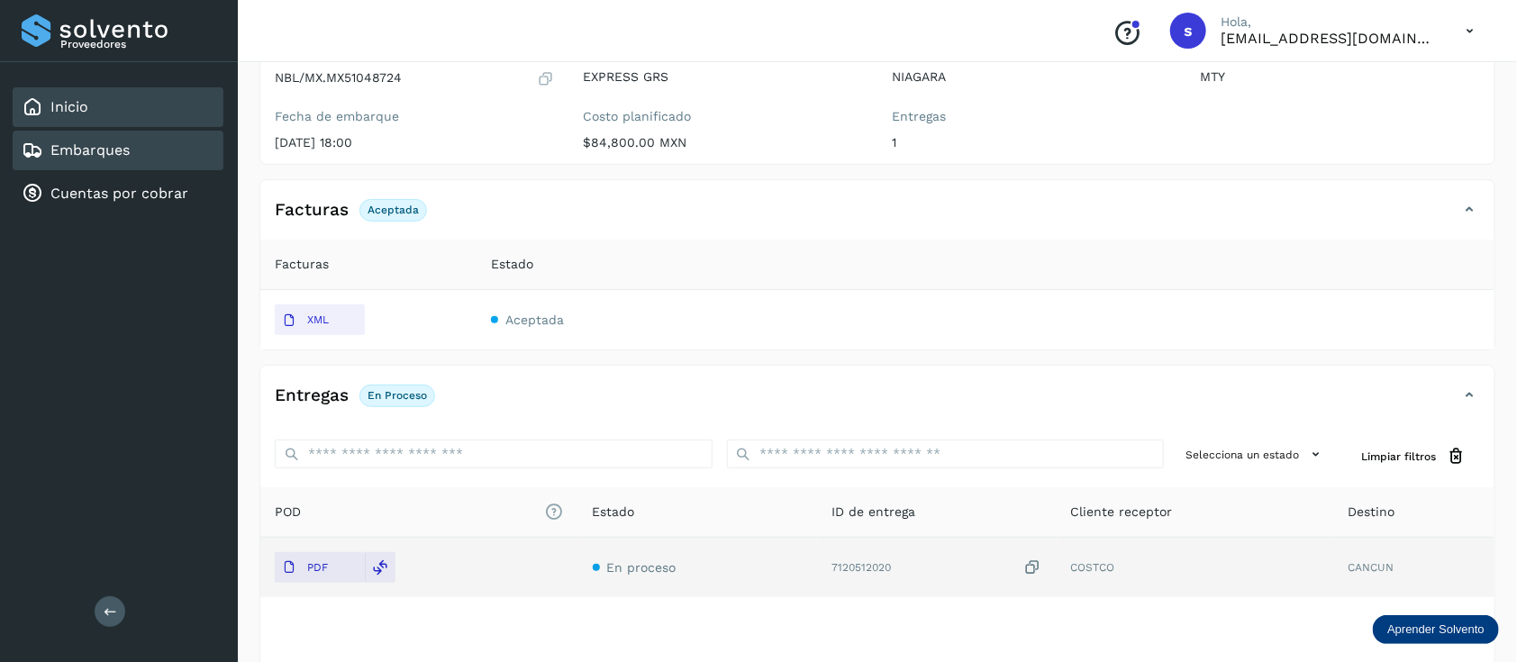
click at [90, 114] on div "Inicio" at bounding box center [118, 107] width 211 height 40
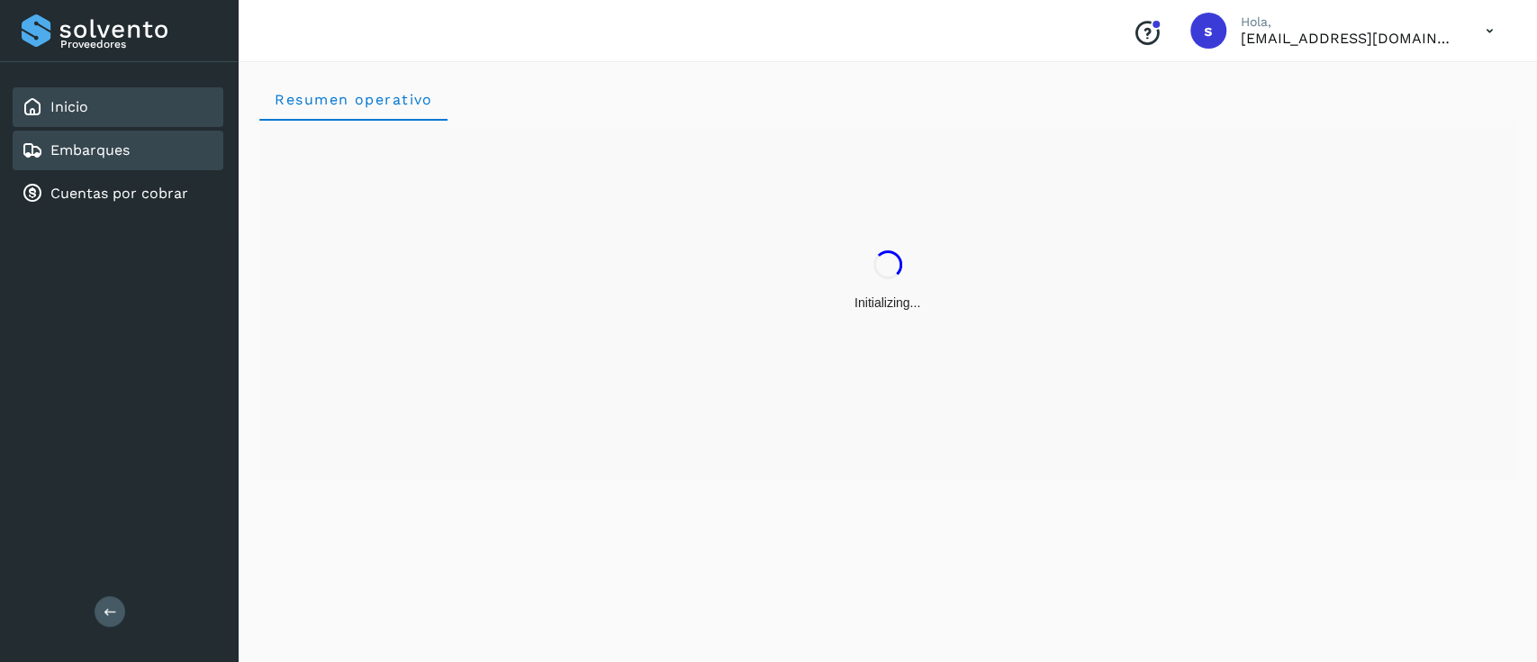
click at [104, 153] on link "Embarques" at bounding box center [89, 149] width 79 height 17
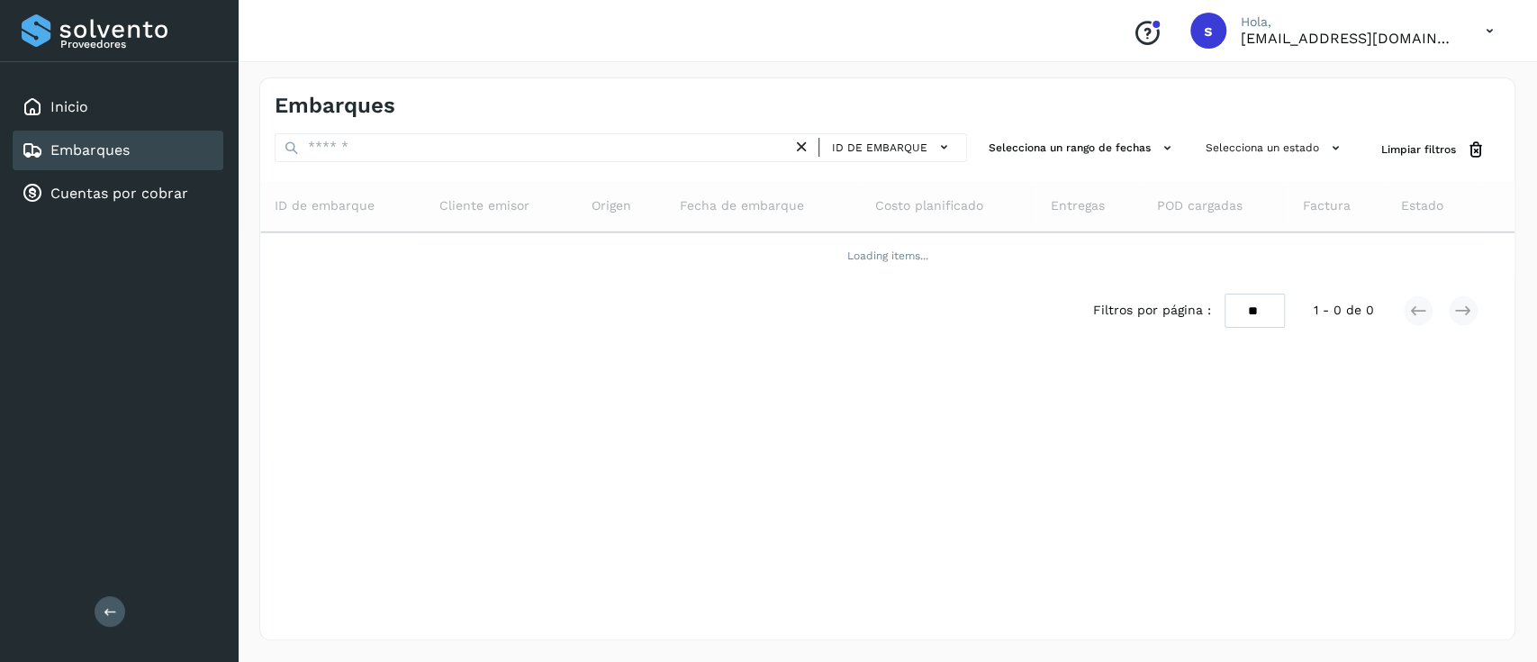
click at [104, 153] on link "Embarques" at bounding box center [89, 149] width 79 height 17
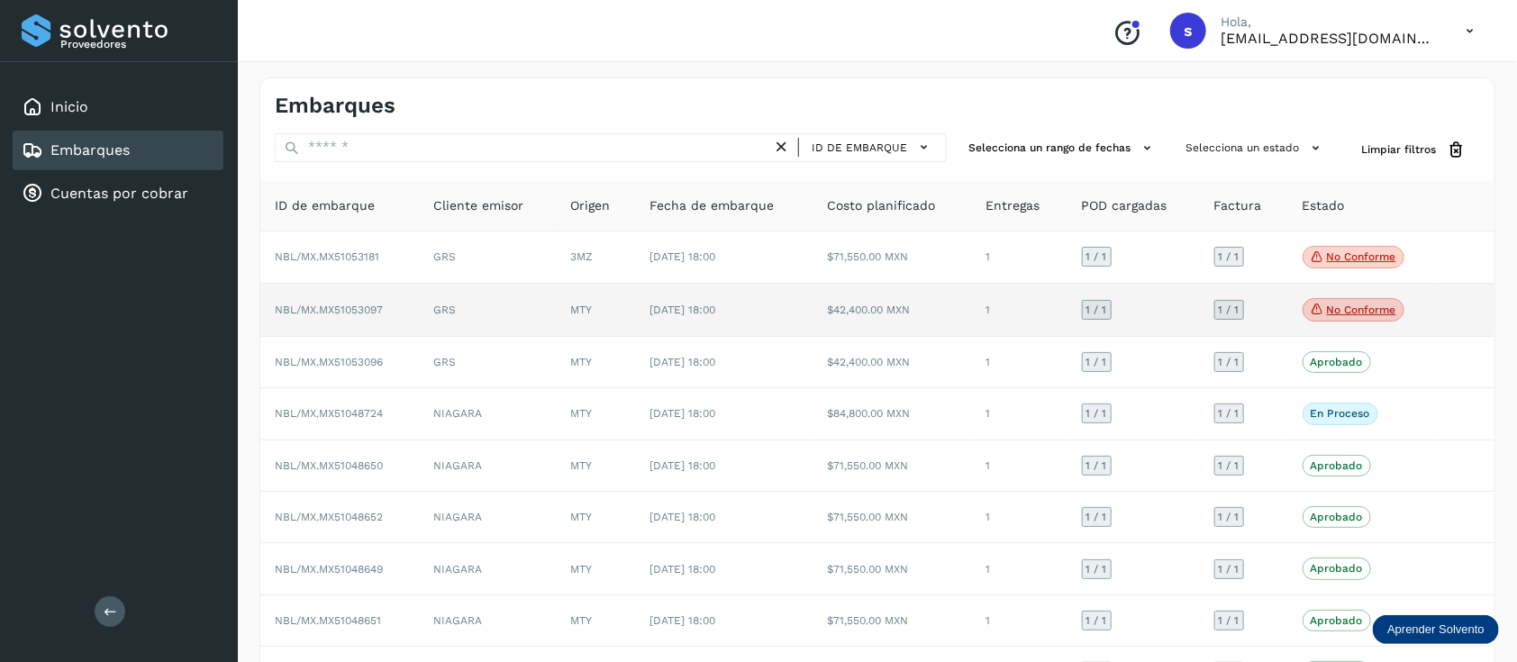
click at [1351, 302] on span "No conforme" at bounding box center [1353, 309] width 102 height 23
